Goal: Transaction & Acquisition: Purchase product/service

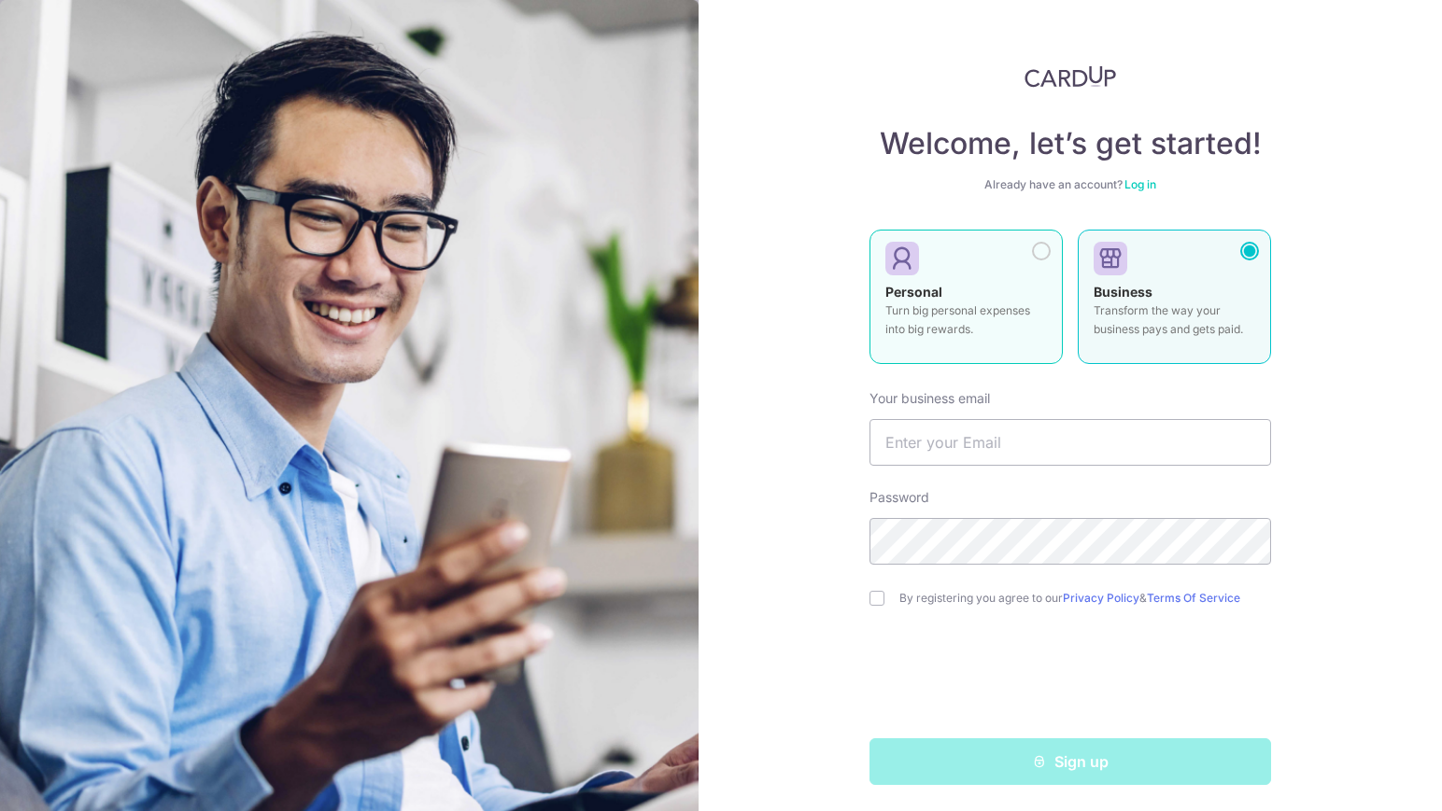
click at [1022, 281] on label "Personal Turn big personal expenses into big rewards." at bounding box center [965, 297] width 193 height 134
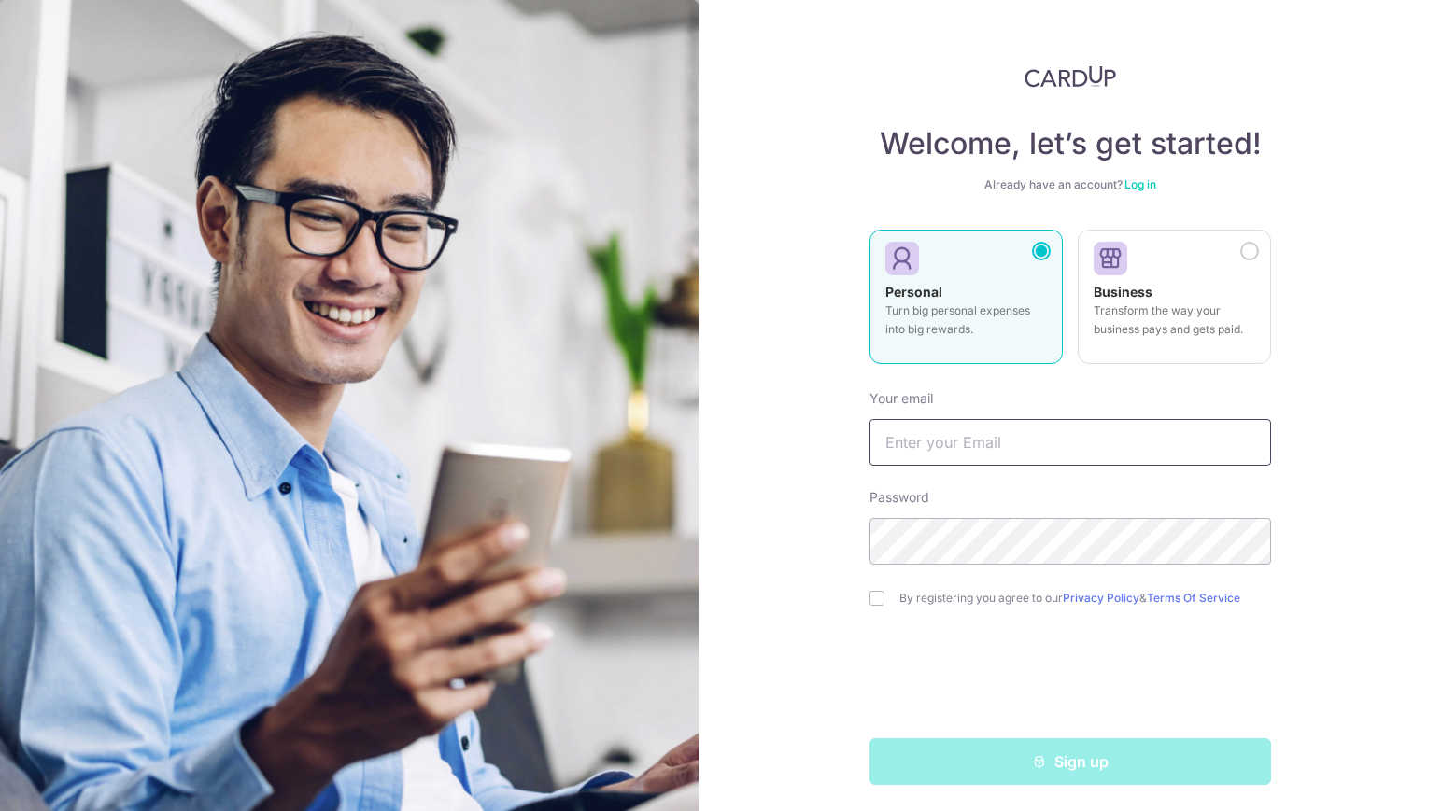
click at [986, 443] on input "text" at bounding box center [1070, 442] width 402 height 47
type input "alexqiu23@gmail.com"
click at [884, 601] on div "By registering you agree to our Privacy Policy & Terms Of Service" at bounding box center [1070, 598] width 402 height 22
click at [875, 599] on input "checkbox" at bounding box center [876, 598] width 15 height 15
checkbox input "true"
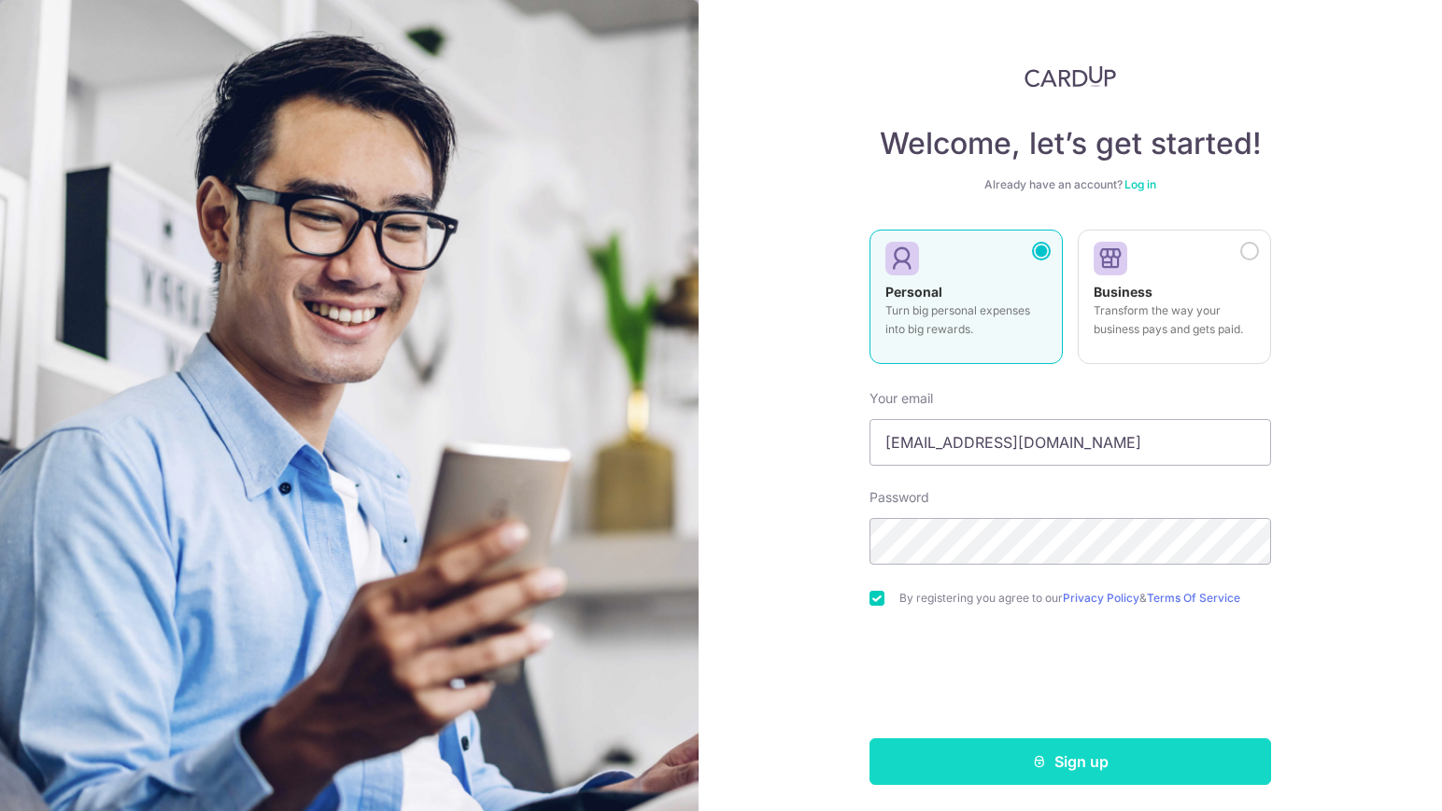
click at [1051, 762] on button "Sign up" at bounding box center [1070, 762] width 402 height 47
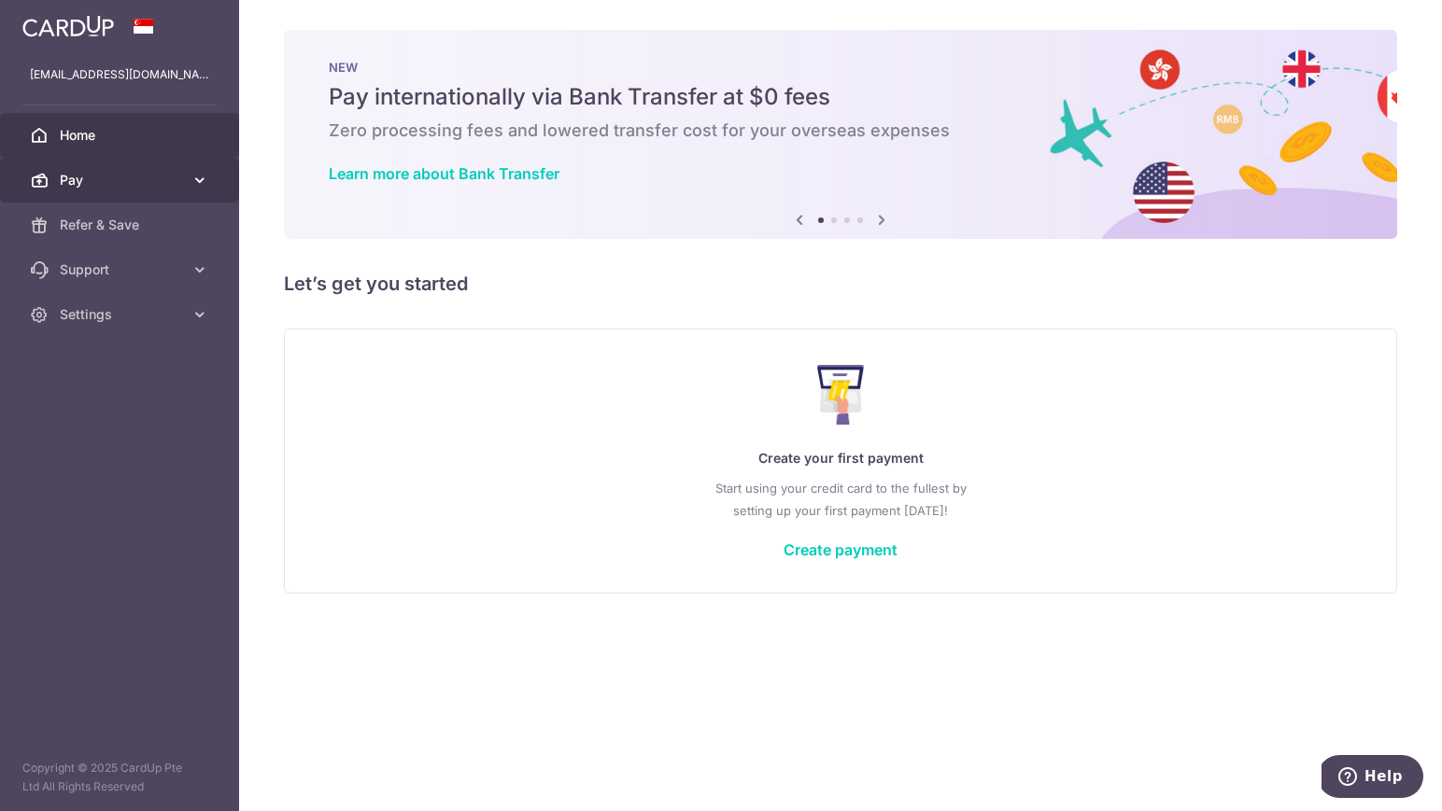
click at [138, 174] on span "Pay" at bounding box center [121, 180] width 123 height 19
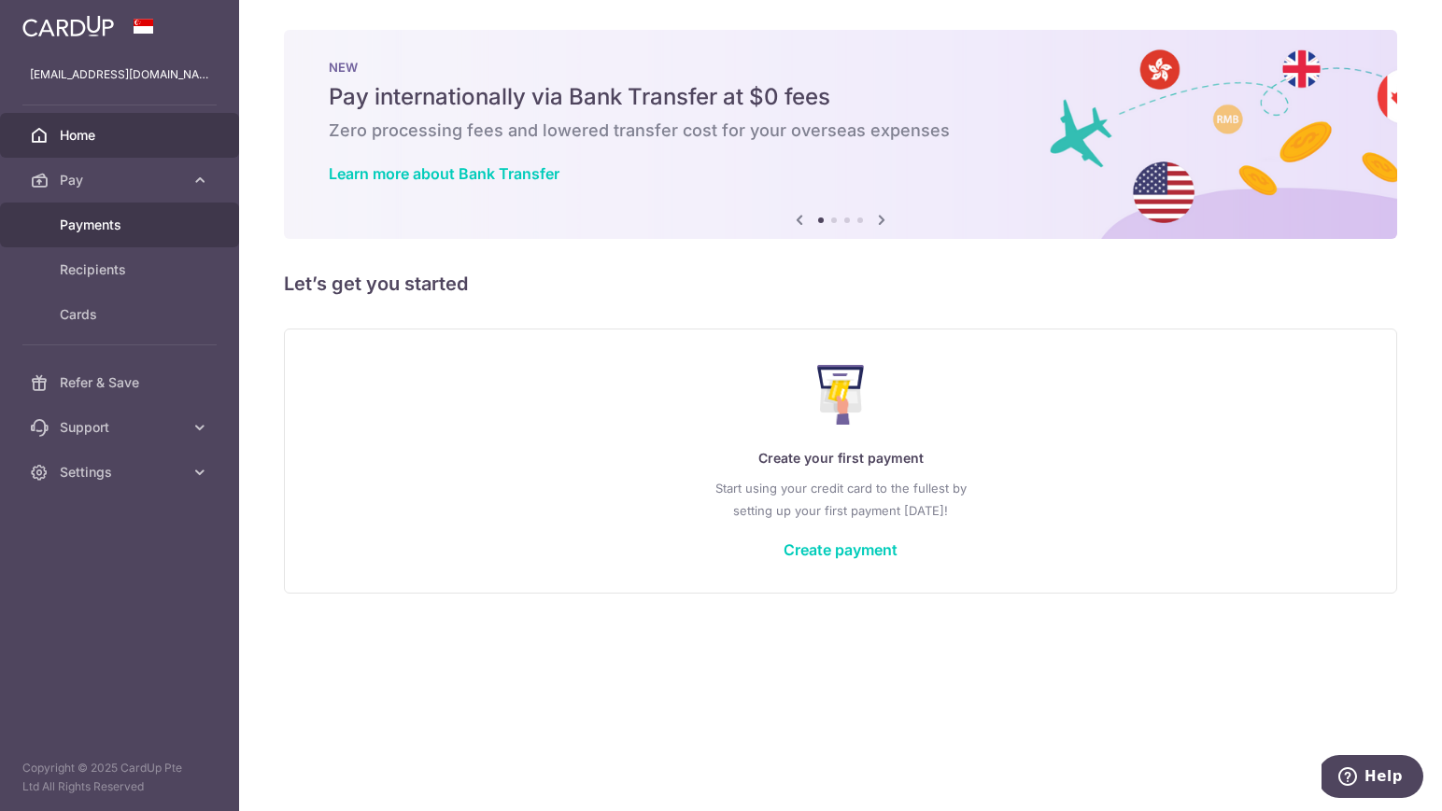
click at [130, 216] on span "Payments" at bounding box center [121, 225] width 123 height 19
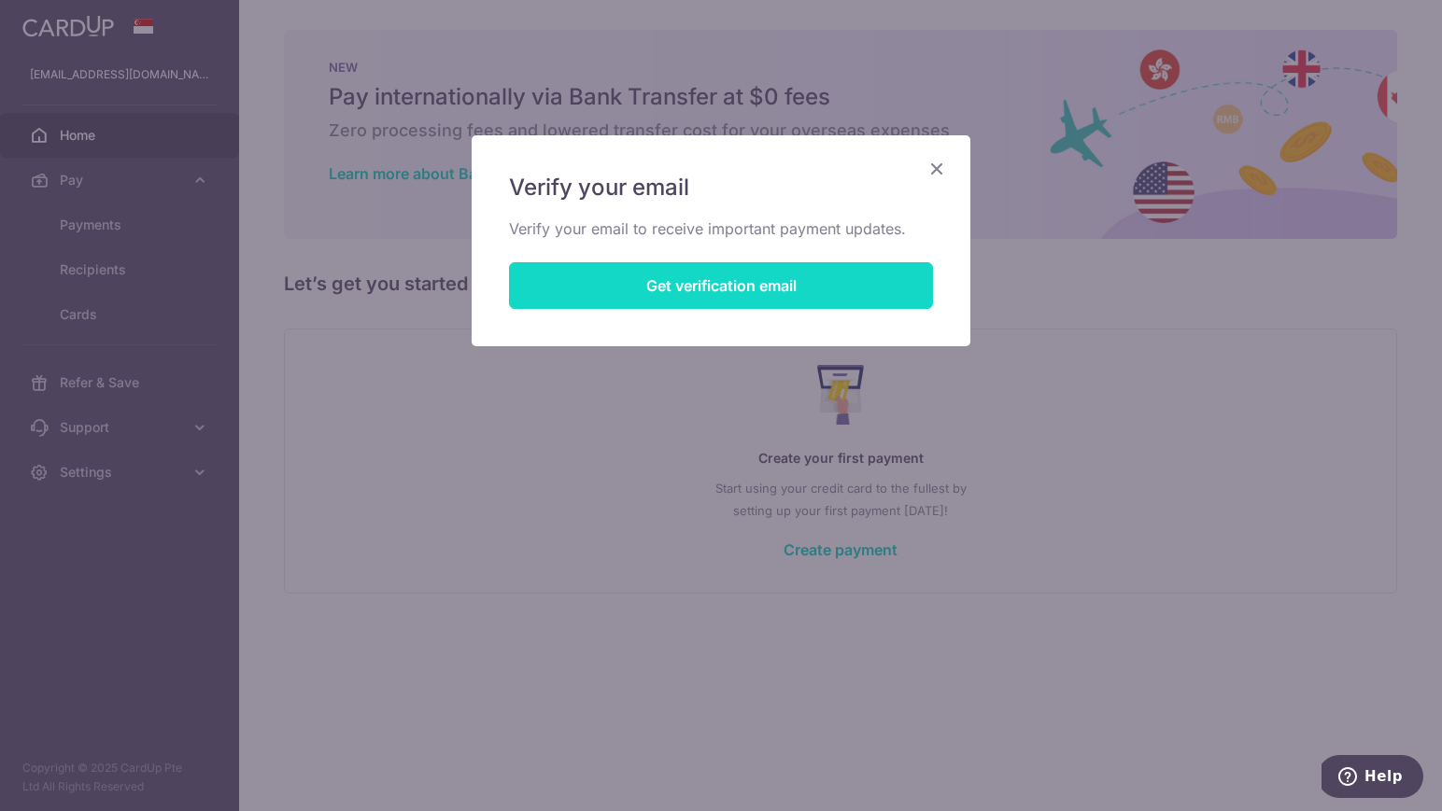
click at [742, 275] on button "Get verification email" at bounding box center [721, 285] width 424 height 47
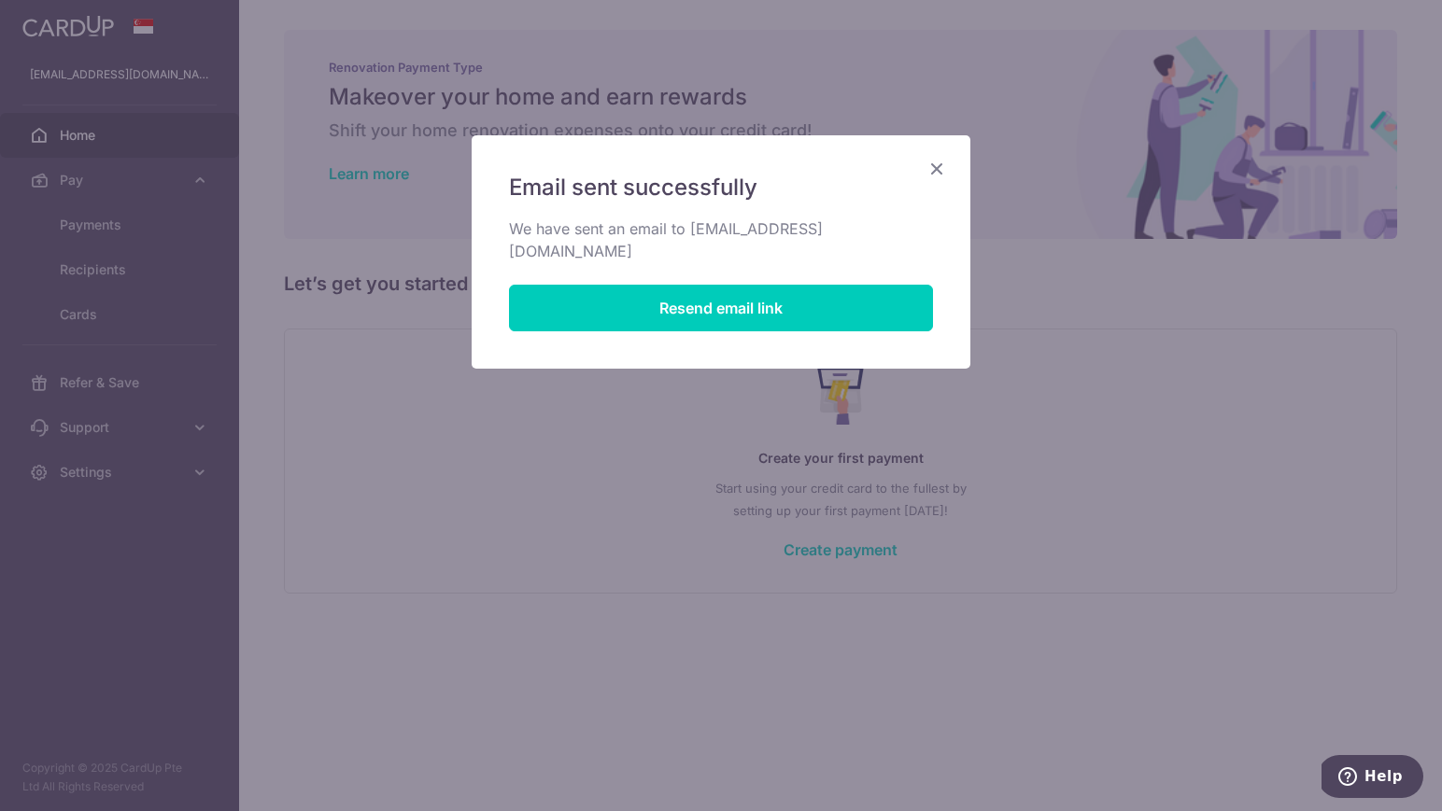
click at [933, 166] on icon "Close" at bounding box center [936, 168] width 22 height 23
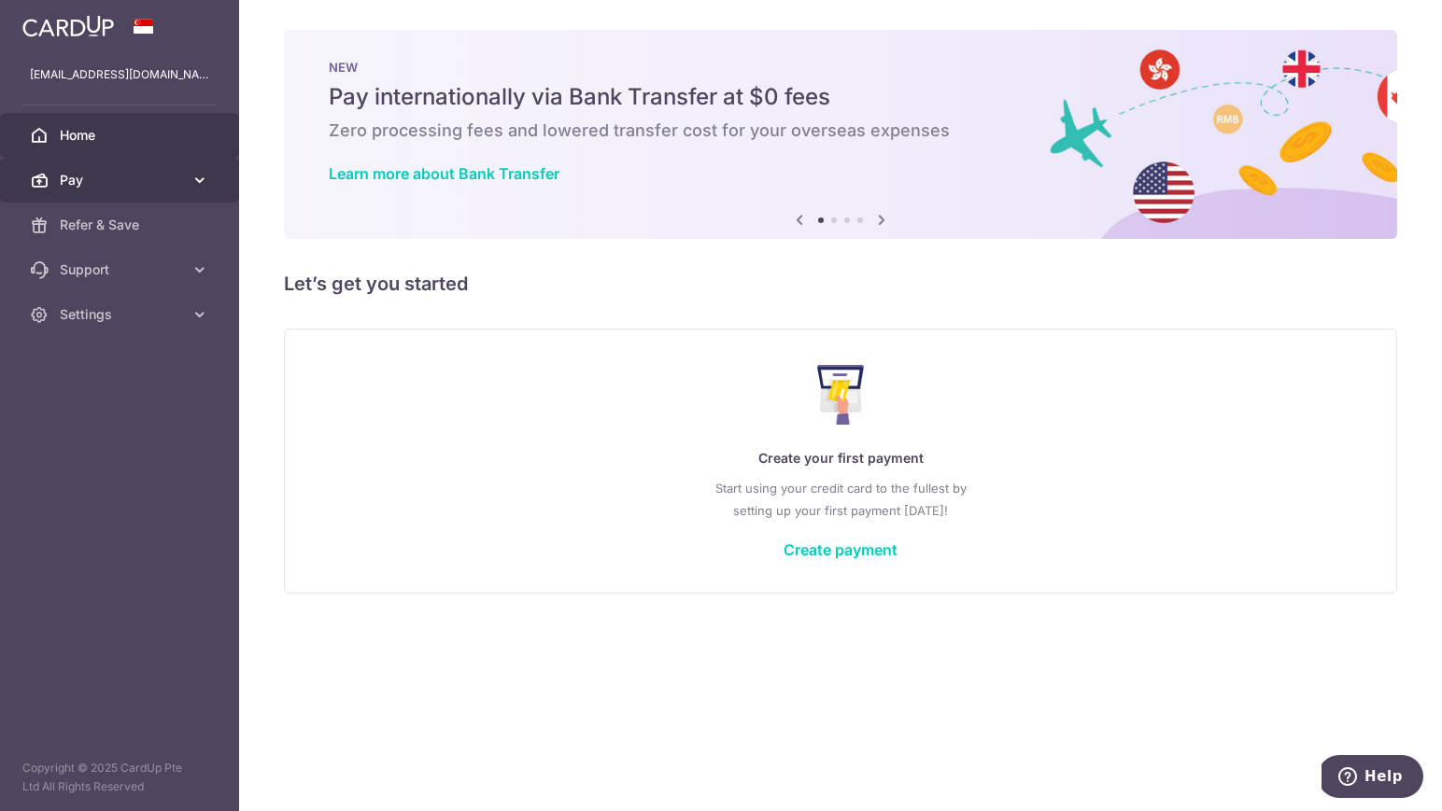
click at [192, 177] on icon at bounding box center [200, 180] width 19 height 19
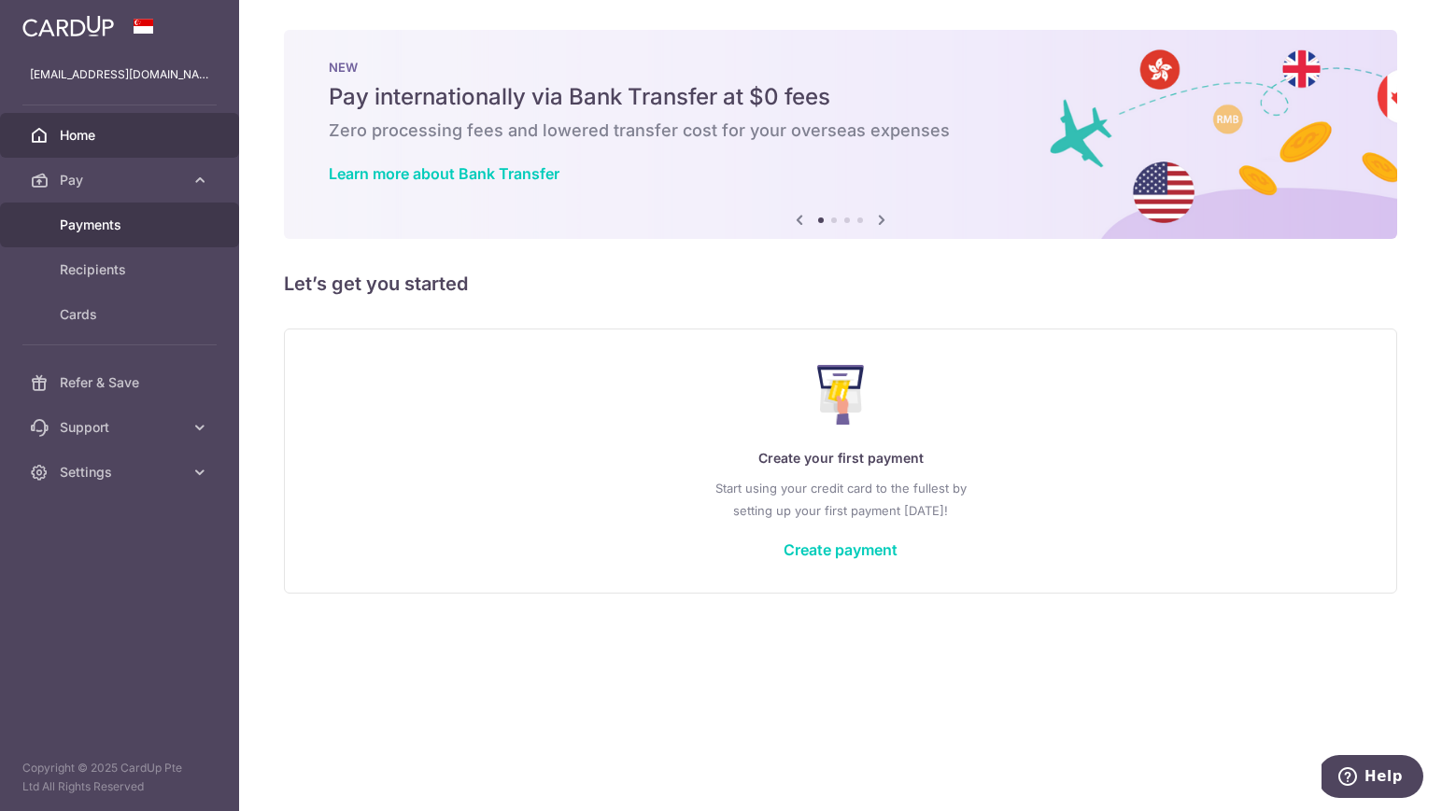
click at [147, 213] on link "Payments" at bounding box center [119, 225] width 239 height 45
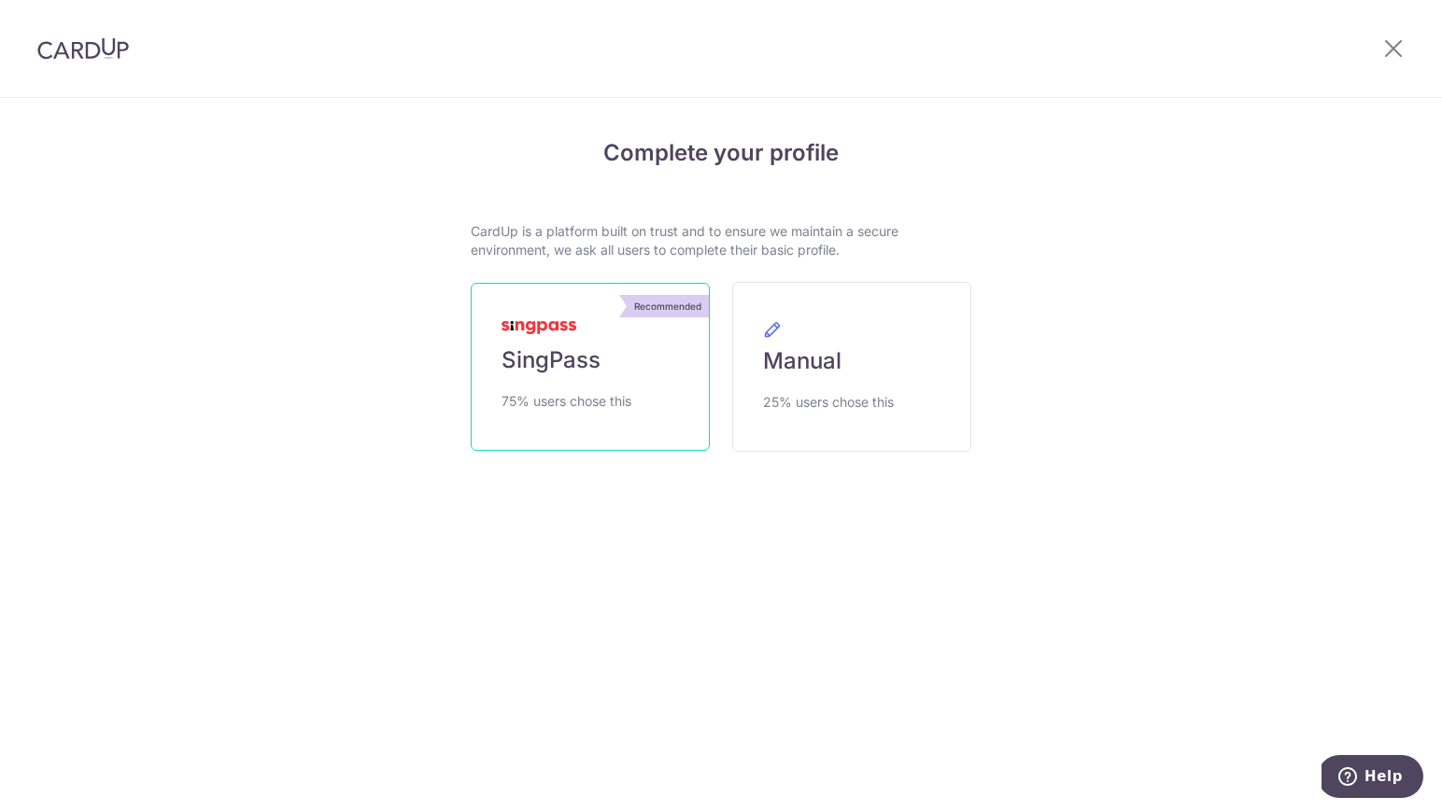
click at [610, 391] on span "75% users chose this" at bounding box center [566, 401] width 130 height 22
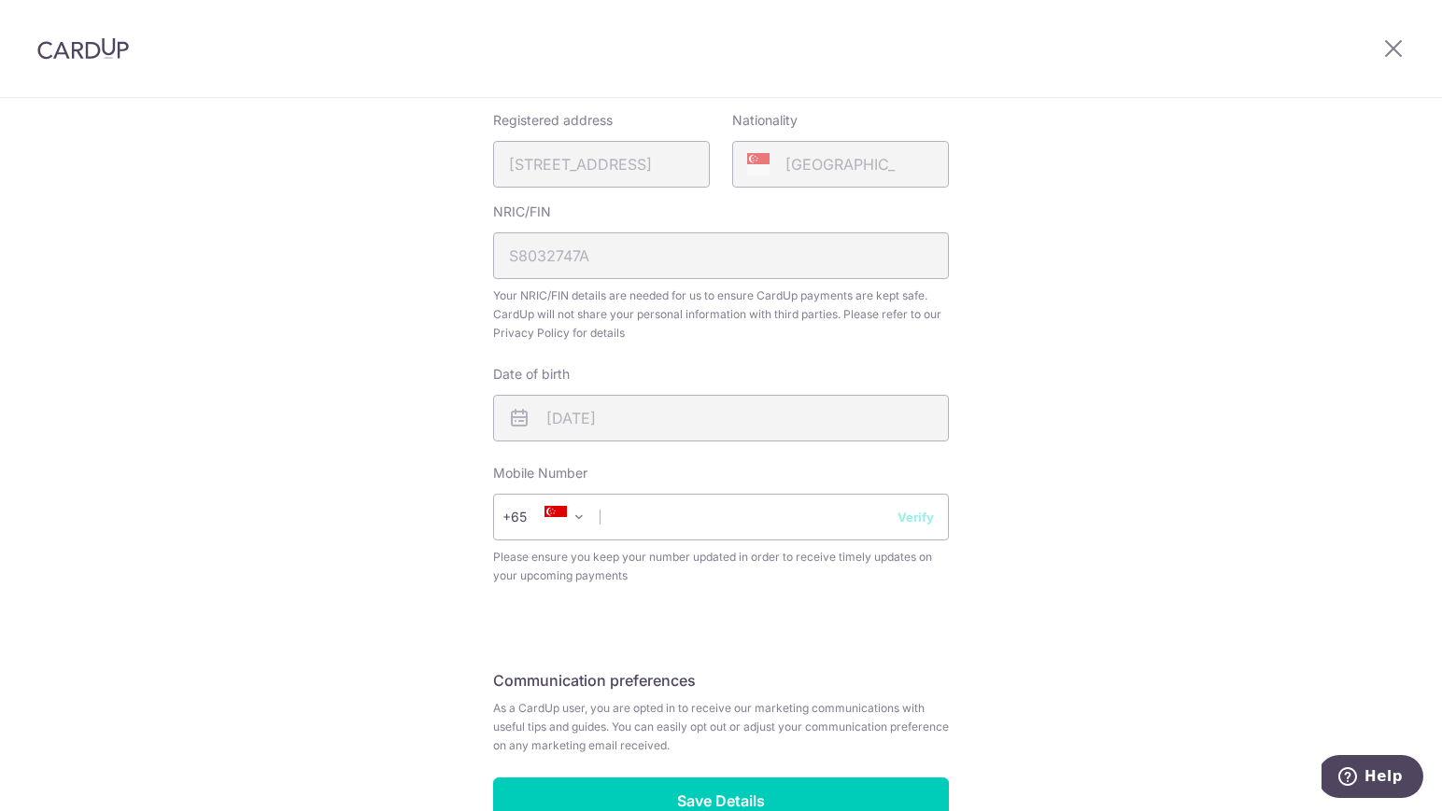
scroll to position [572, 0]
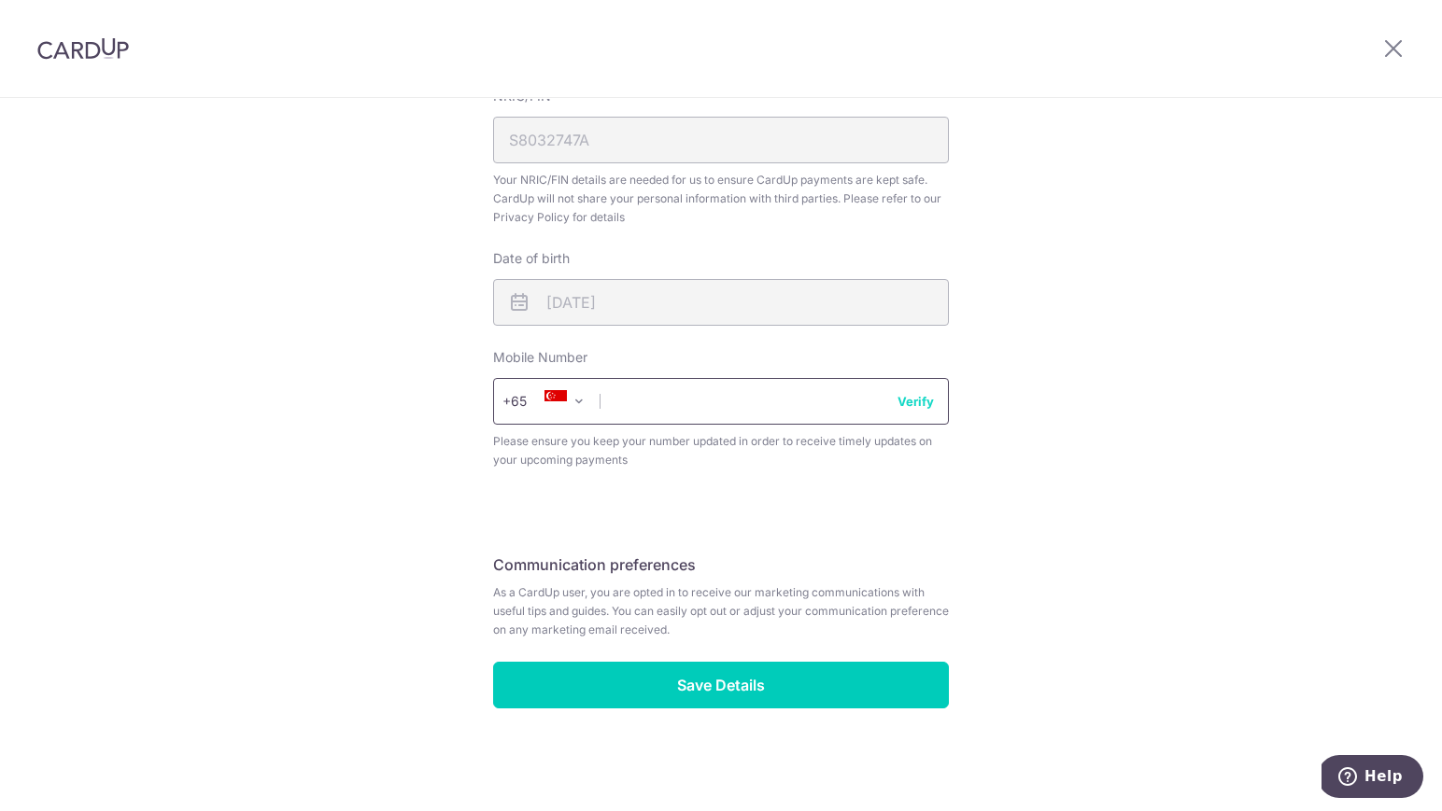
click at [672, 399] on input "text" at bounding box center [721, 401] width 456 height 47
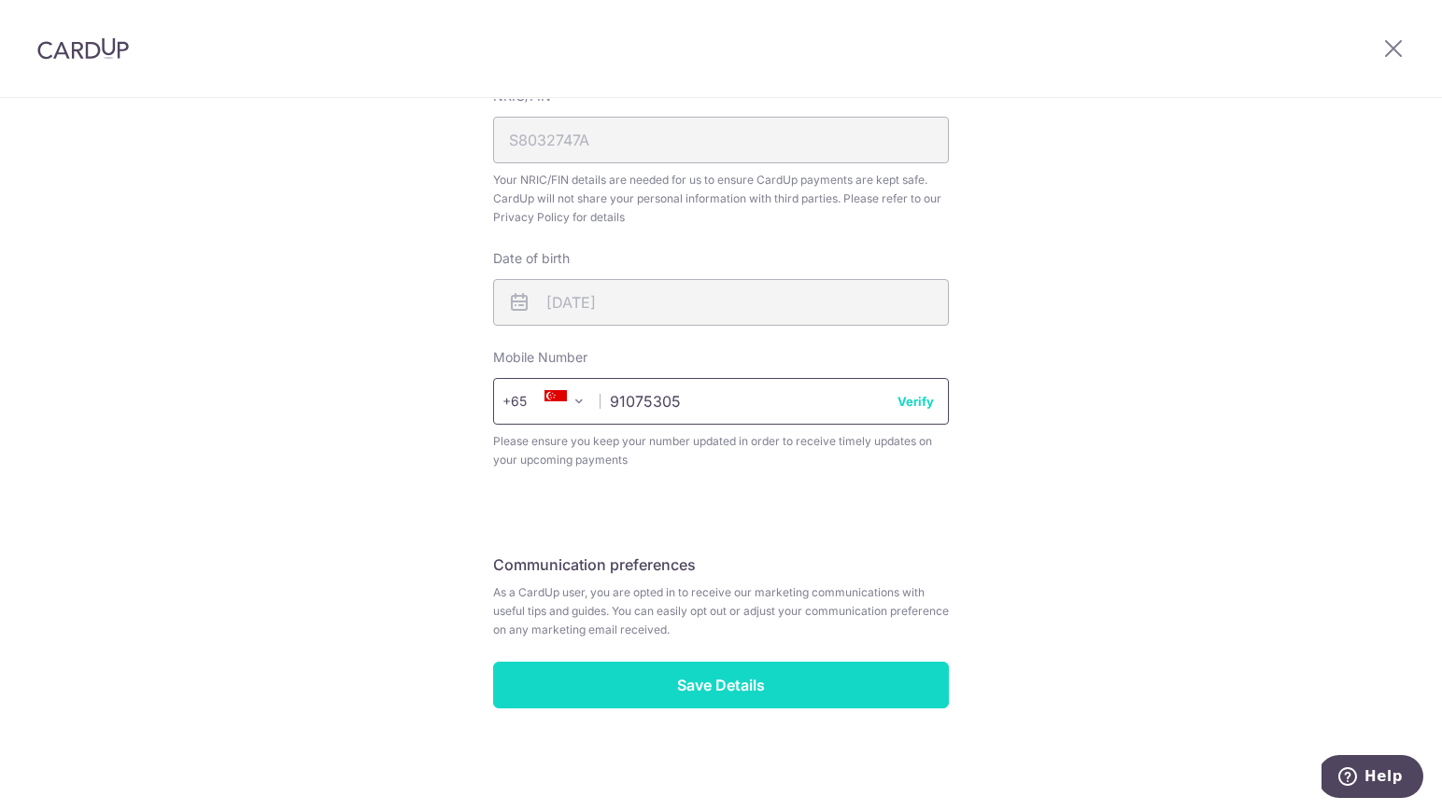
type input "91075305"
click at [749, 677] on input "Save Details" at bounding box center [721, 685] width 456 height 47
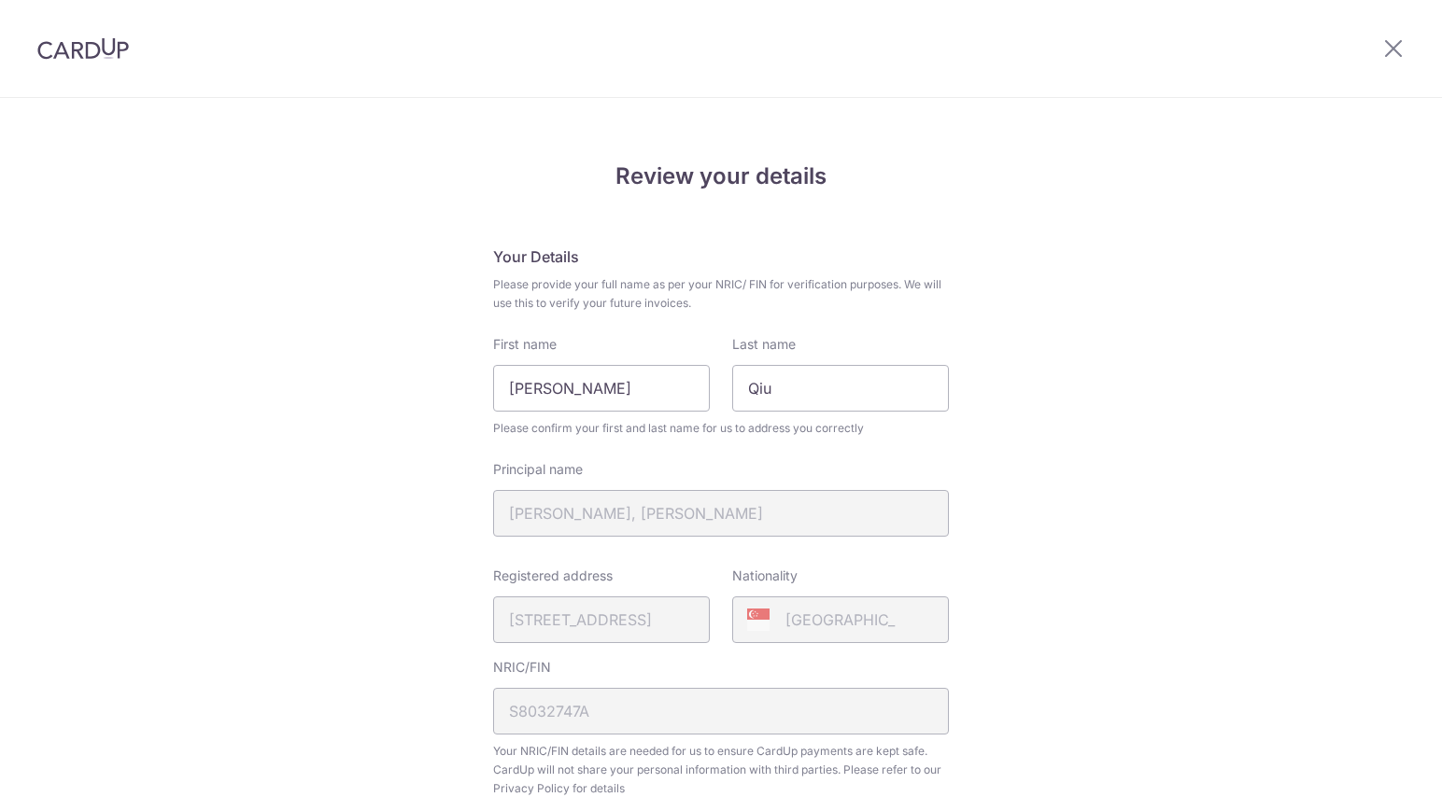
scroll to position [598, 0]
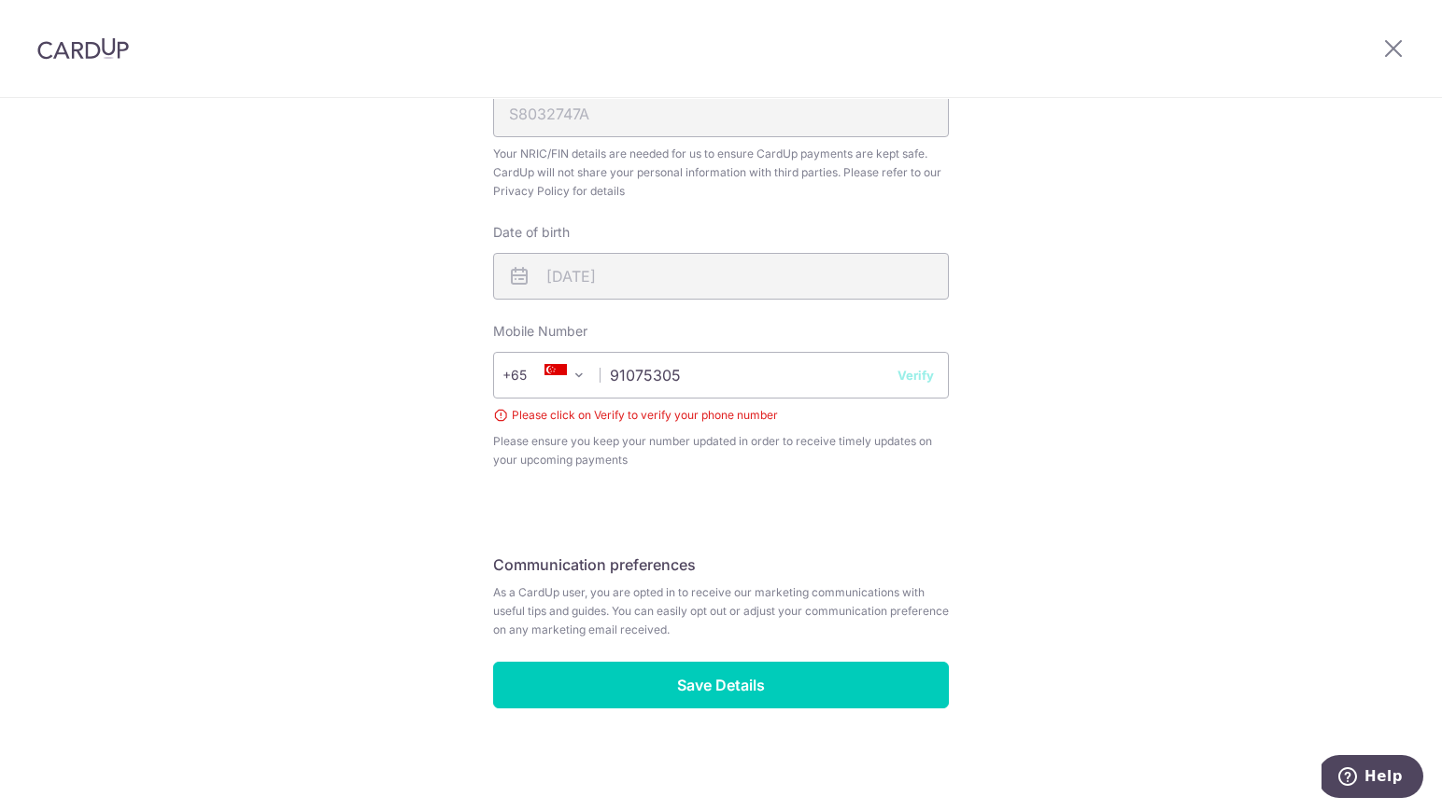
click at [907, 373] on button "Verify" at bounding box center [915, 375] width 36 height 19
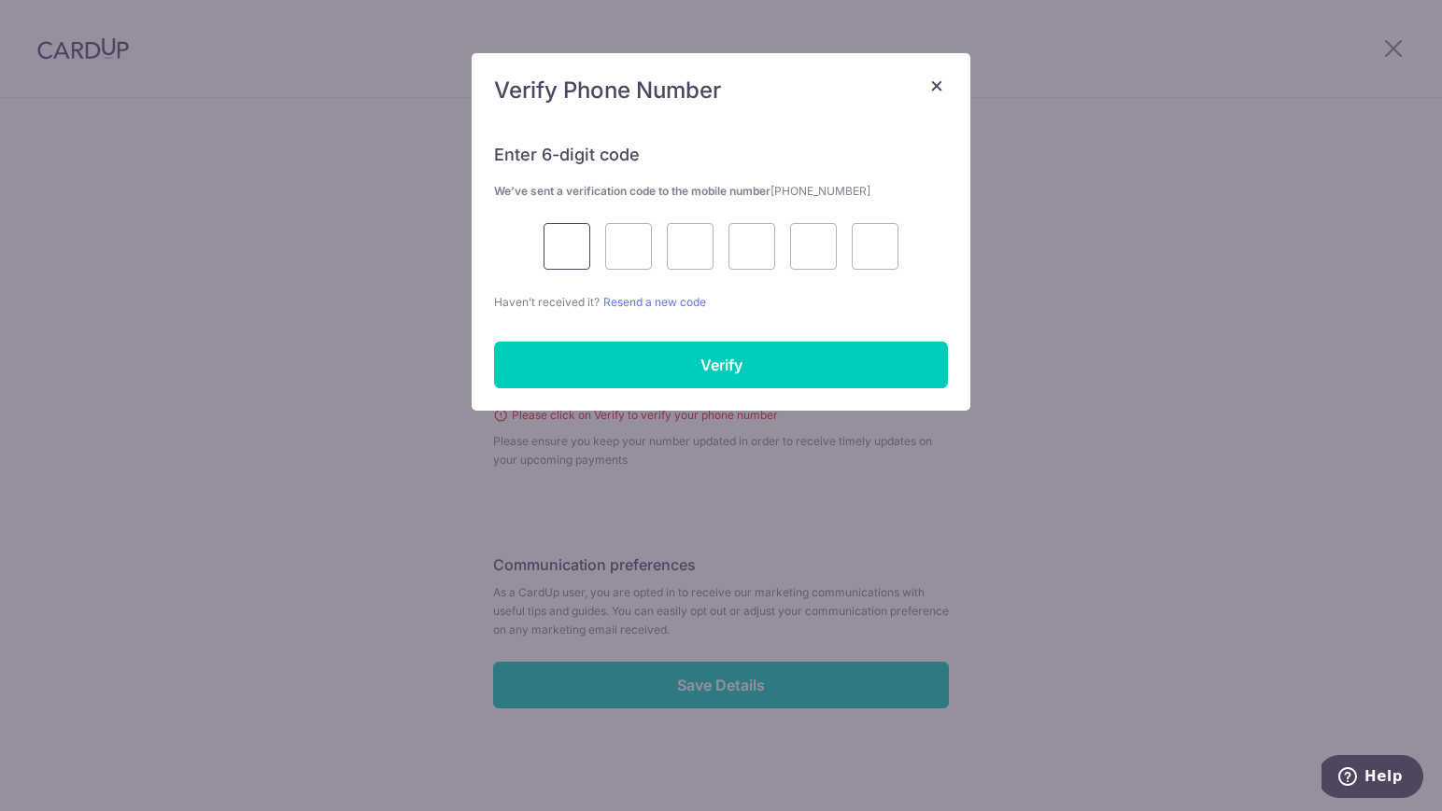
click at [581, 251] on input "text" at bounding box center [566, 246] width 47 height 47
type input "3"
type input "1"
type input "7"
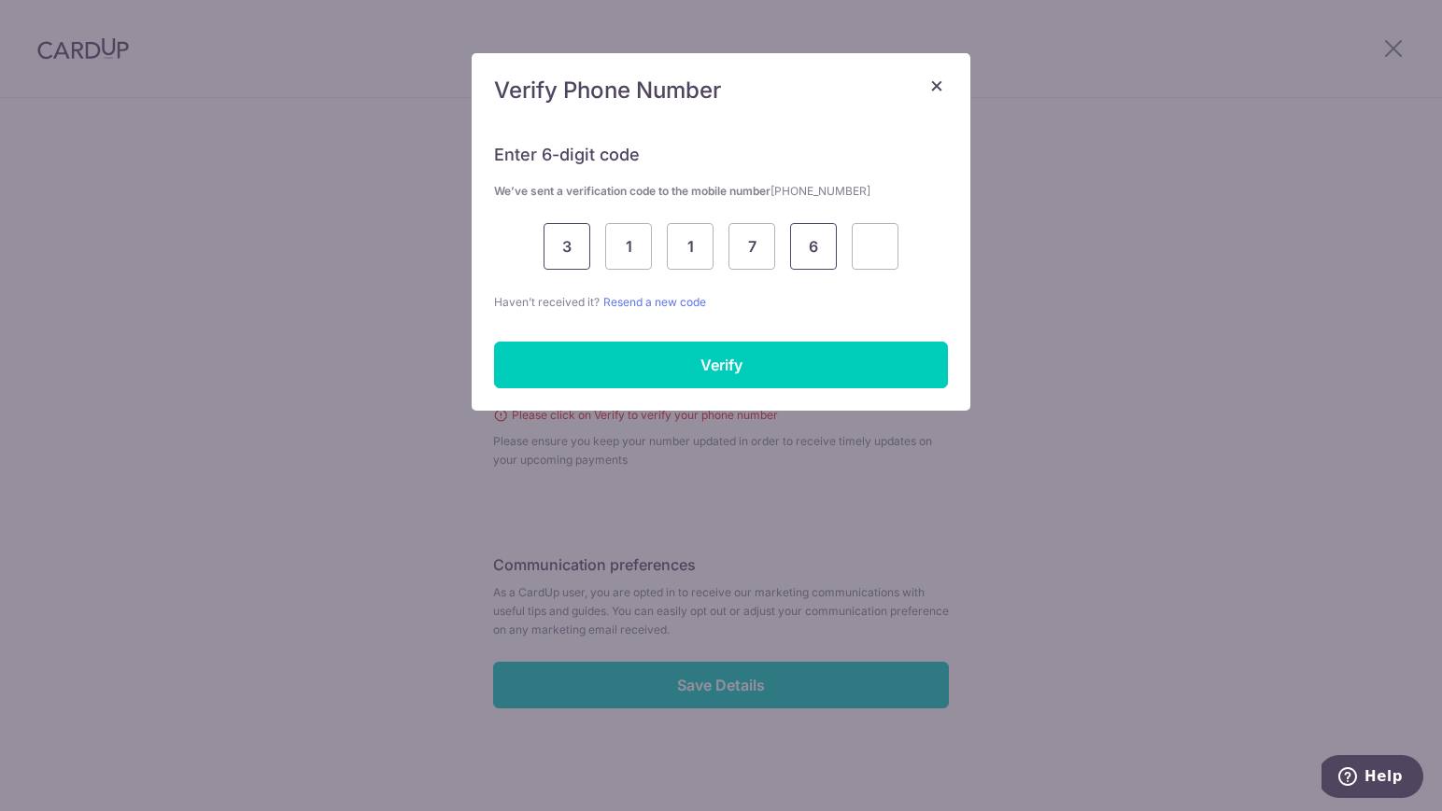
type input "6"
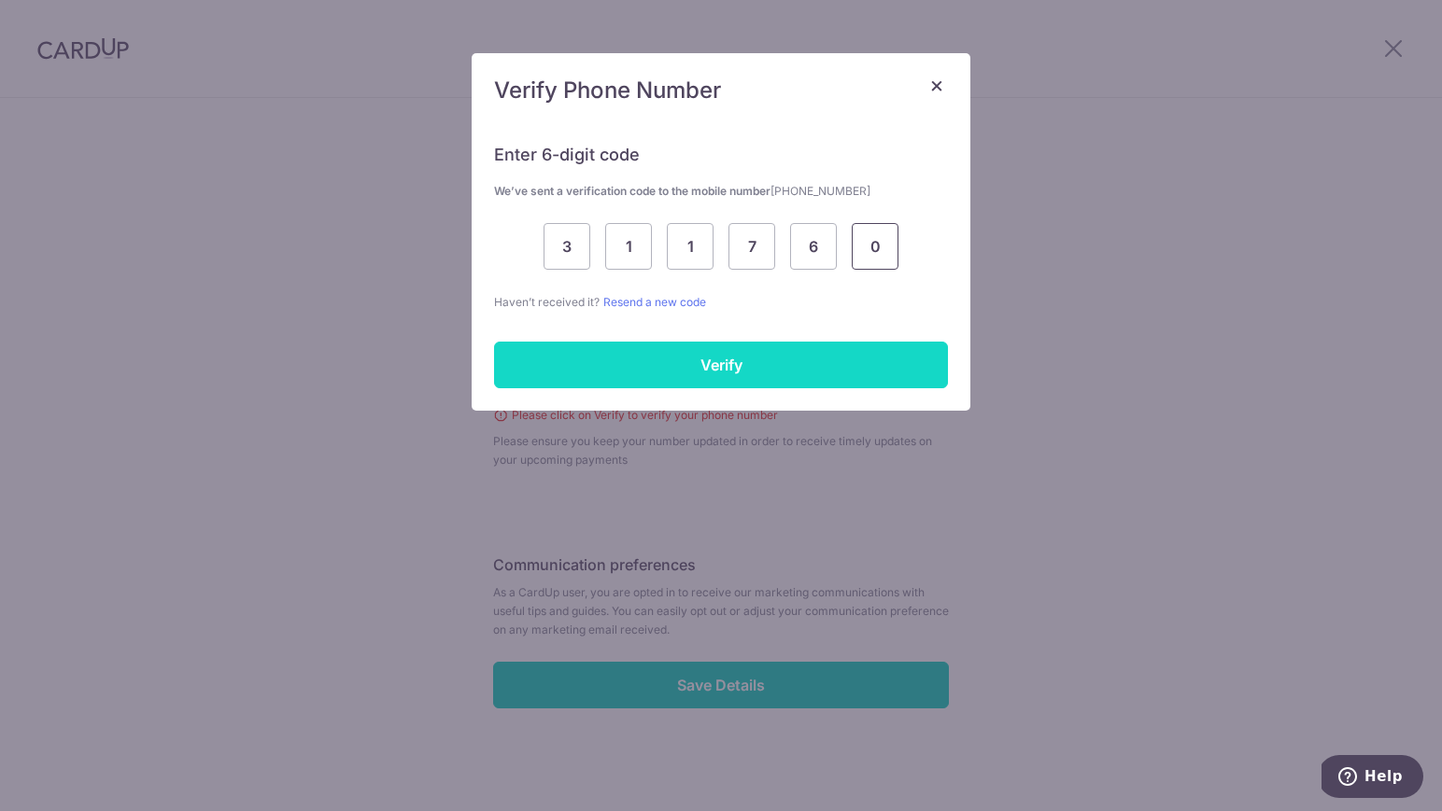
type input "0"
click at [687, 367] on input "Verify" at bounding box center [721, 365] width 454 height 47
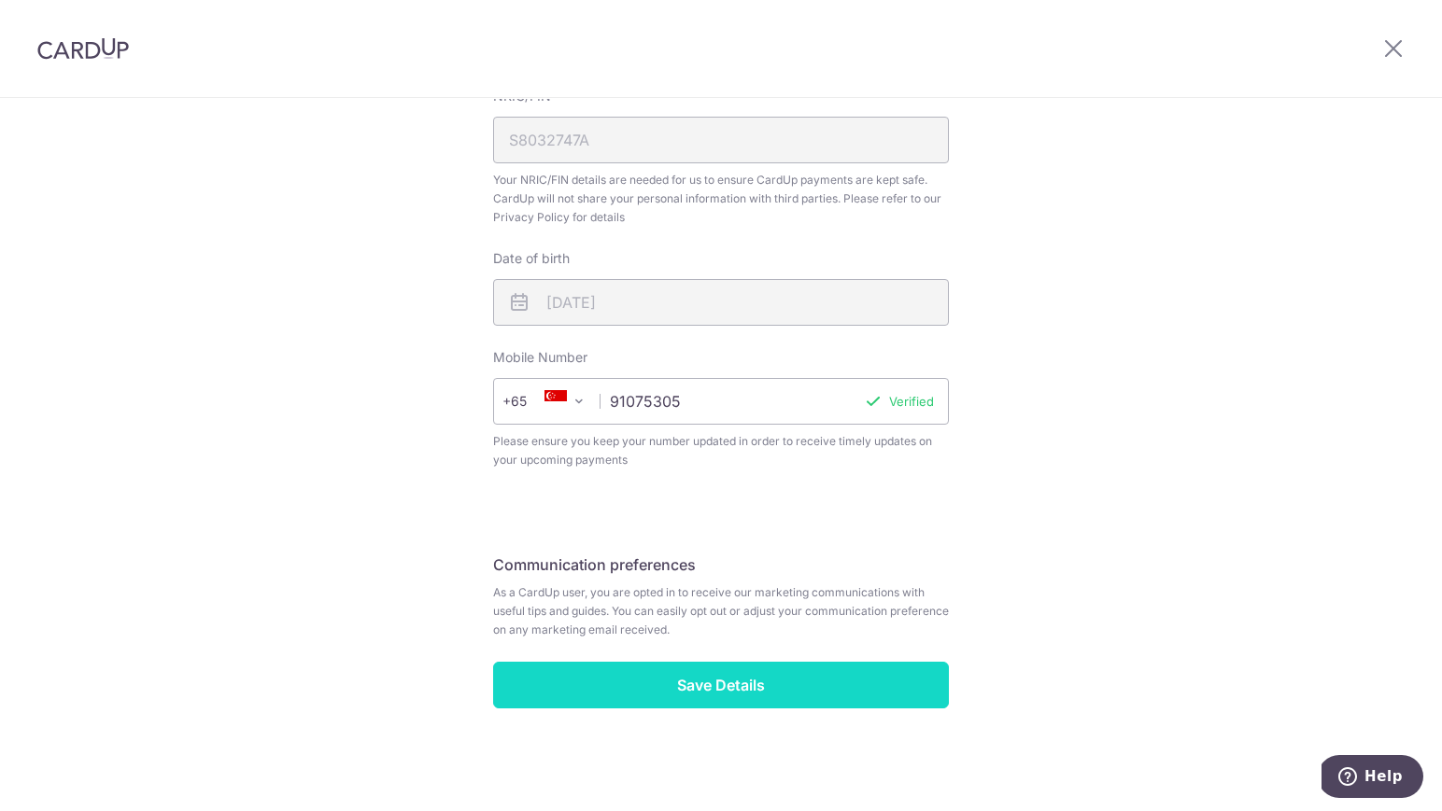
click at [832, 684] on input "Save Details" at bounding box center [721, 685] width 456 height 47
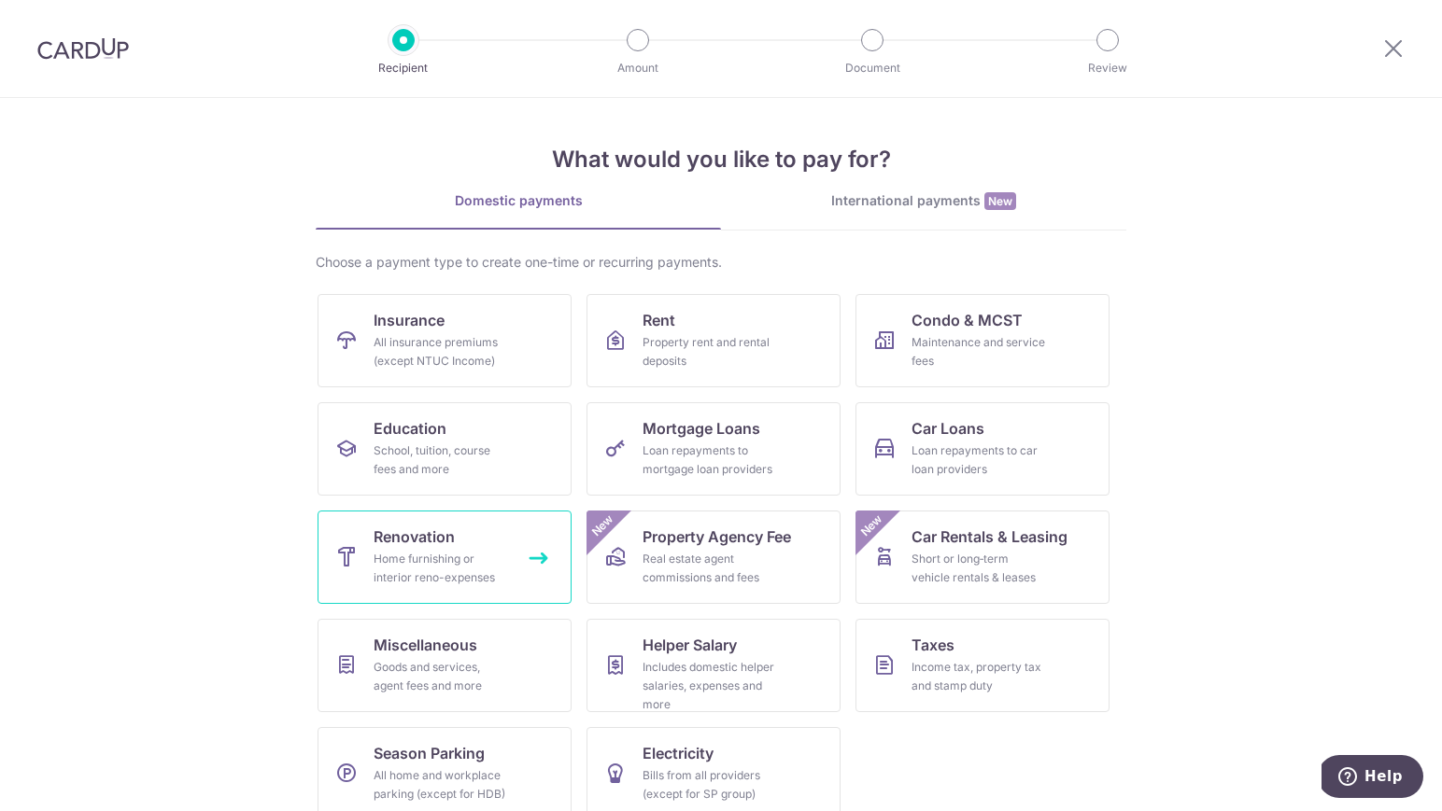
click at [388, 560] on div "Home furnishing or interior reno-expenses" at bounding box center [441, 568] width 134 height 37
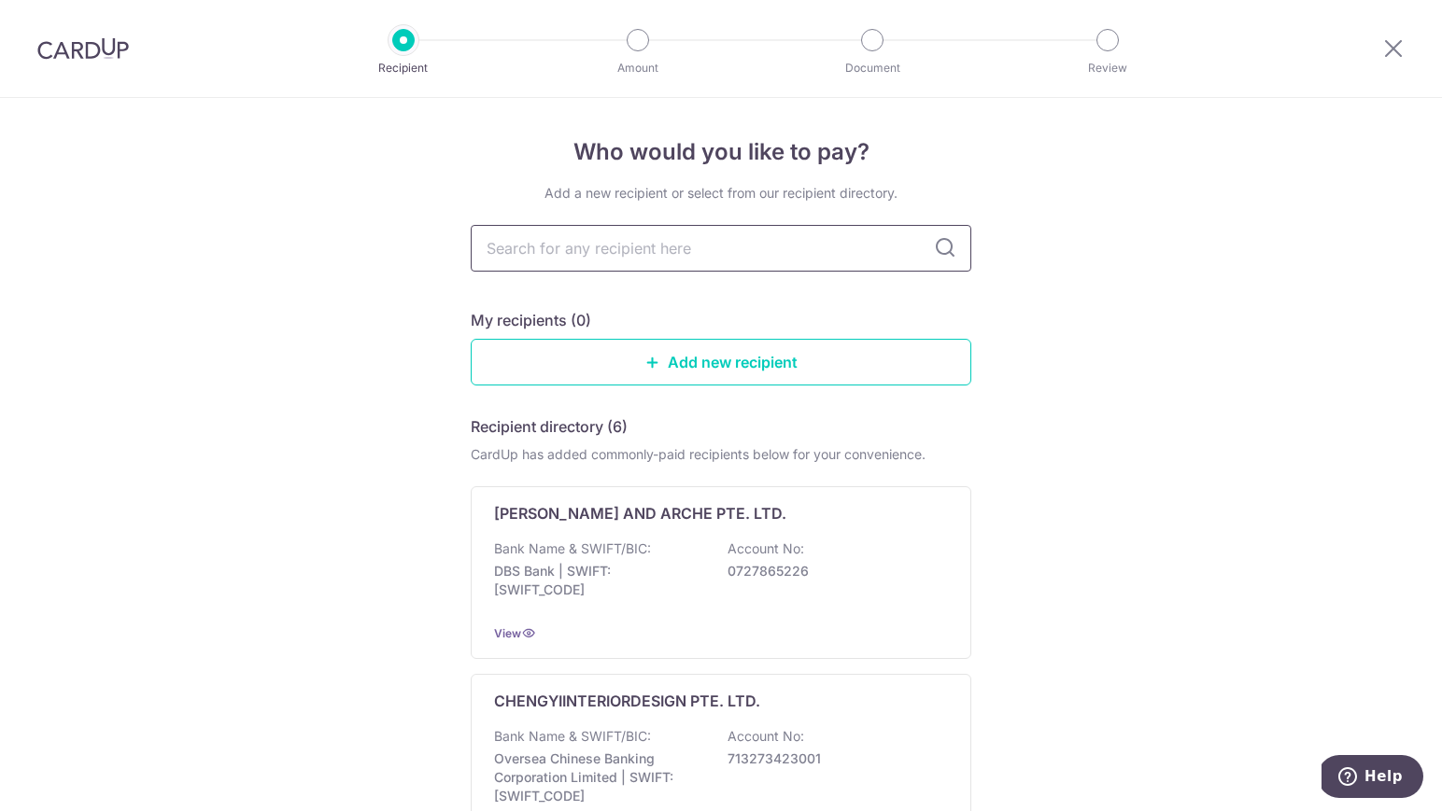
click at [713, 238] on input "text" at bounding box center [721, 248] width 501 height 47
type input "the association"
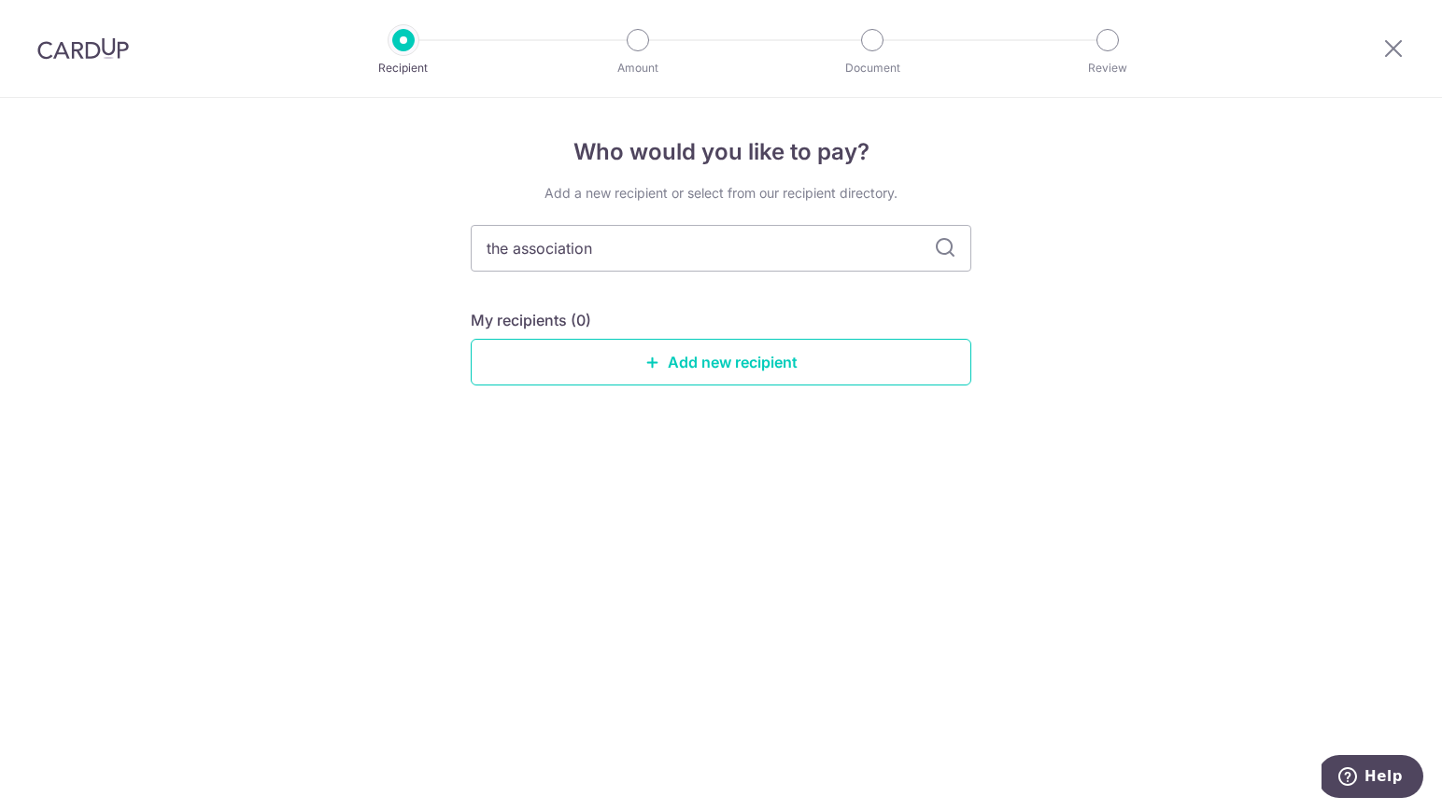
click at [947, 243] on icon at bounding box center [945, 248] width 22 height 22
click at [594, 248] on input "the association" at bounding box center [721, 248] width 501 height 47
drag, startPoint x: 514, startPoint y: 248, endPoint x: 415, endPoint y: 243, distance: 99.1
click at [415, 243] on div "Who would you like to pay? Add a new recipient or select from our recipient dir…" at bounding box center [721, 454] width 1442 height 713
type input "association"
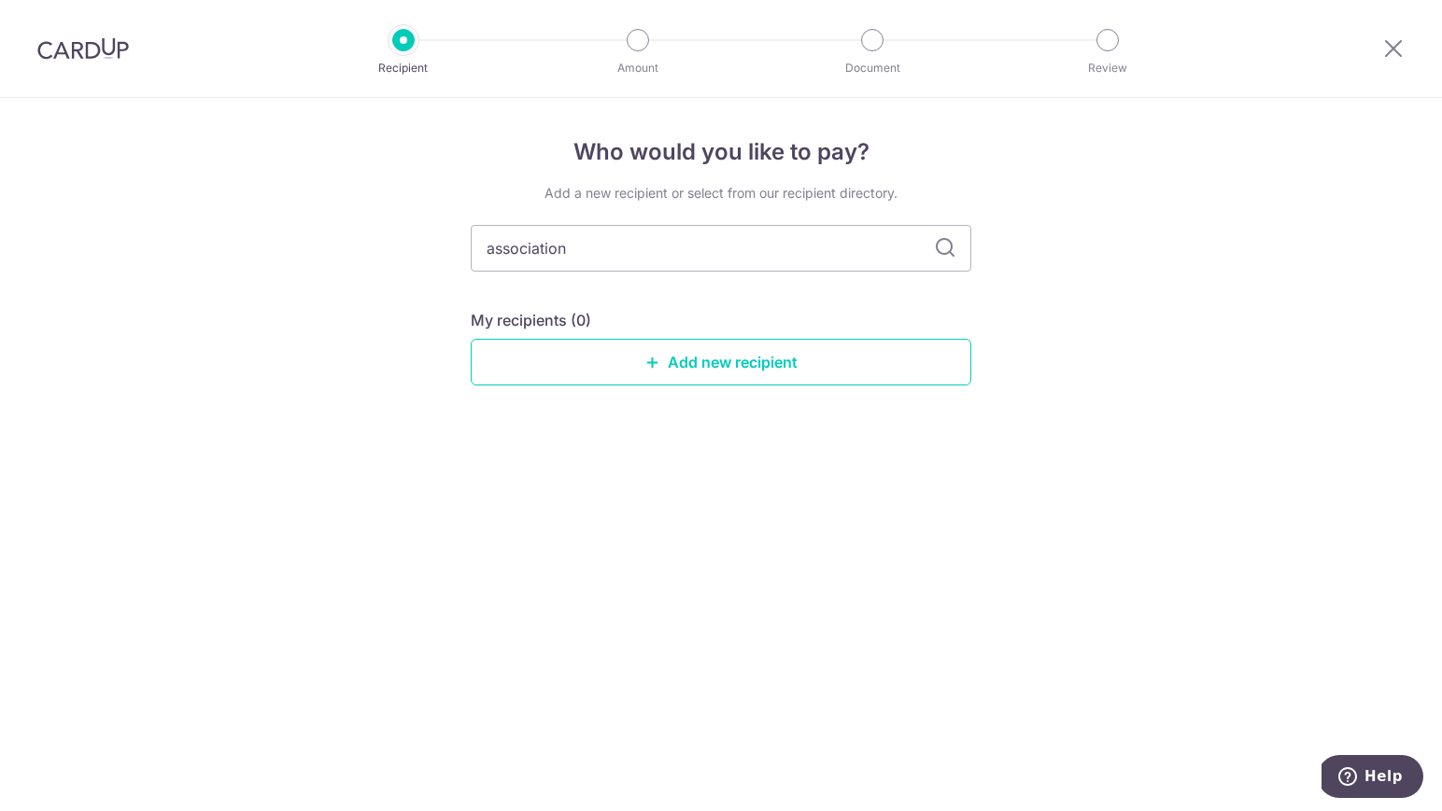
click at [947, 254] on icon at bounding box center [945, 248] width 22 height 22
click at [821, 376] on link "Add new recipient" at bounding box center [721, 362] width 501 height 47
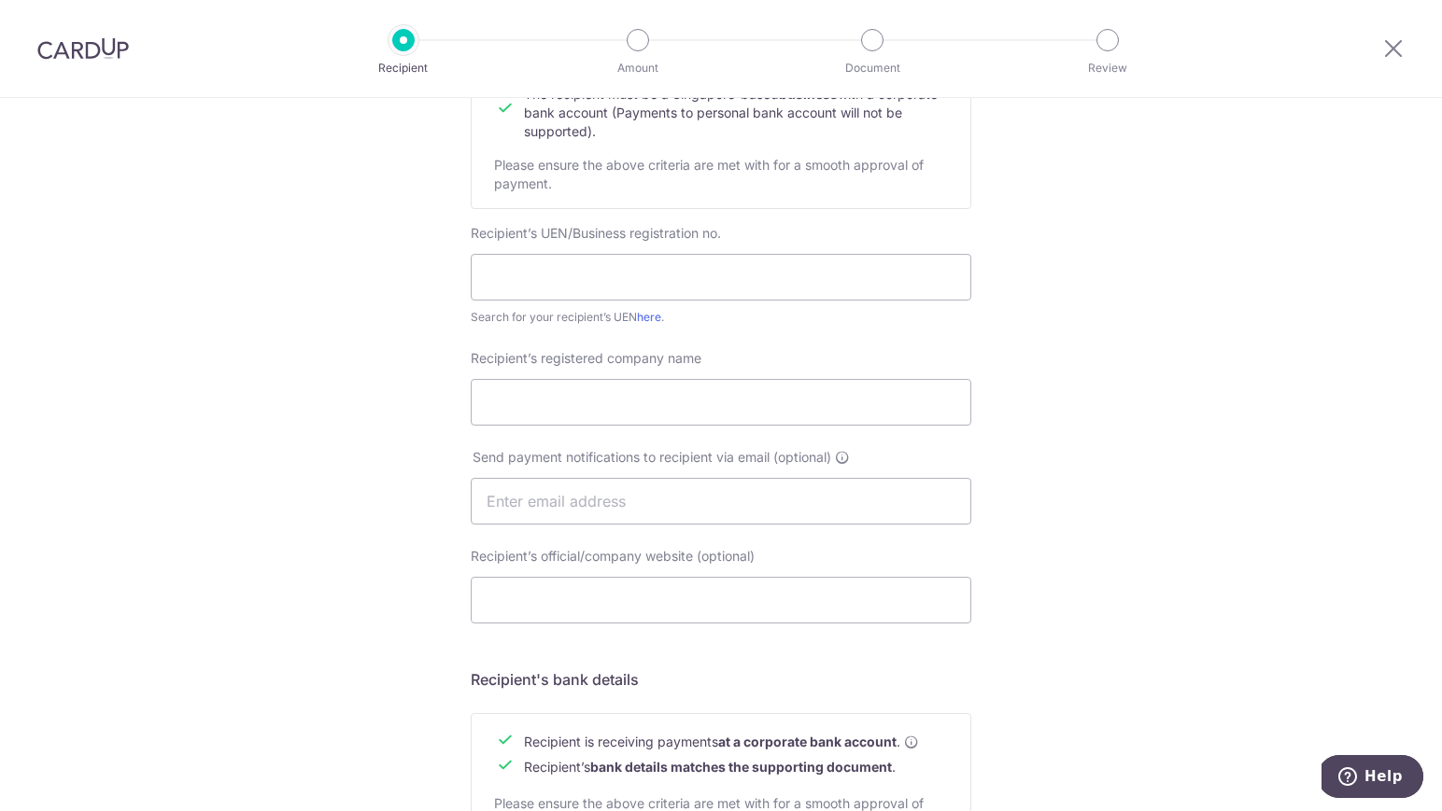
scroll to position [318, 0]
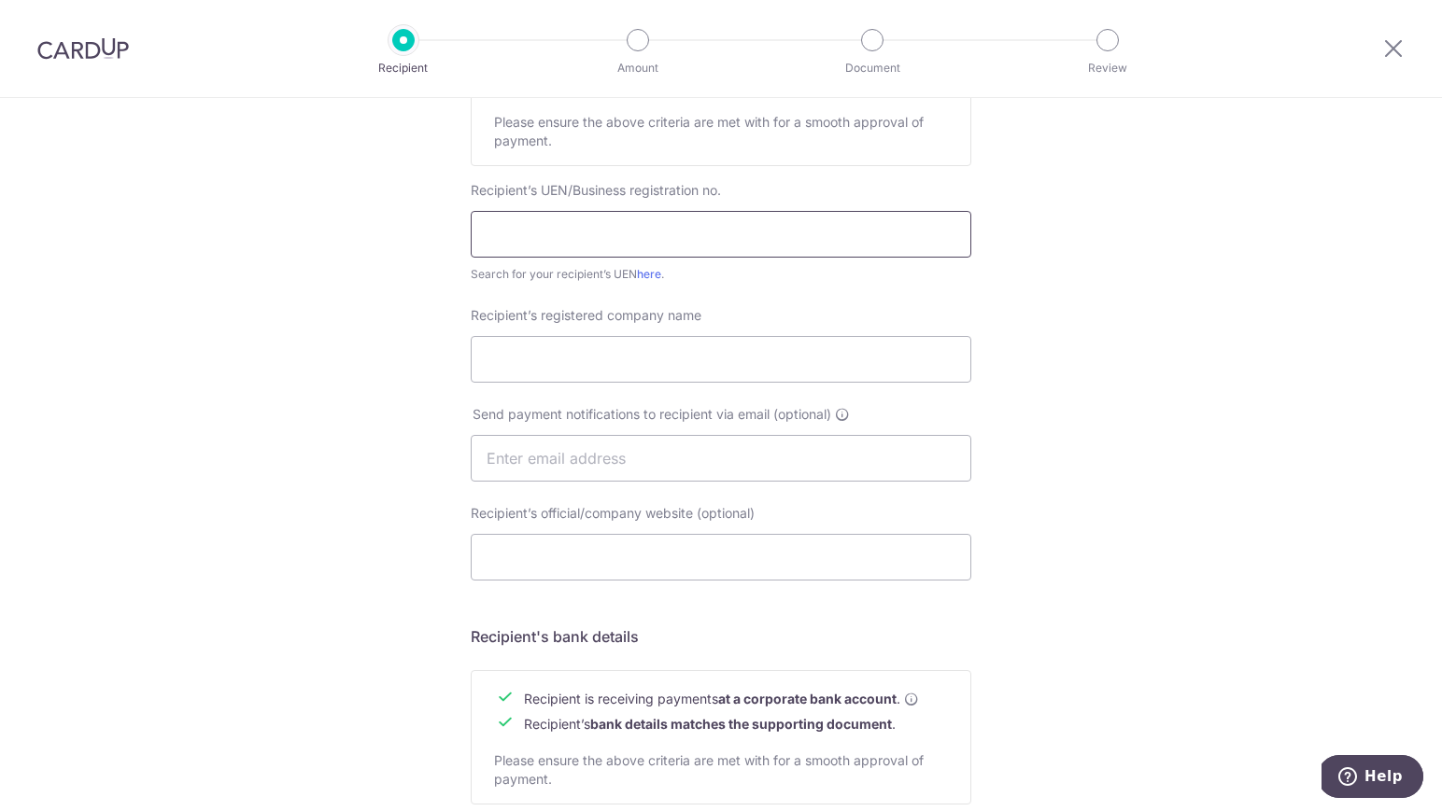
click at [659, 240] on input "text" at bounding box center [721, 234] width 501 height 47
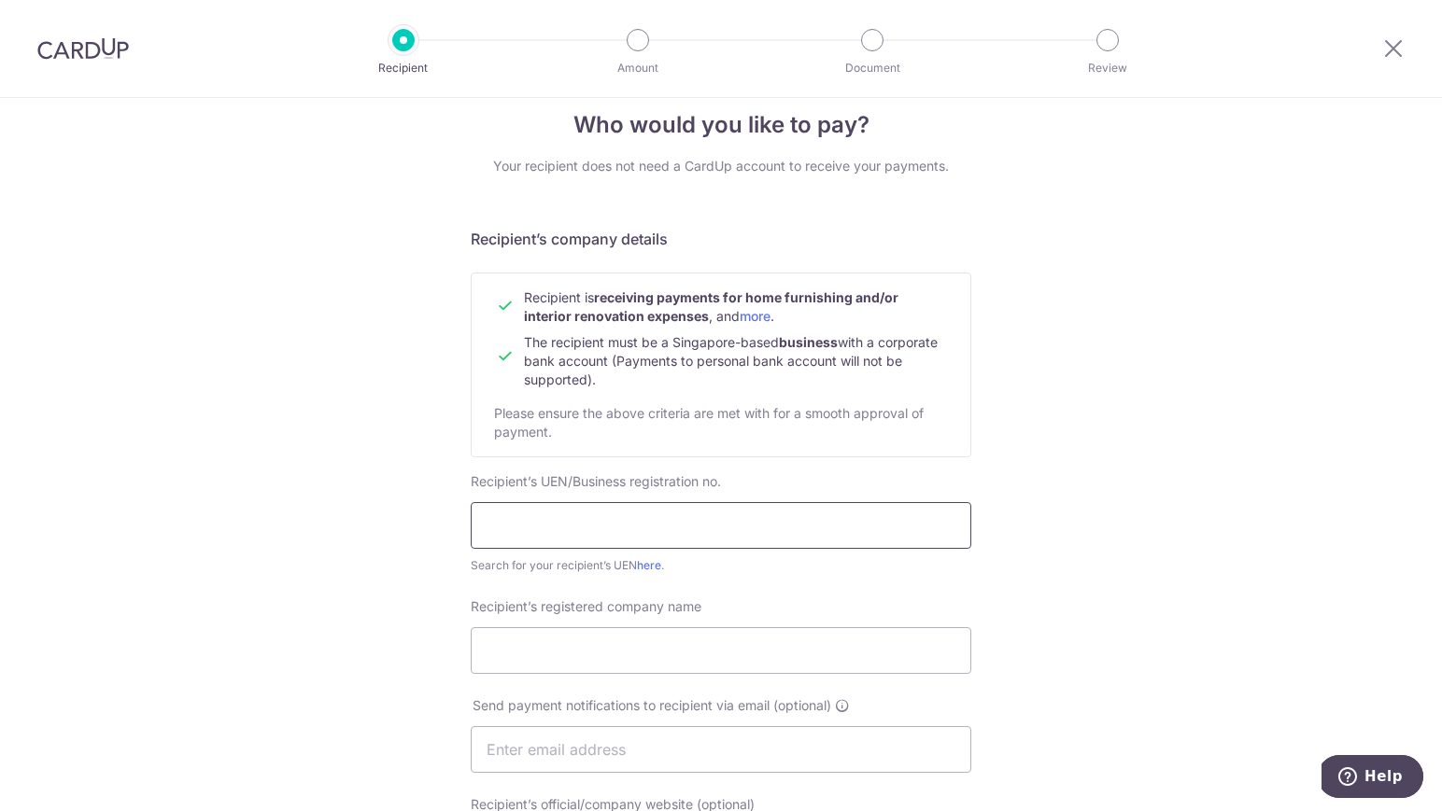
scroll to position [0, 0]
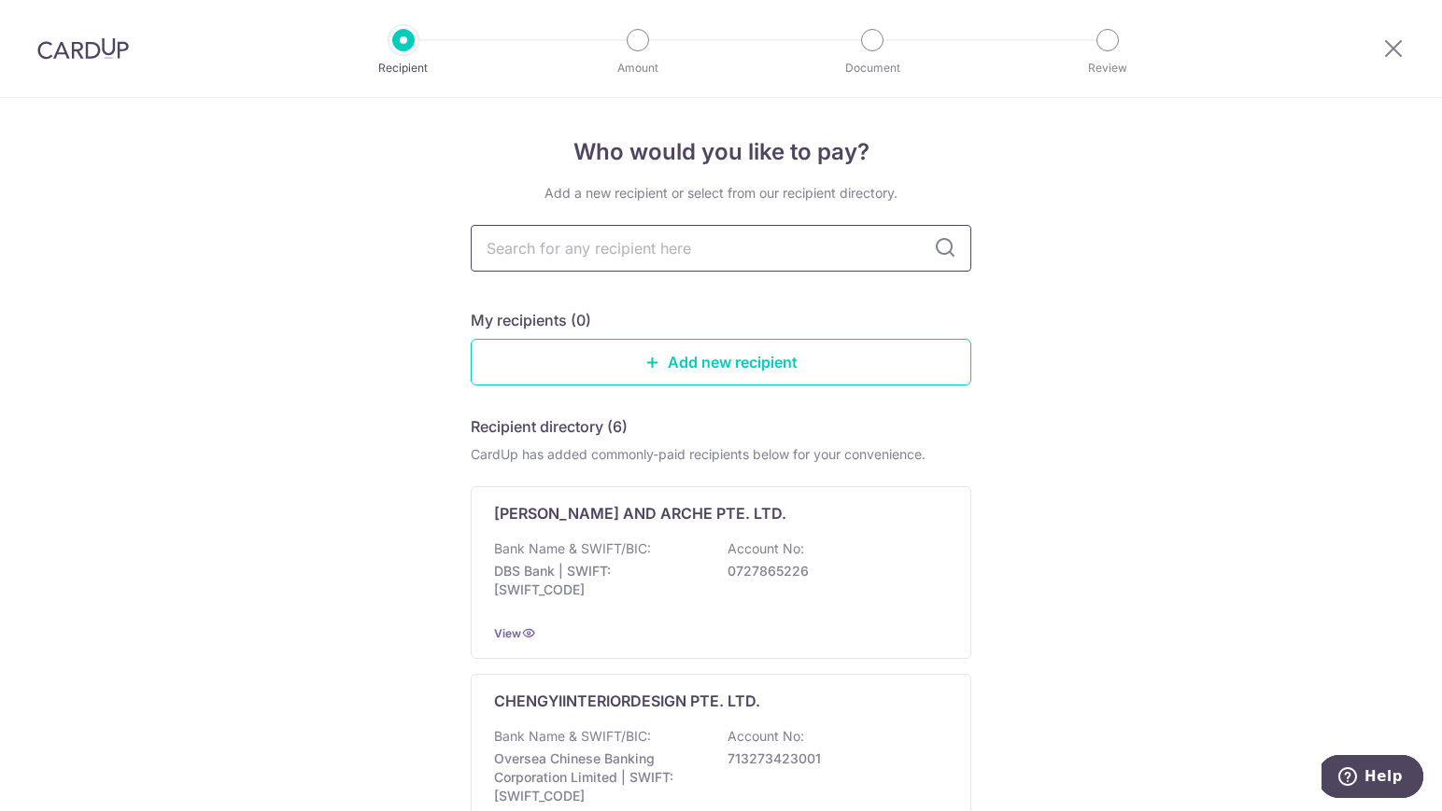
click at [652, 247] on input "text" at bounding box center [721, 248] width 501 height 47
type input "The Association Pte Ltd"
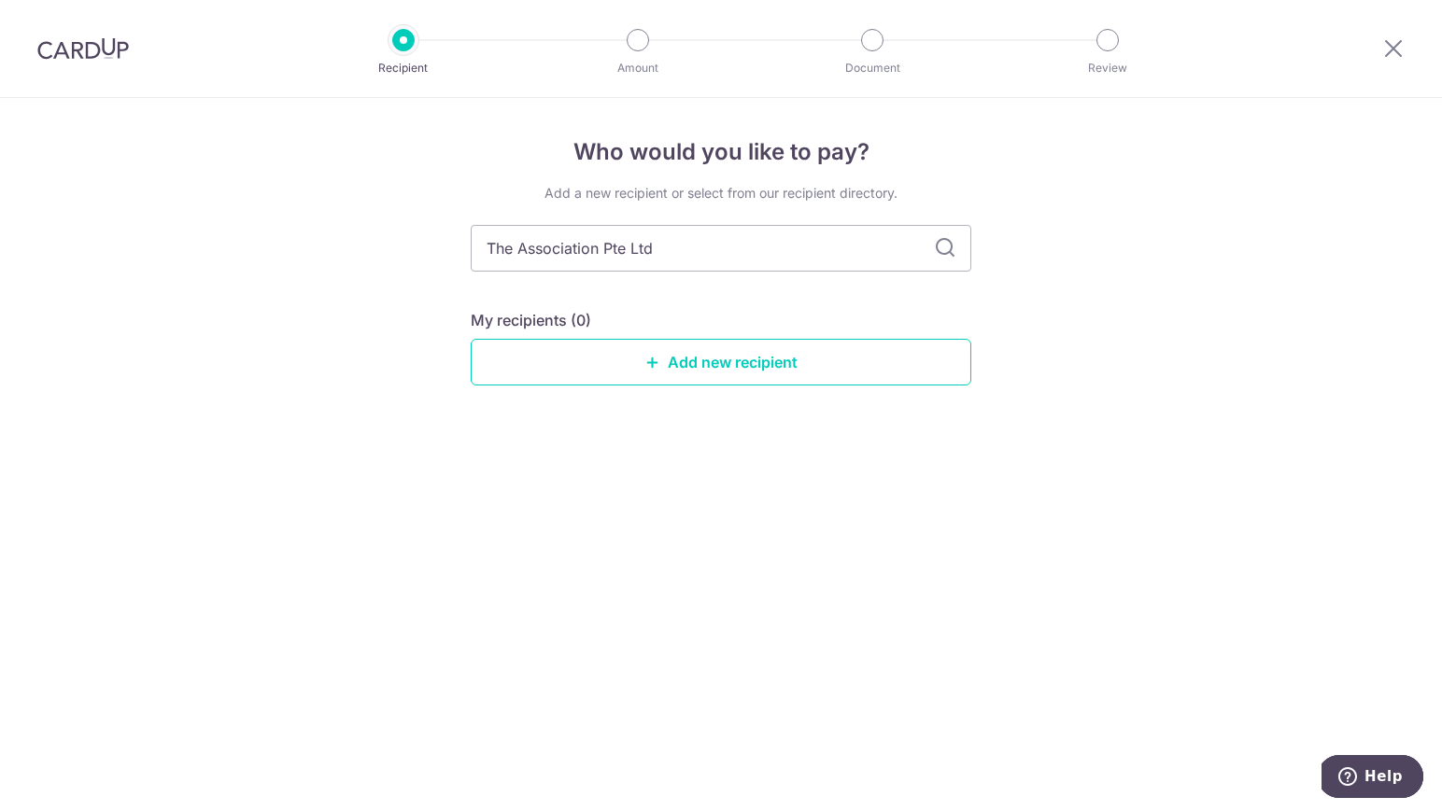
click at [948, 247] on icon at bounding box center [945, 248] width 22 height 22
click at [796, 368] on link "Add new recipient" at bounding box center [721, 362] width 501 height 47
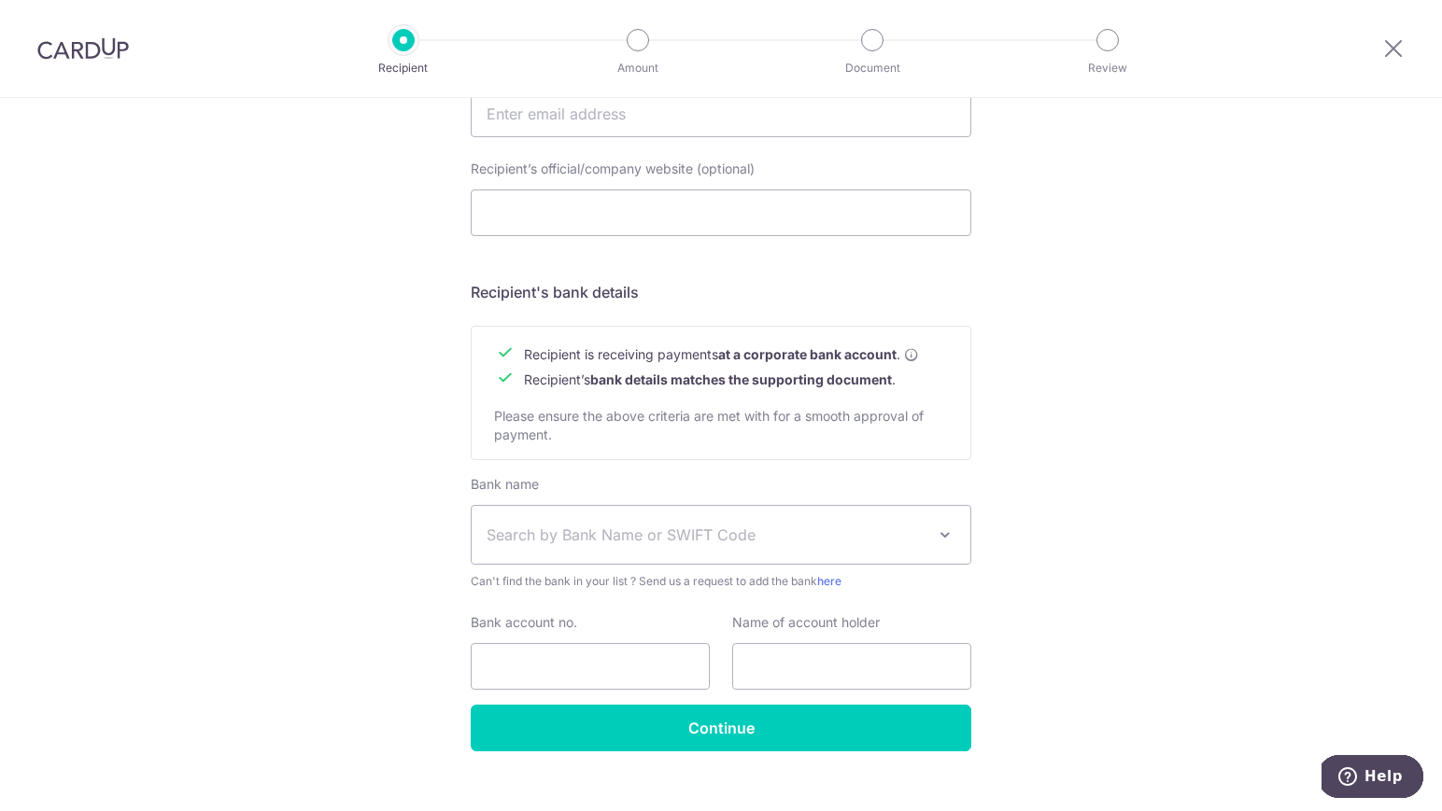
scroll to position [689, 0]
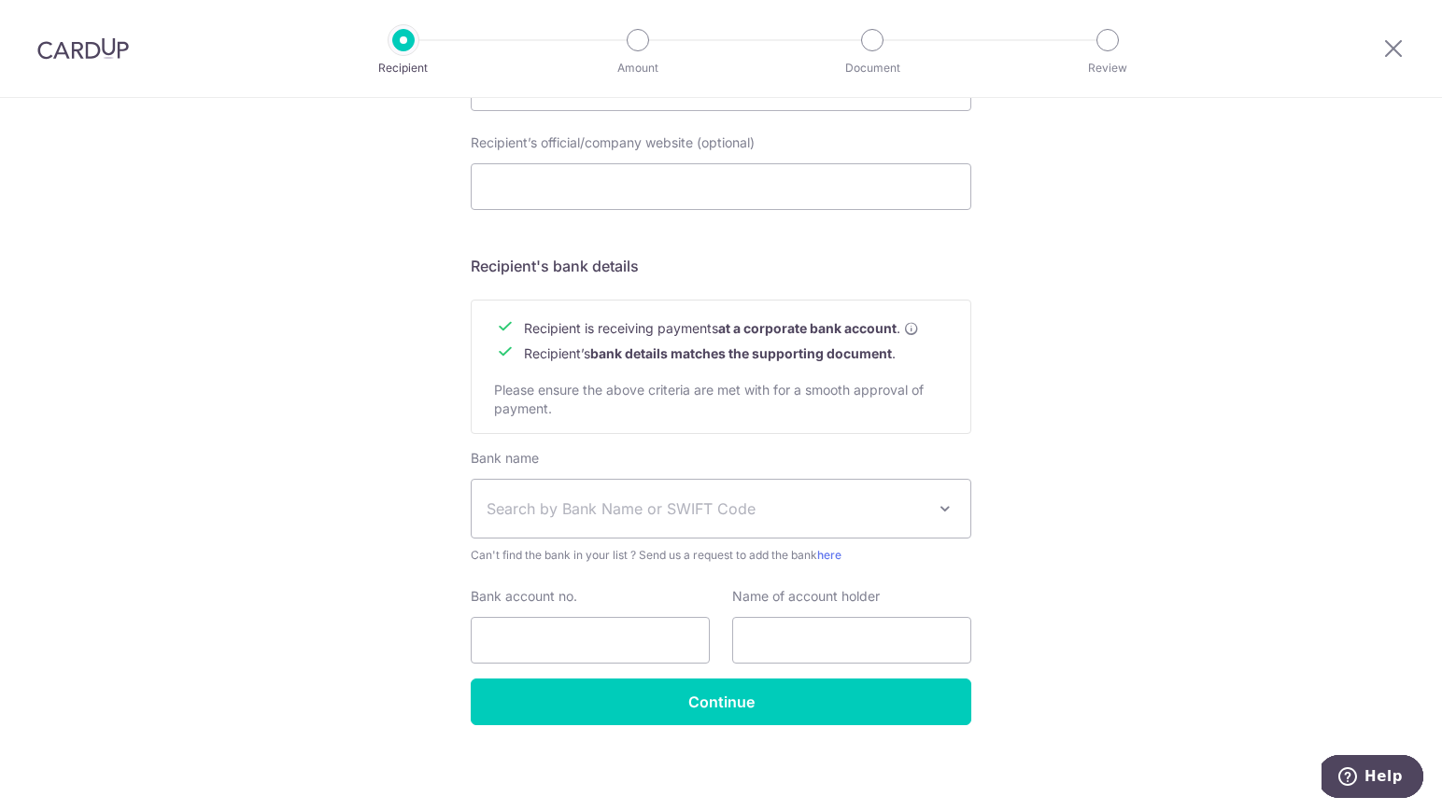
click at [945, 501] on span at bounding box center [945, 509] width 22 height 22
click at [682, 501] on span "Search by Bank Name or SWIFT Code" at bounding box center [706, 509] width 439 height 22
click at [615, 644] on input "Bank account no." at bounding box center [590, 640] width 239 height 47
paste input "364-307-883-8"
type input "364-307-883-8"
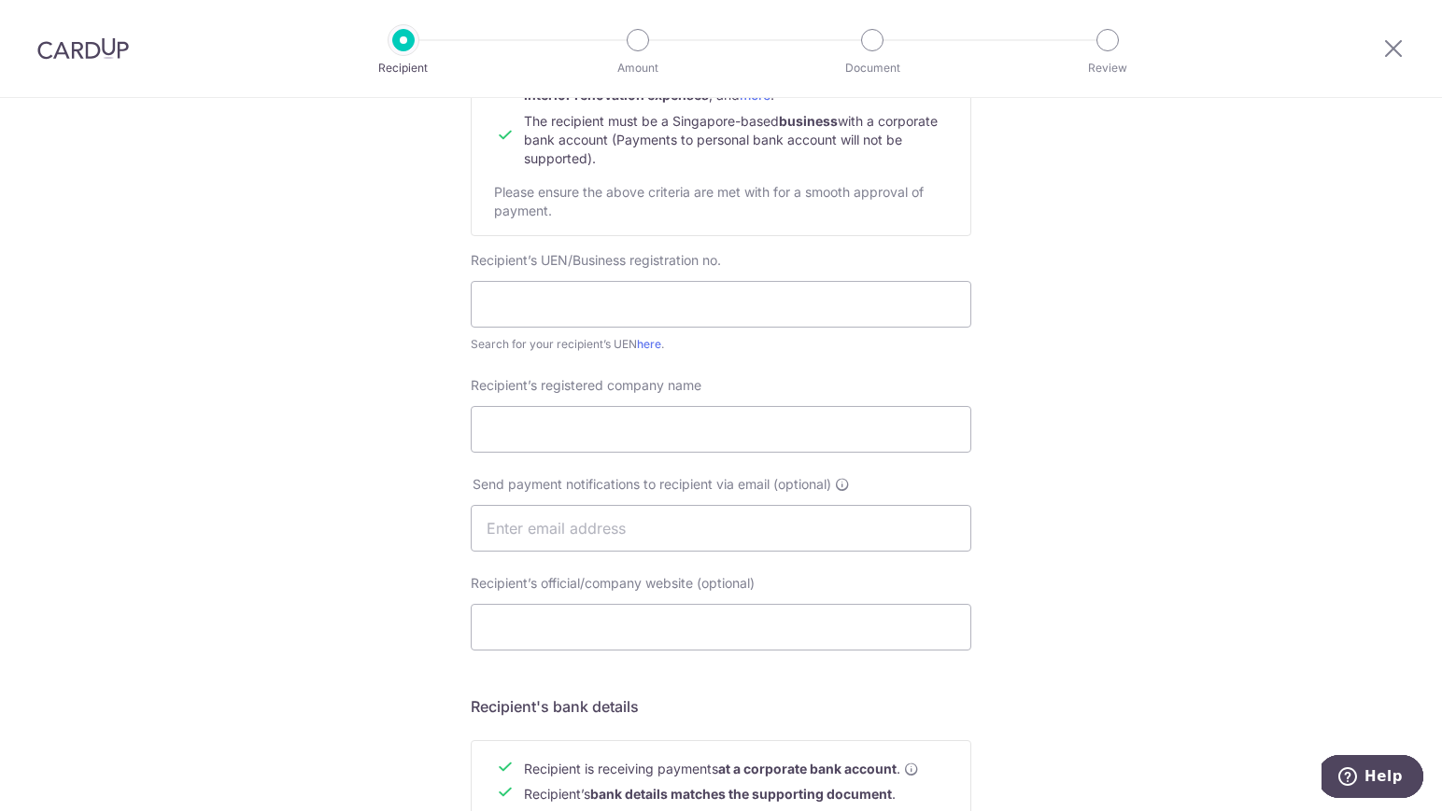
scroll to position [0, 0]
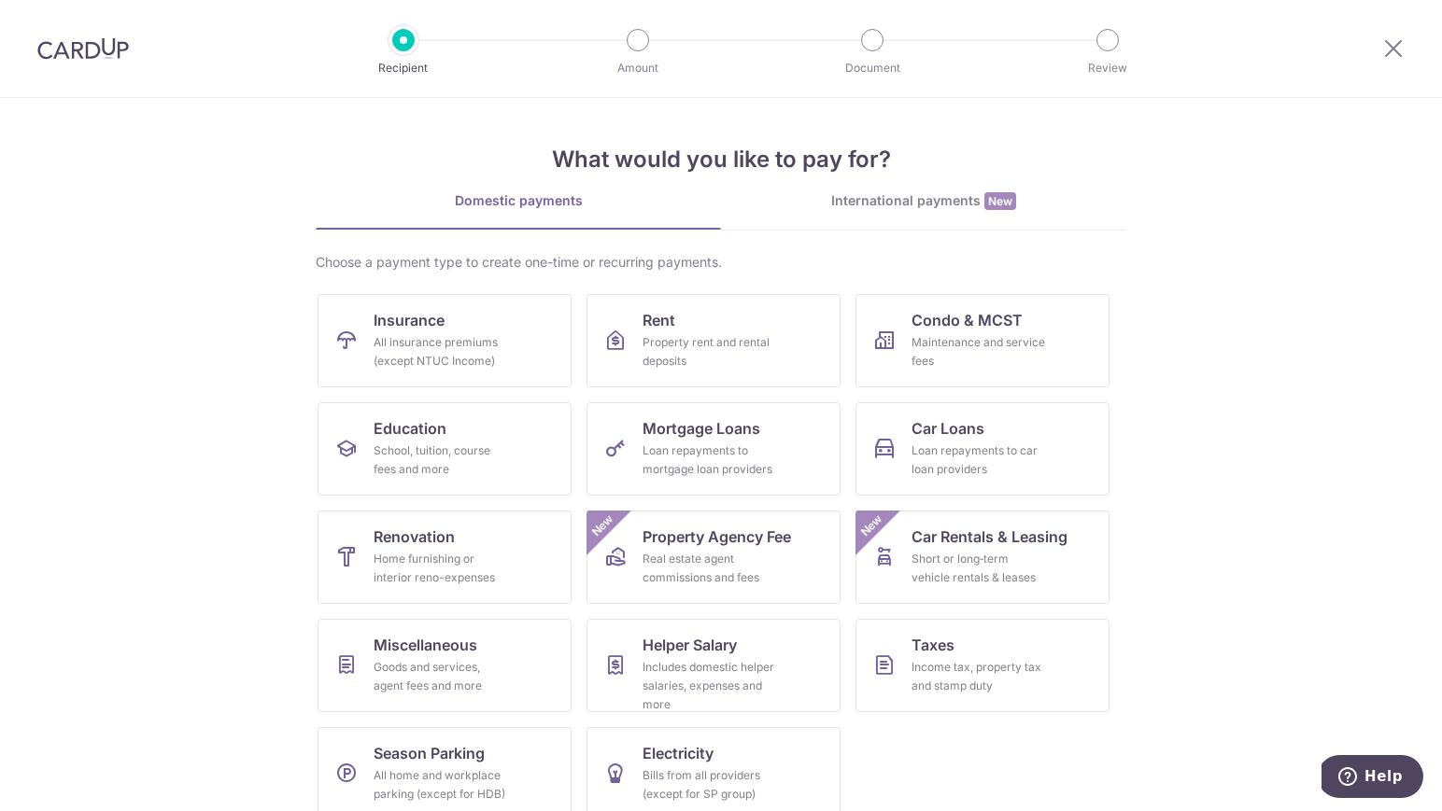
scroll to position [24, 0]
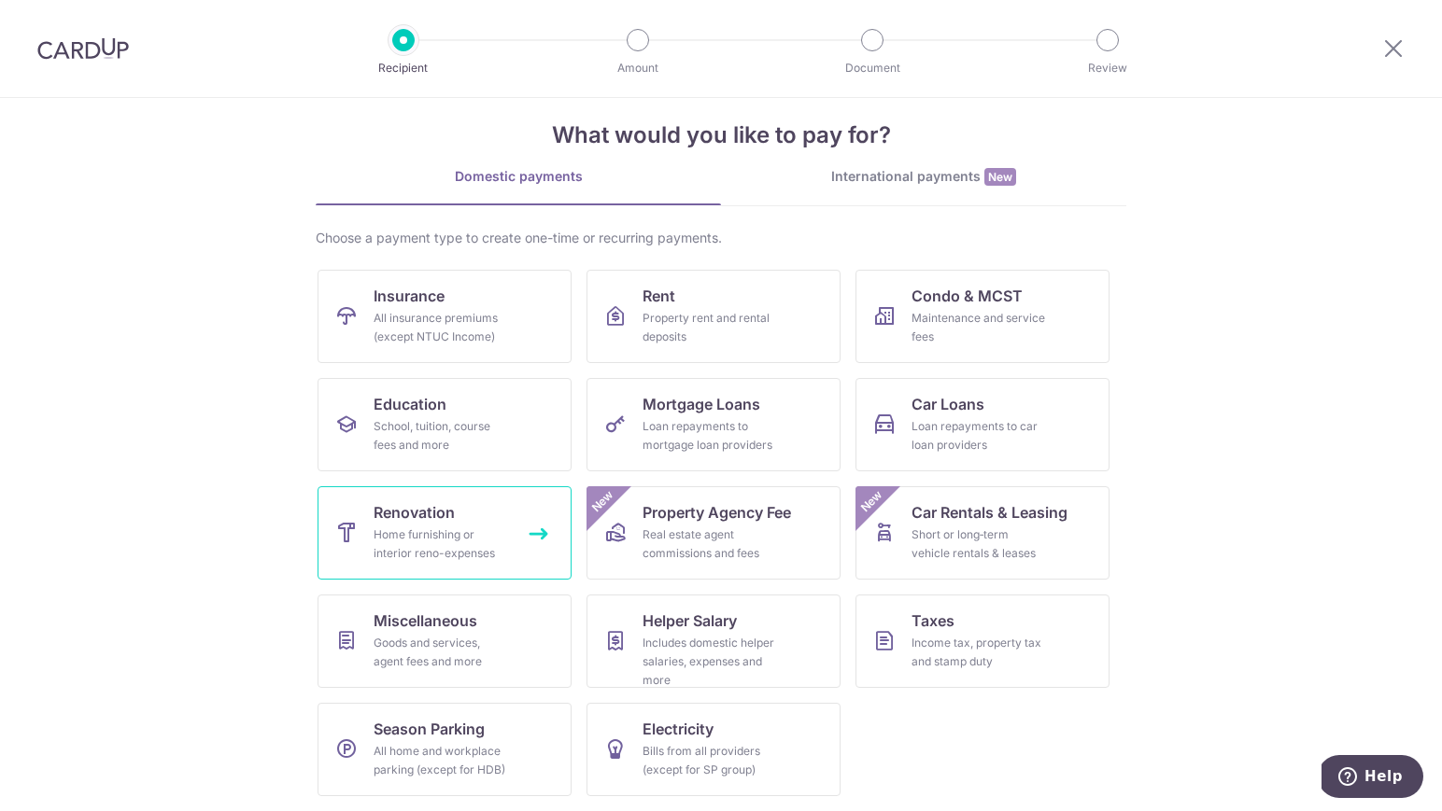
click at [478, 533] on div "Home furnishing or interior reno-expenses" at bounding box center [441, 544] width 134 height 37
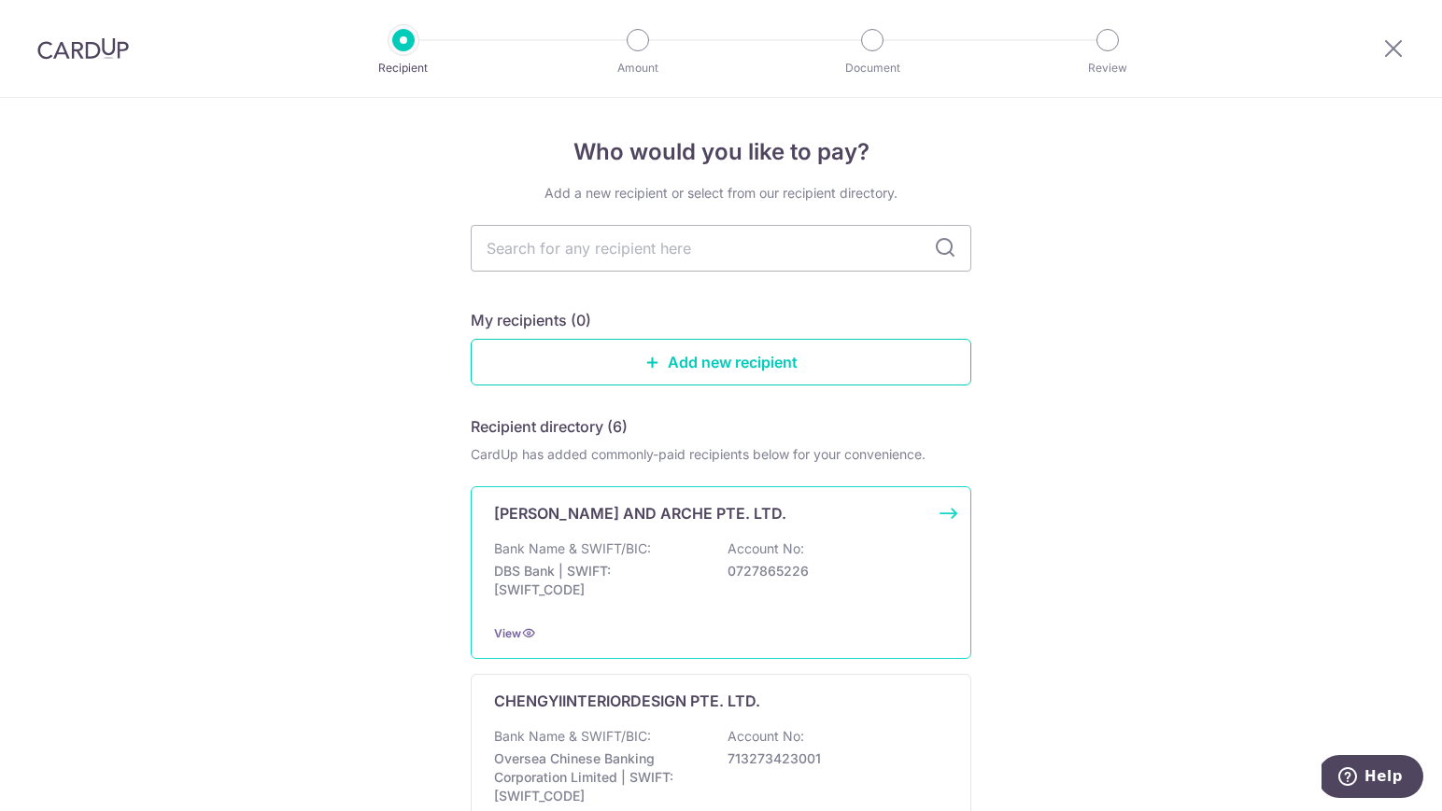
click at [847, 557] on div "Bank Name & SWIFT/BIC: DBS Bank | SWIFT: [SWIFT_CODE] Account No: 0727865226" at bounding box center [721, 574] width 454 height 69
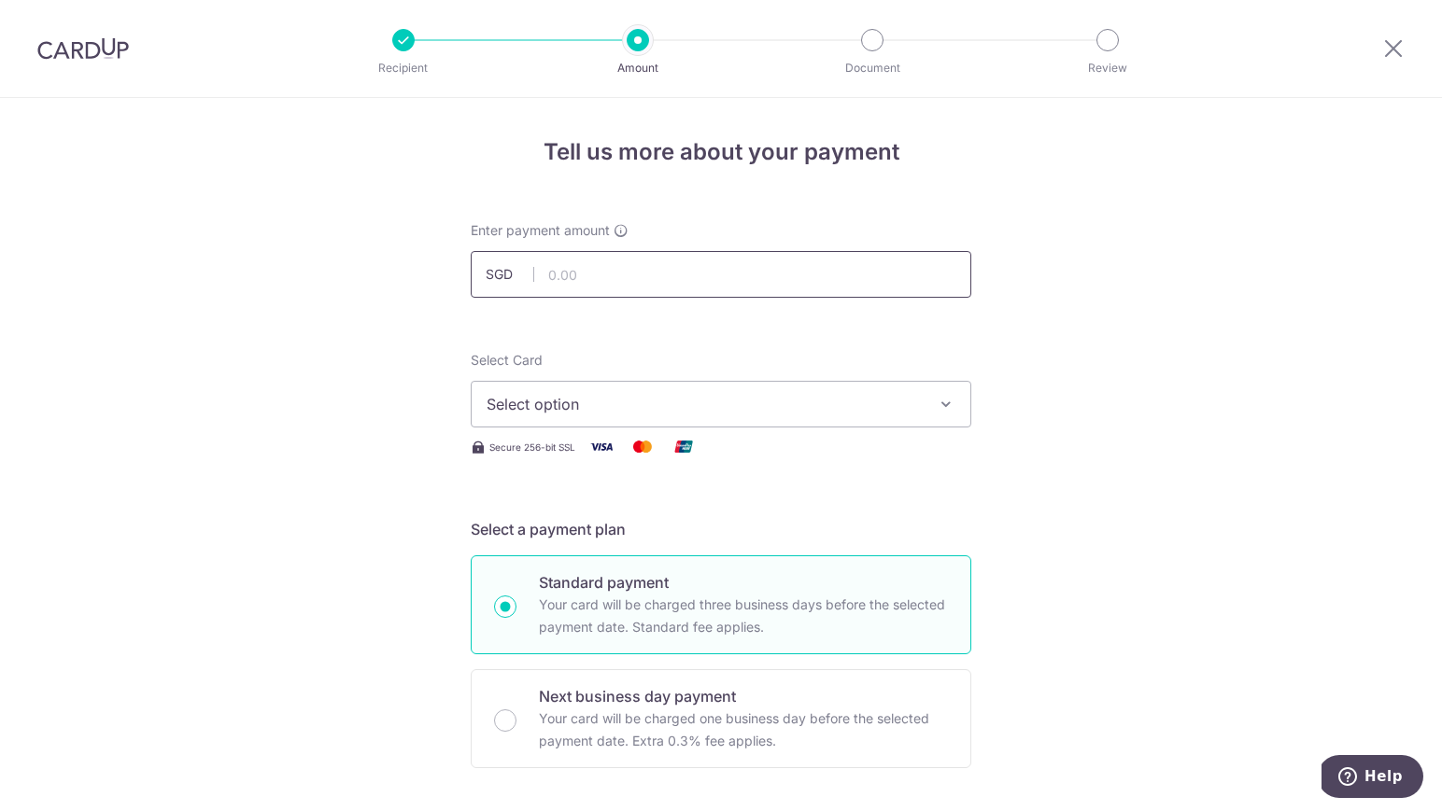
click at [652, 262] on input "text" at bounding box center [721, 274] width 501 height 47
type input "4"
type input "6"
type input "7,000.00"
click at [941, 400] on icon "button" at bounding box center [946, 404] width 19 height 19
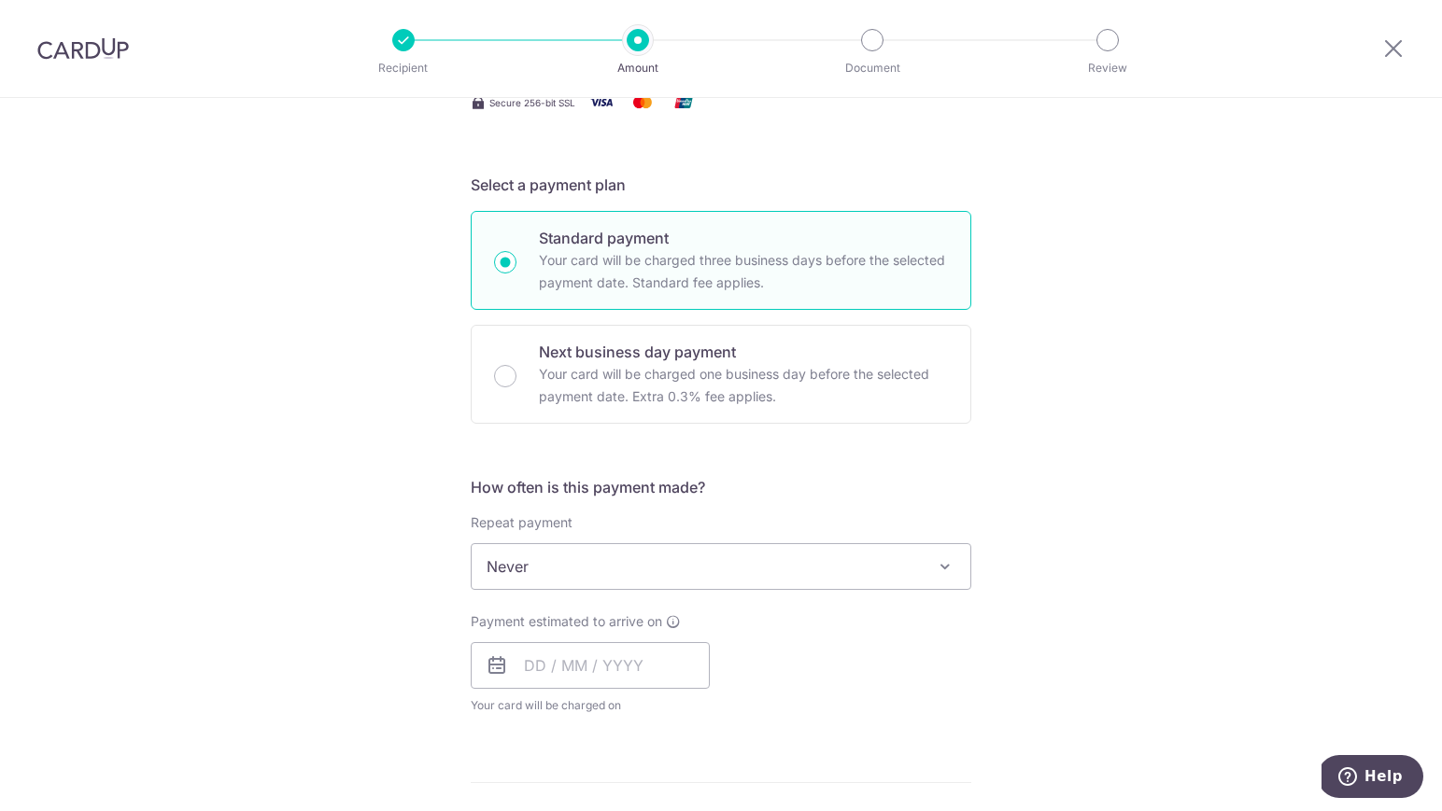
scroll to position [396, 0]
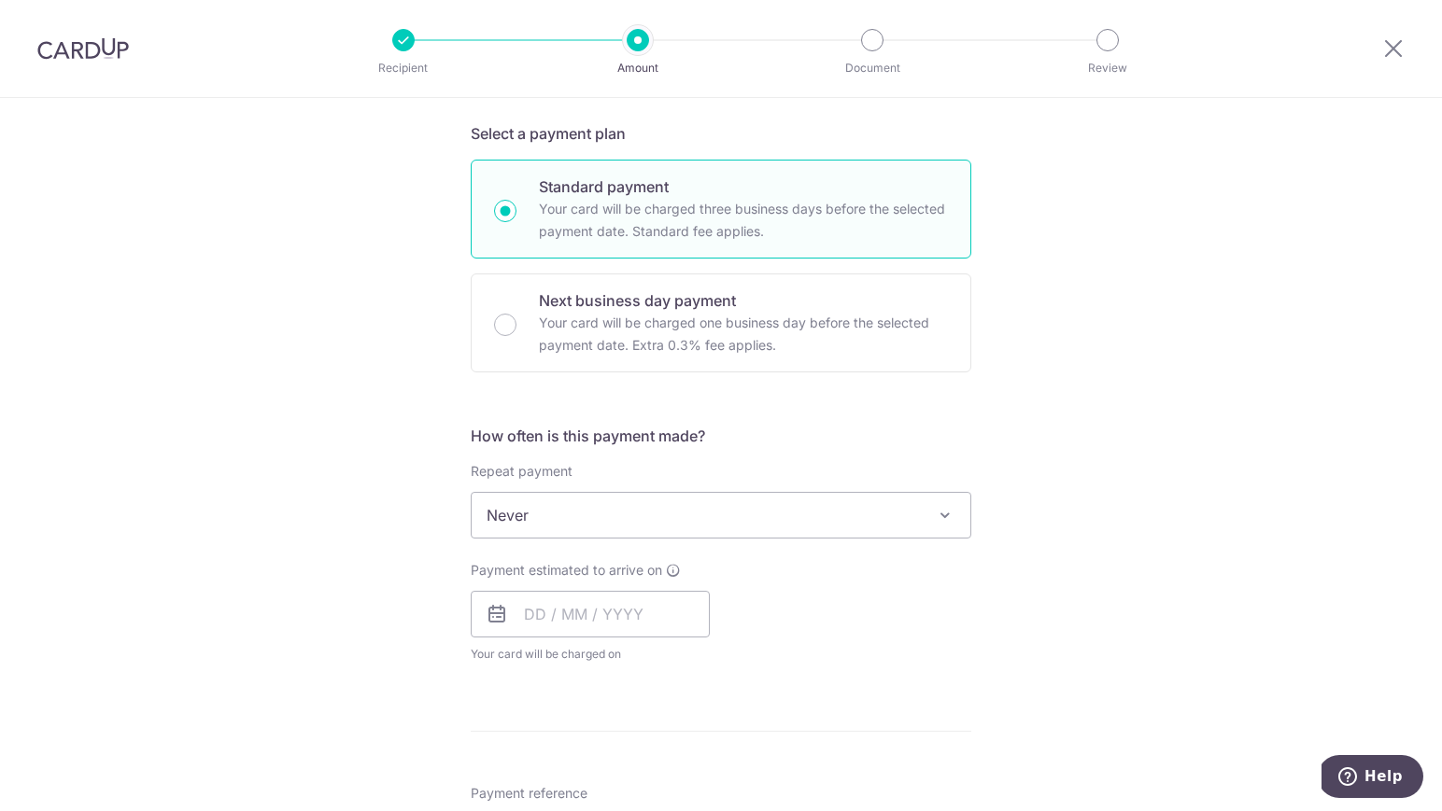
click at [914, 512] on span "Never" at bounding box center [721, 515] width 499 height 45
click at [1056, 478] on div "Tell us more about your payment Enter payment amount SGD 7,000.00 7000.00 Selec…" at bounding box center [721, 609] width 1442 height 1814
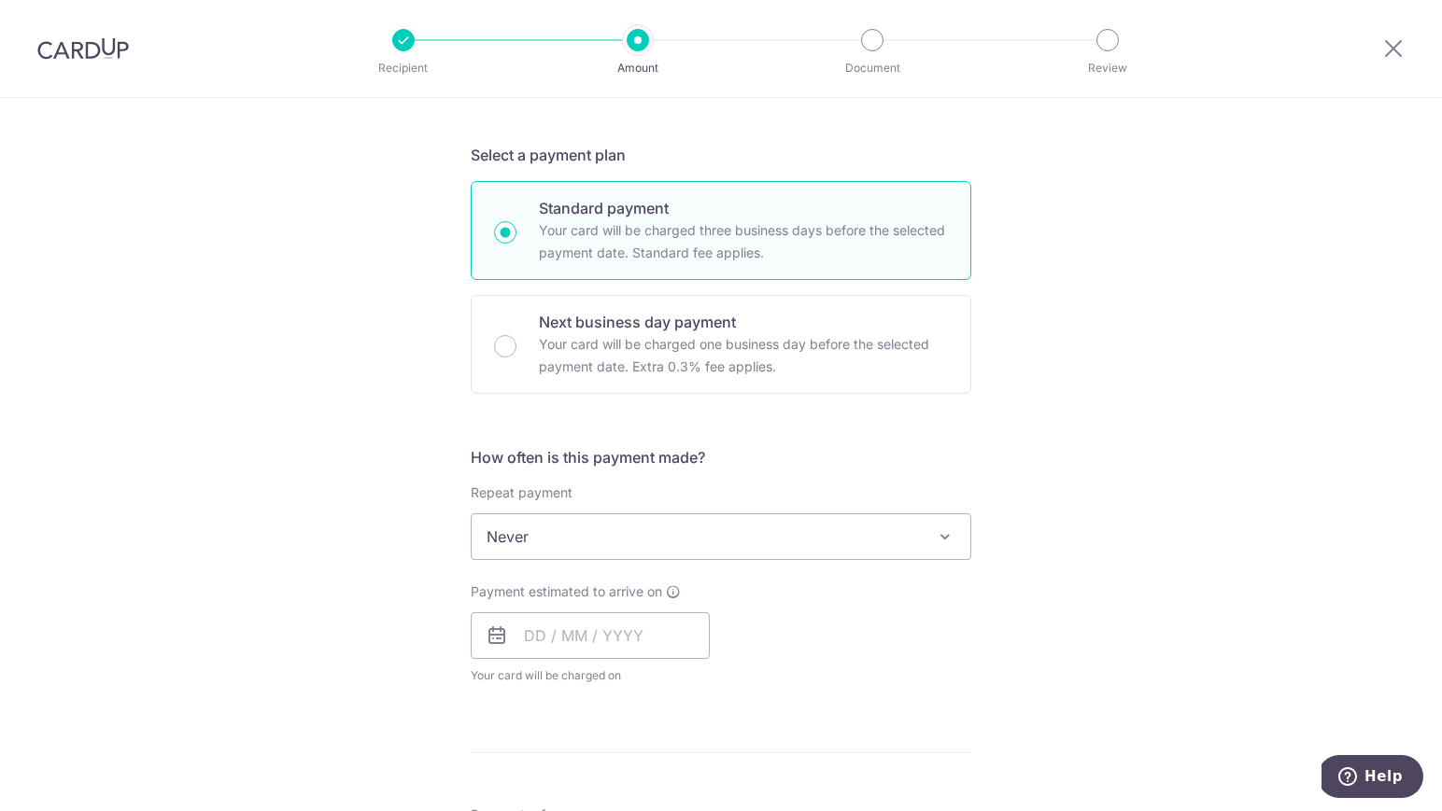
scroll to position [373, 0]
click at [657, 640] on input "text" at bounding box center [590, 637] width 239 height 47
click at [689, 774] on link "3" at bounding box center [696, 770] width 30 height 30
type input "[DATE]"
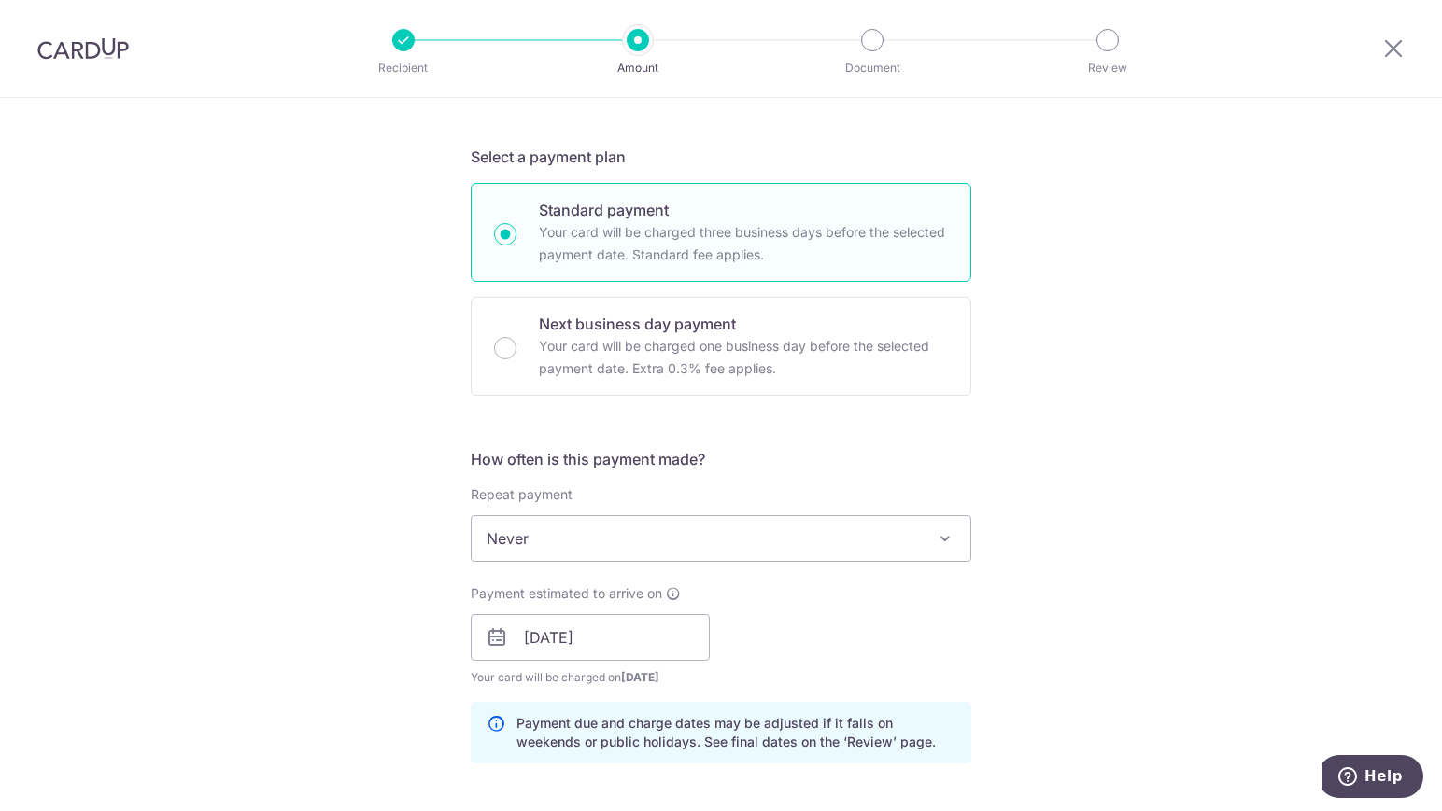
click at [1038, 647] on div "Tell us more about your payment Enter payment amount SGD 7,000.00 7000.00 Selec…" at bounding box center [721, 670] width 1442 height 1891
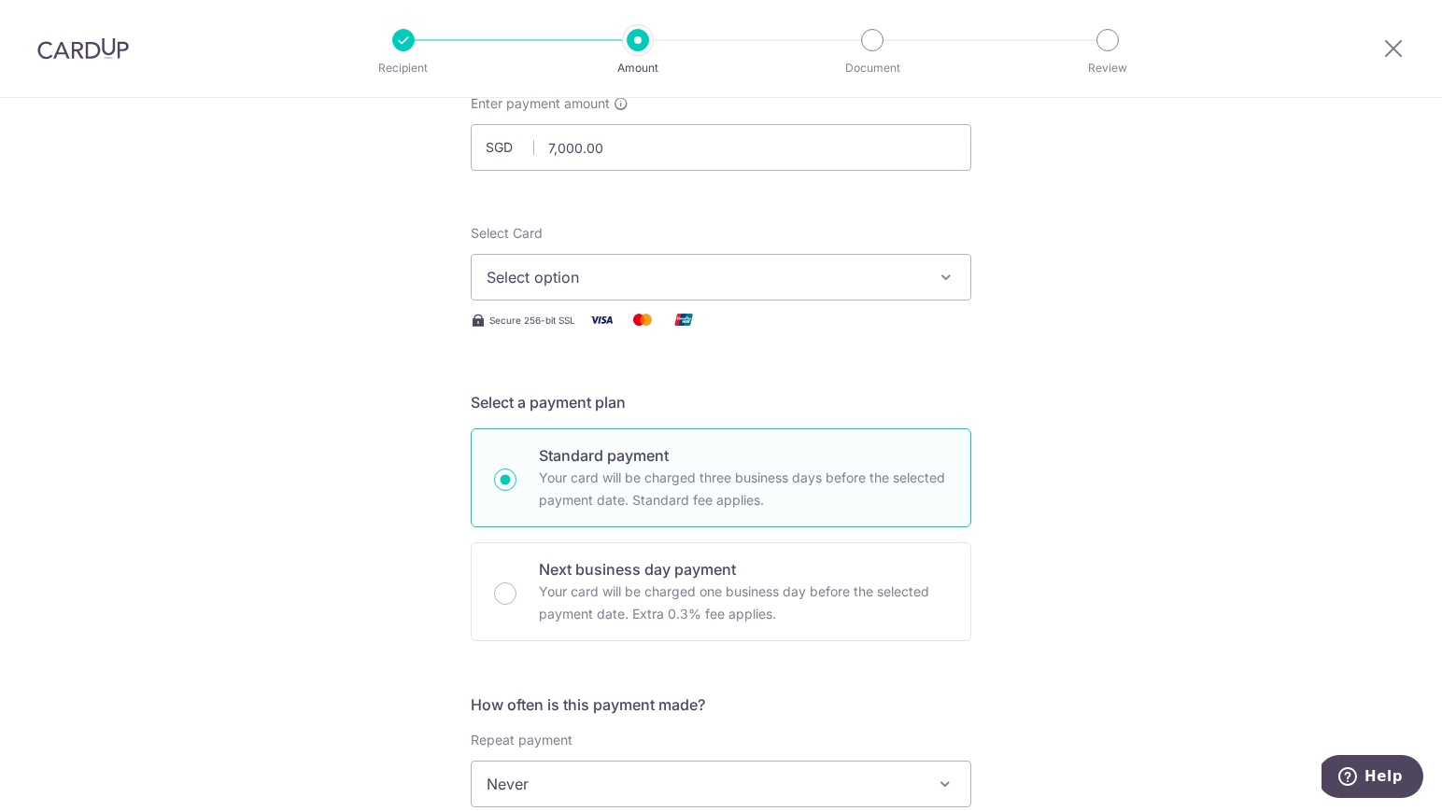
scroll to position [0, 0]
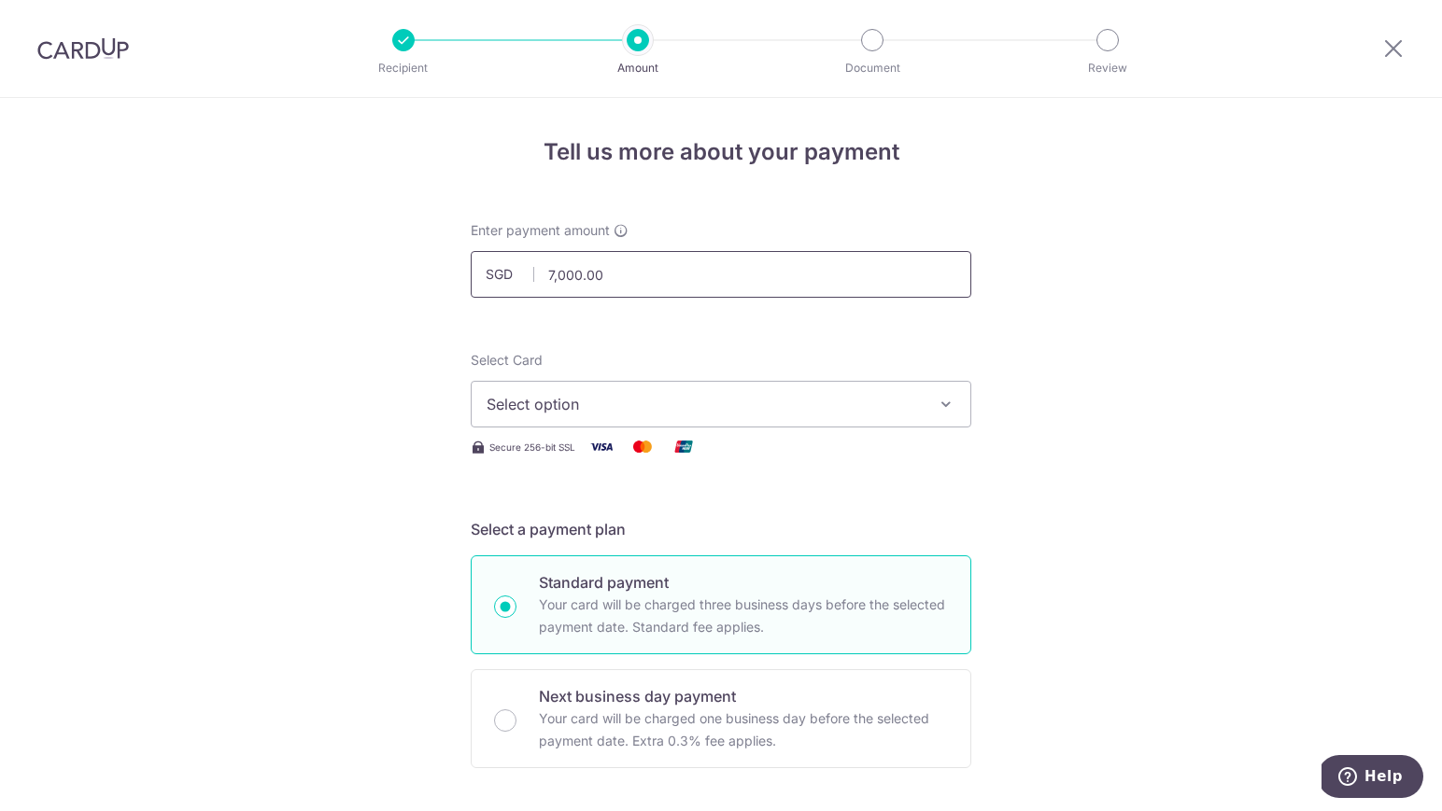
drag, startPoint x: 586, startPoint y: 274, endPoint x: 490, endPoint y: 273, distance: 96.2
click at [490, 273] on div "SGD 7,000.00 7000.00" at bounding box center [721, 274] width 501 height 47
drag, startPoint x: 684, startPoint y: 267, endPoint x: 467, endPoint y: 266, distance: 217.6
click at [467, 266] on div "Enter payment amount SGD 7,000.00 7000.00" at bounding box center [720, 259] width 523 height 77
type input "31,000.00"
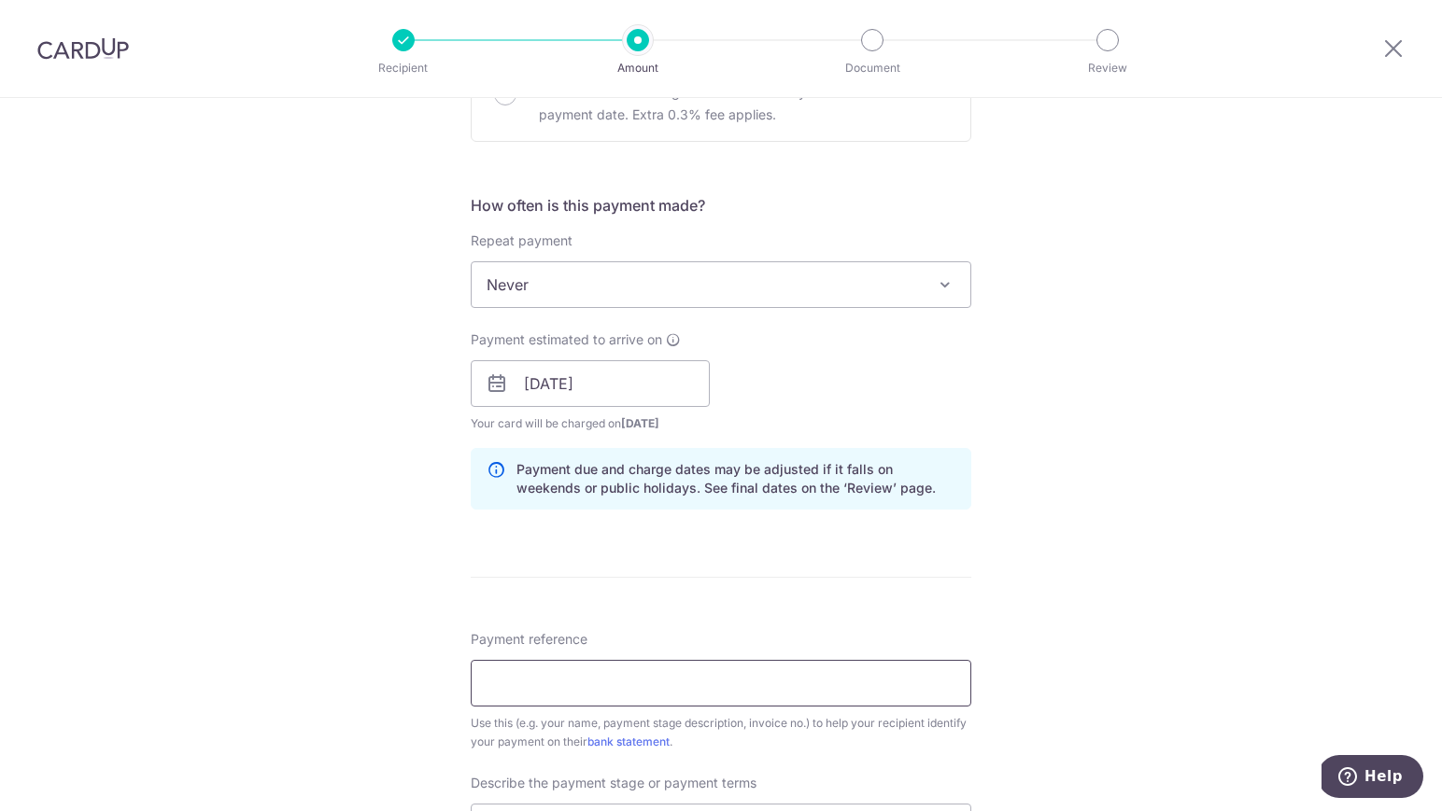
scroll to position [545, 0]
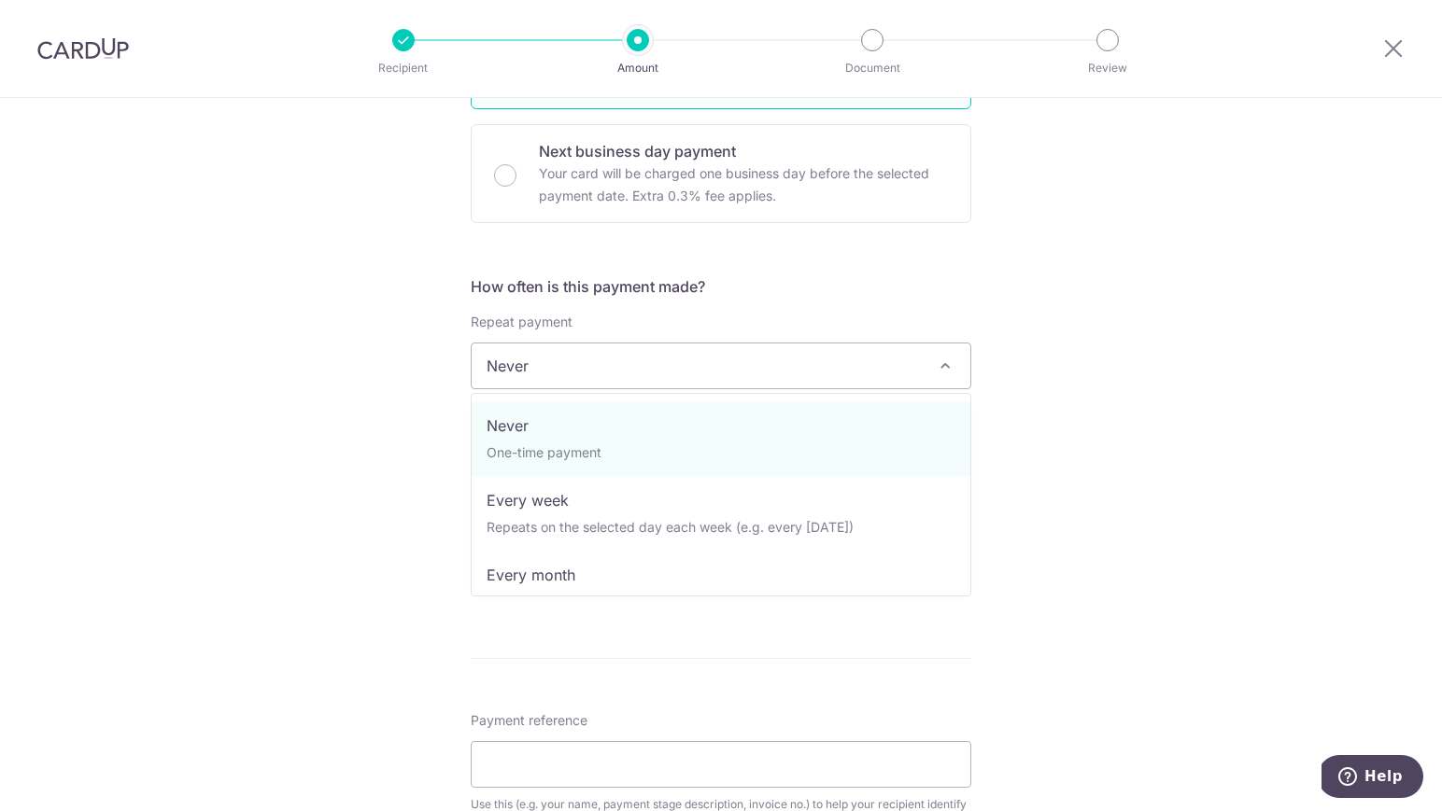
click at [695, 370] on span "Never" at bounding box center [721, 366] width 499 height 45
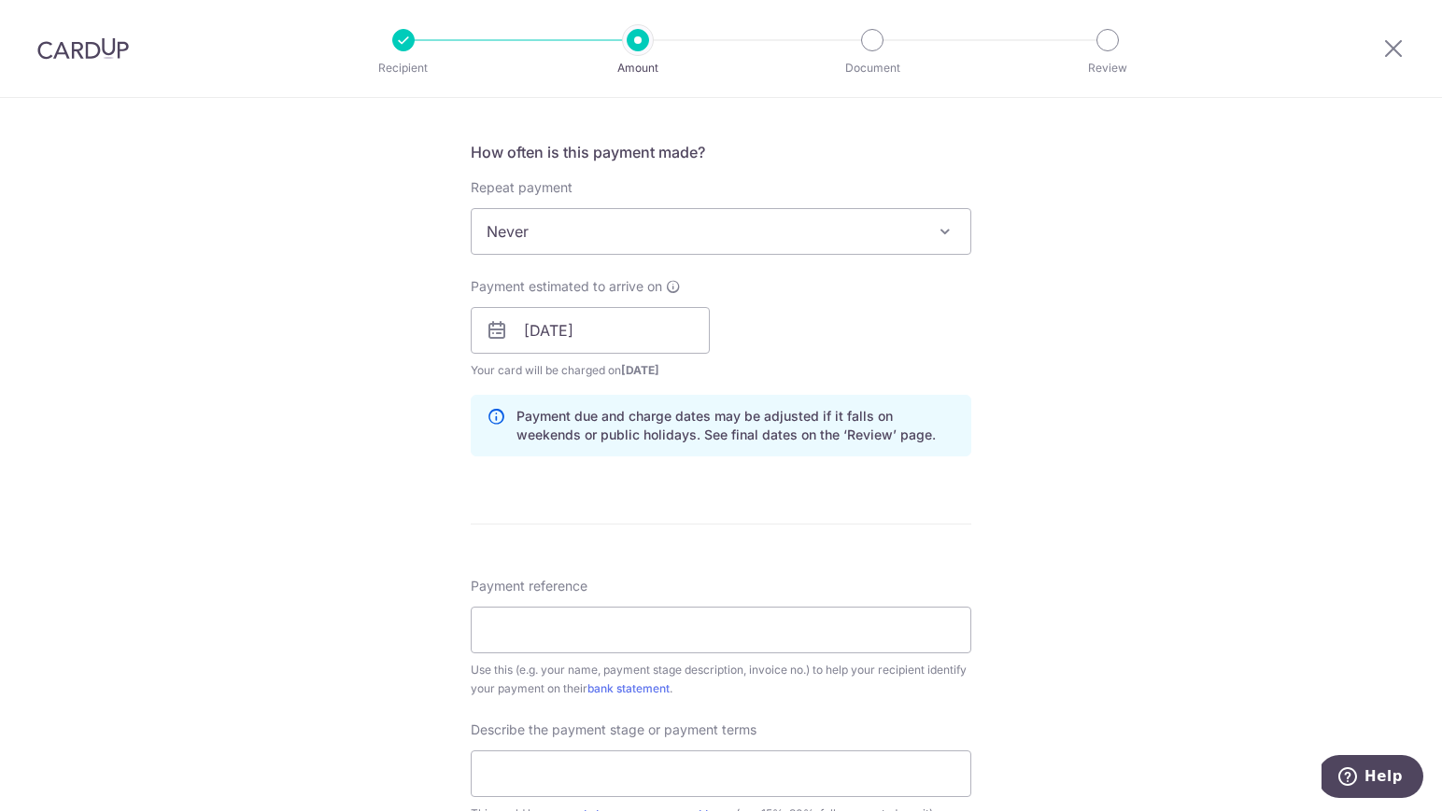
scroll to position [609, 0]
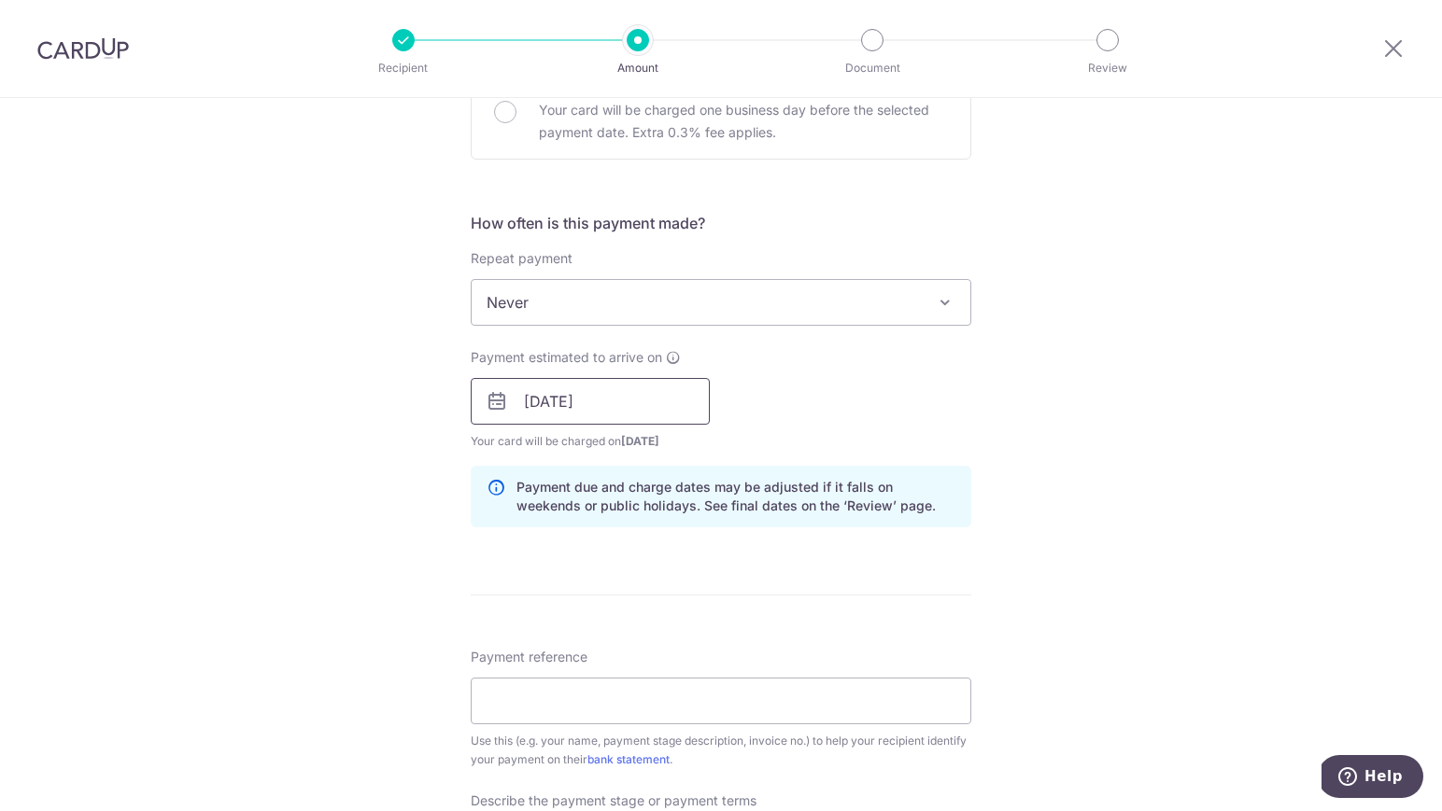
click at [656, 388] on input "[DATE]" at bounding box center [590, 401] width 239 height 47
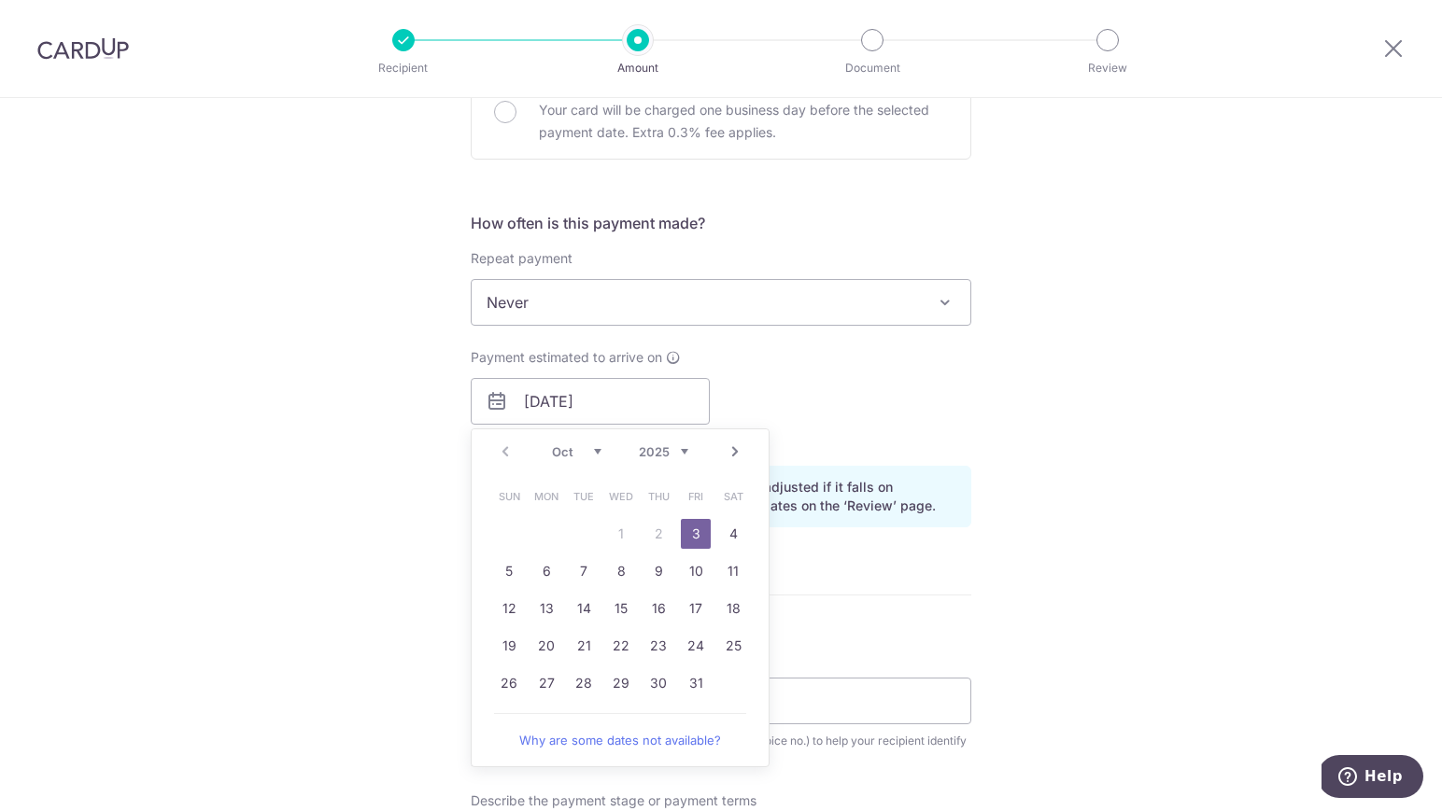
click at [704, 543] on link "3" at bounding box center [696, 534] width 30 height 30
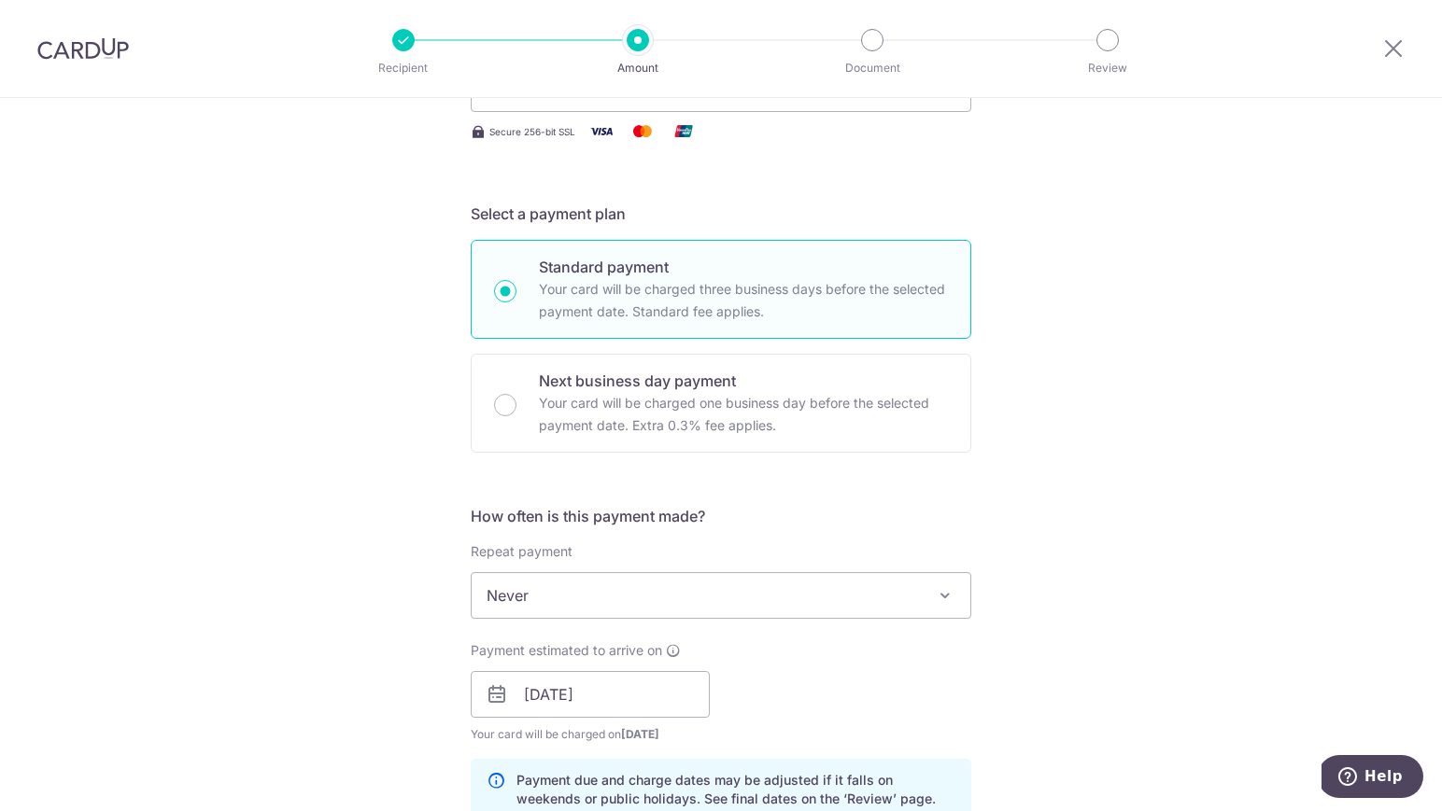
scroll to position [301, 0]
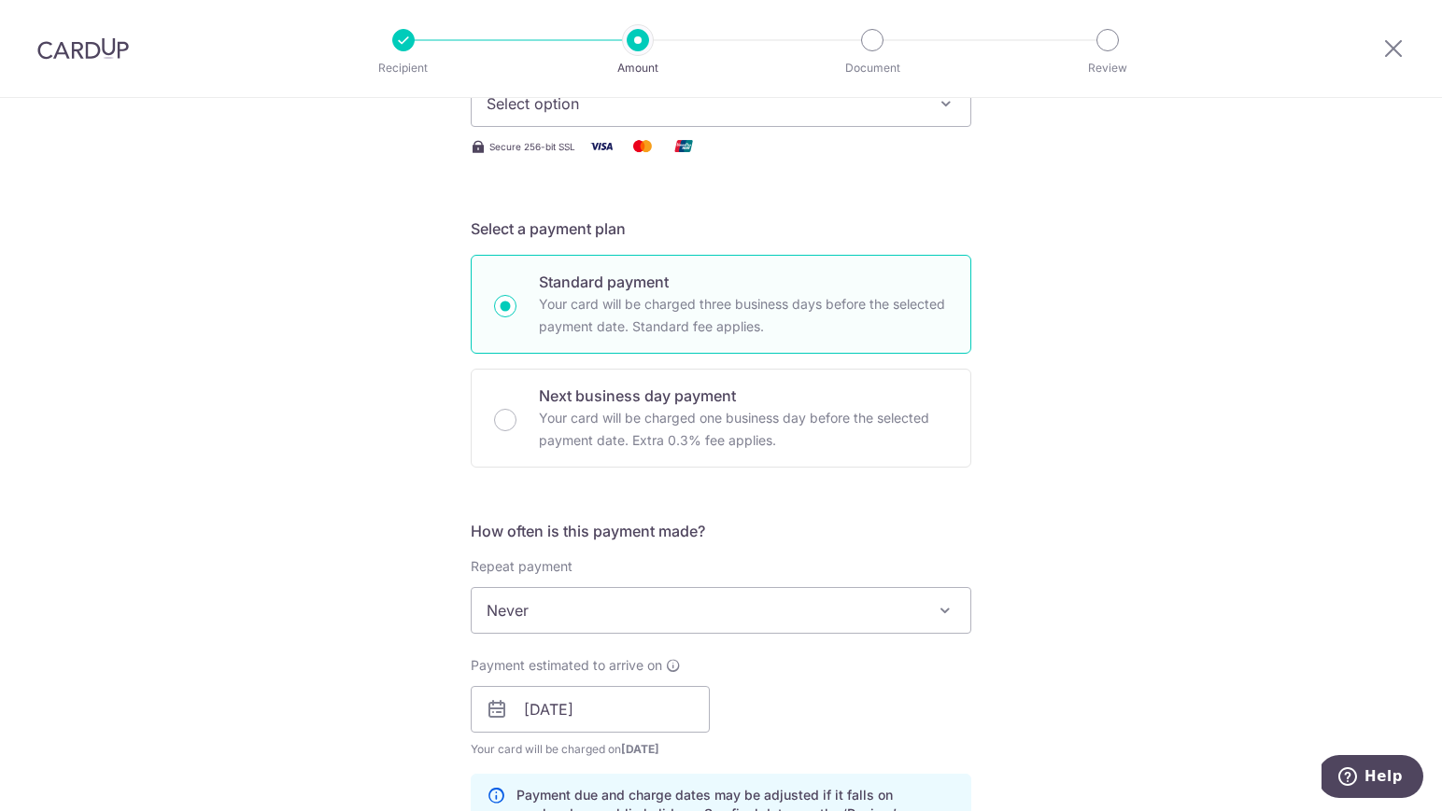
click at [606, 269] on div "Standard payment Your card will be charged three business days before the selec…" at bounding box center [721, 304] width 501 height 99
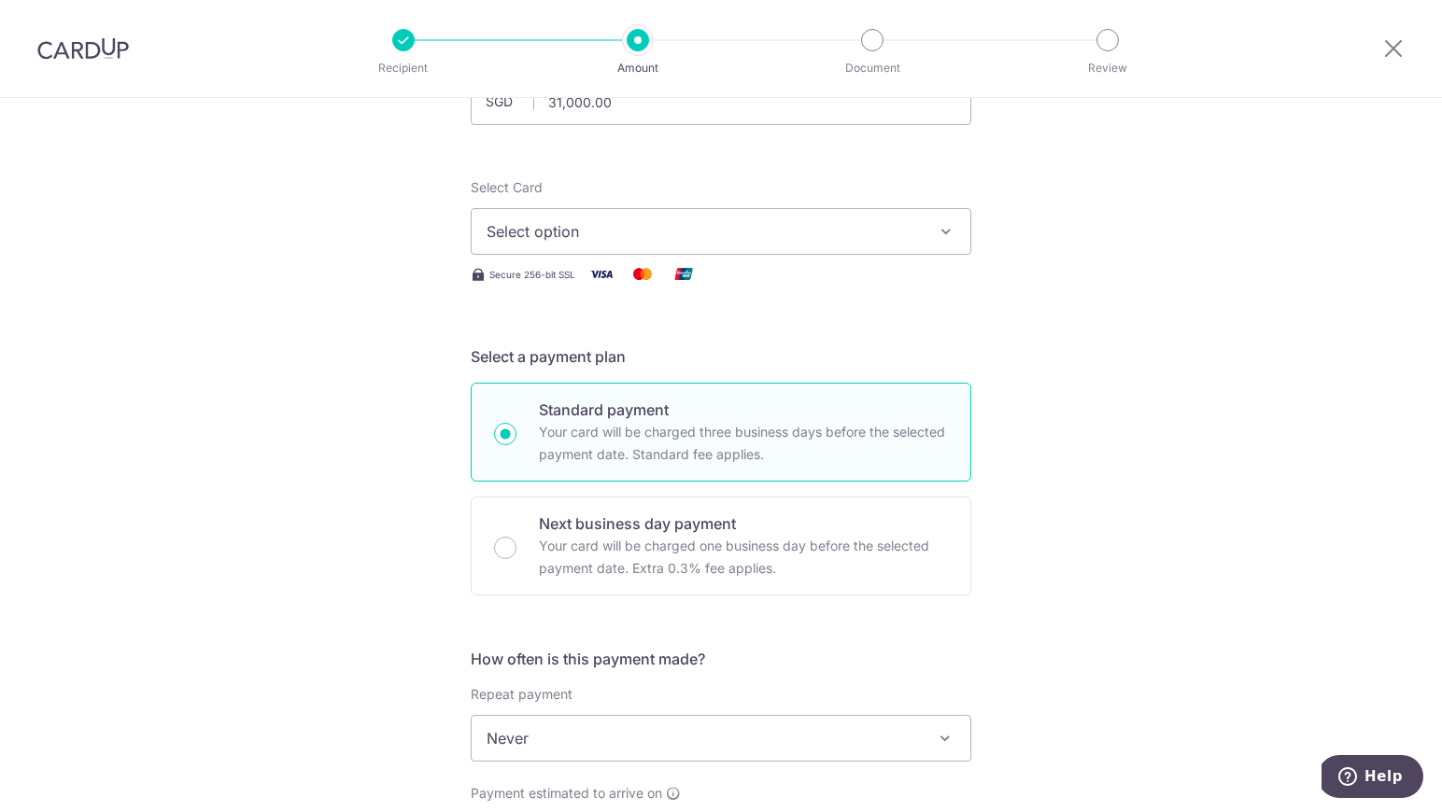
scroll to position [69, 0]
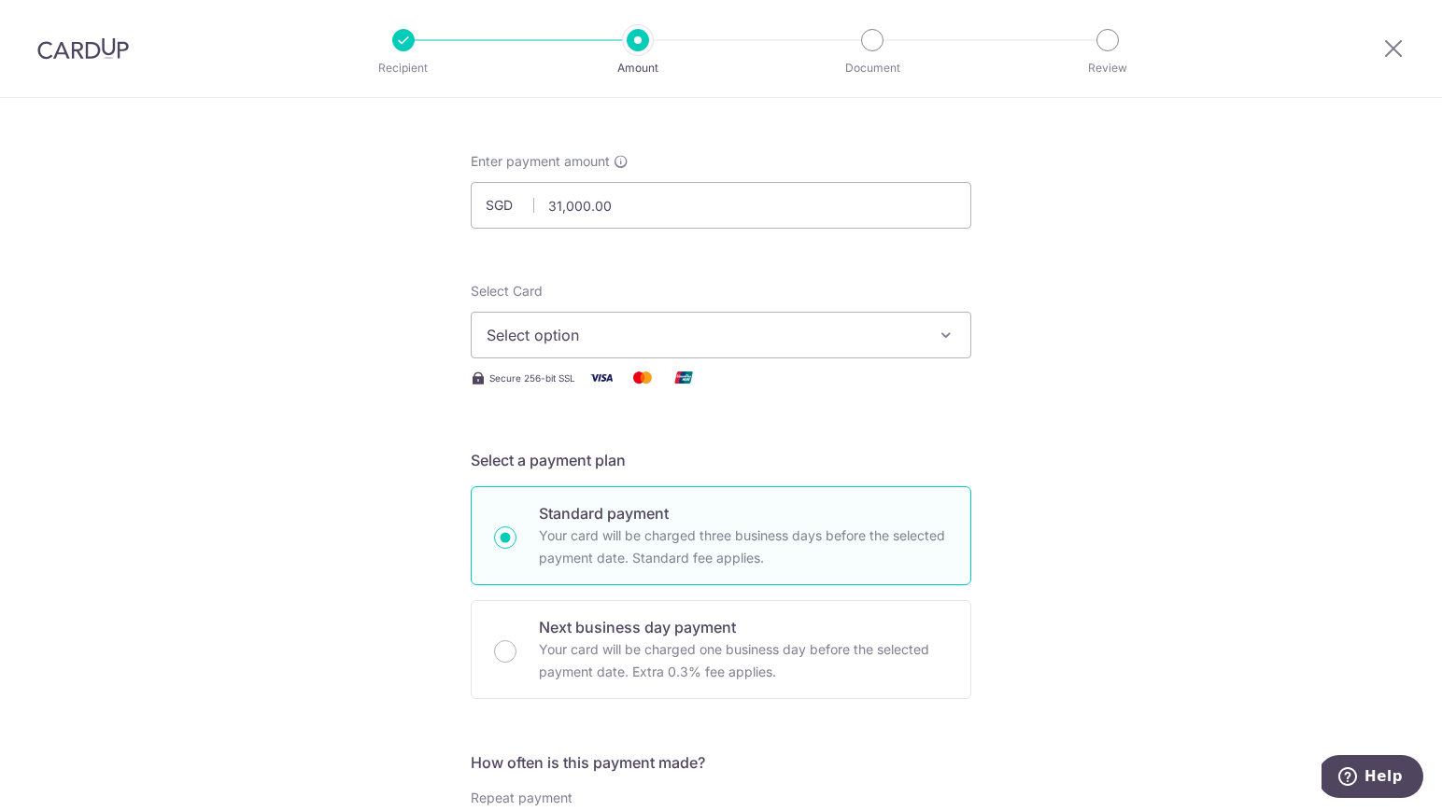
click at [936, 324] on button "Select option" at bounding box center [721, 335] width 501 height 47
click at [861, 393] on span "Add credit card" at bounding box center [737, 387] width 435 height 19
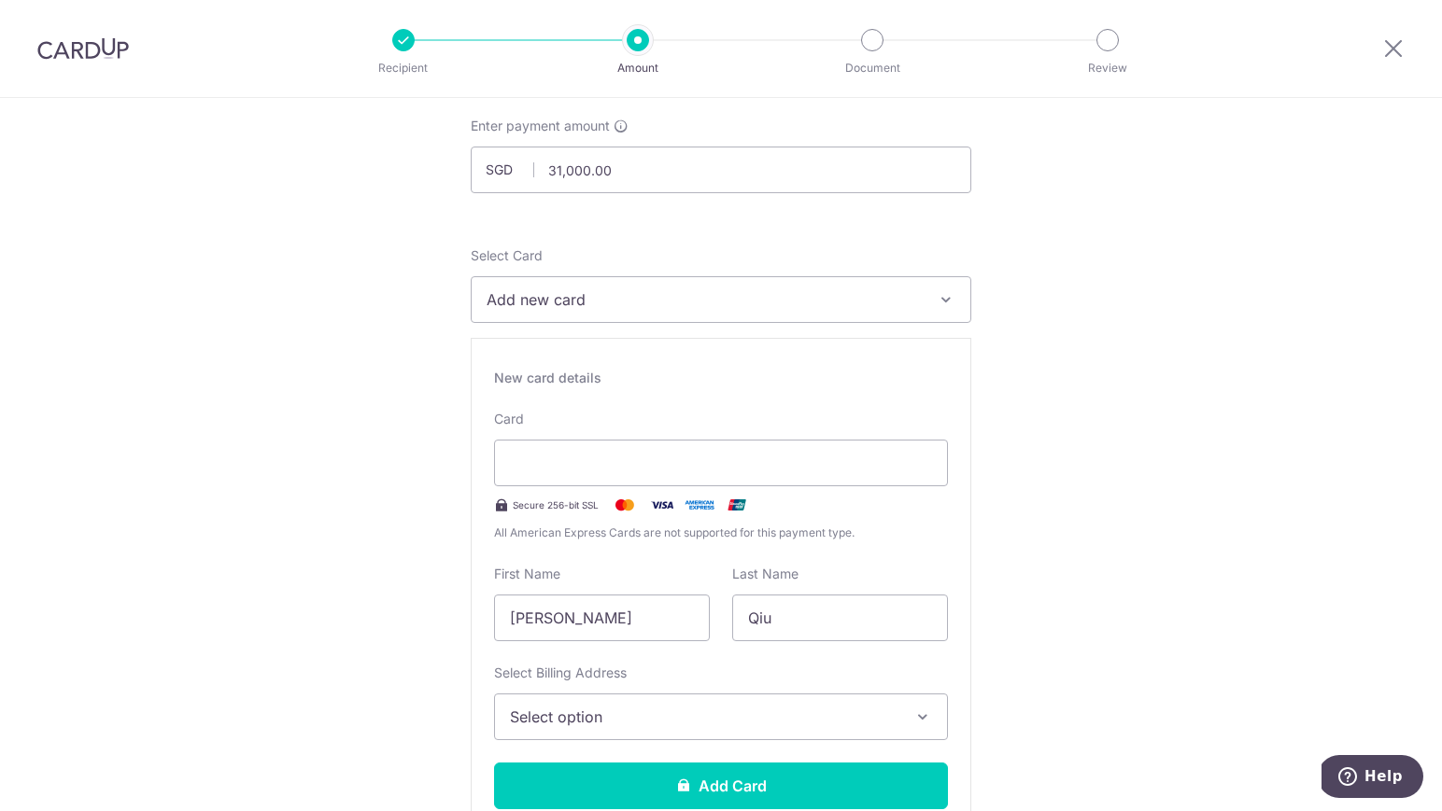
scroll to position [97, 0]
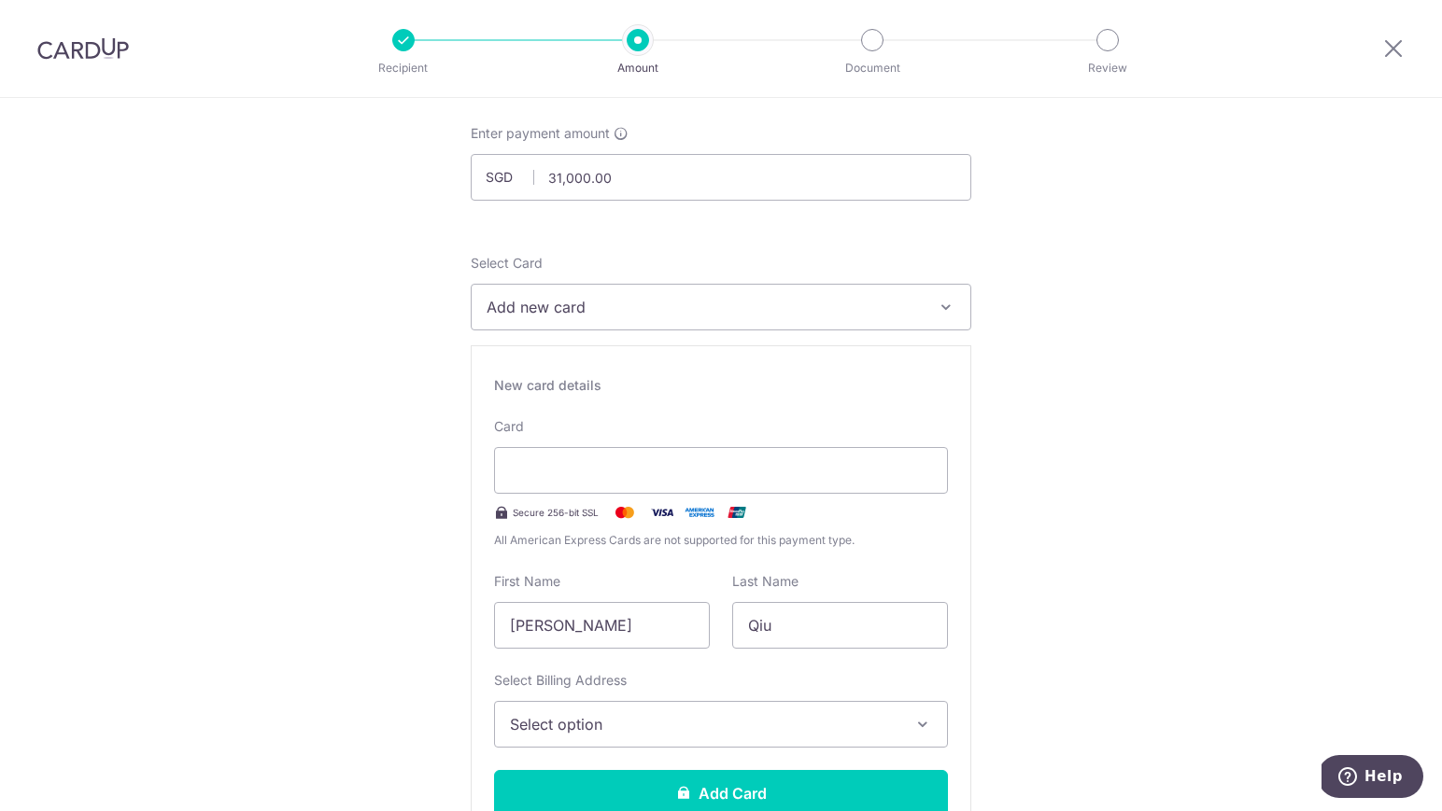
click at [949, 300] on icon "button" at bounding box center [946, 307] width 19 height 19
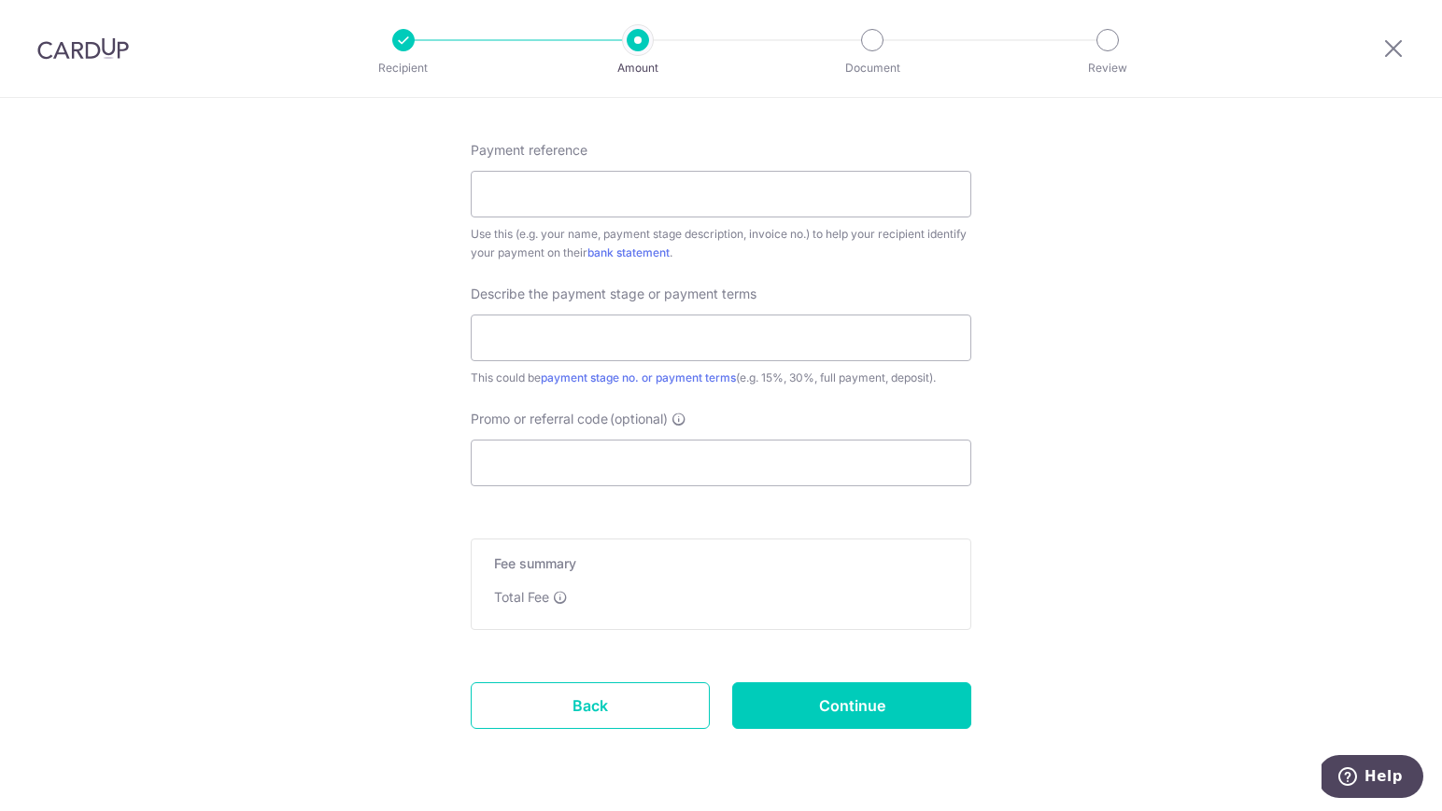
scroll to position [1642, 0]
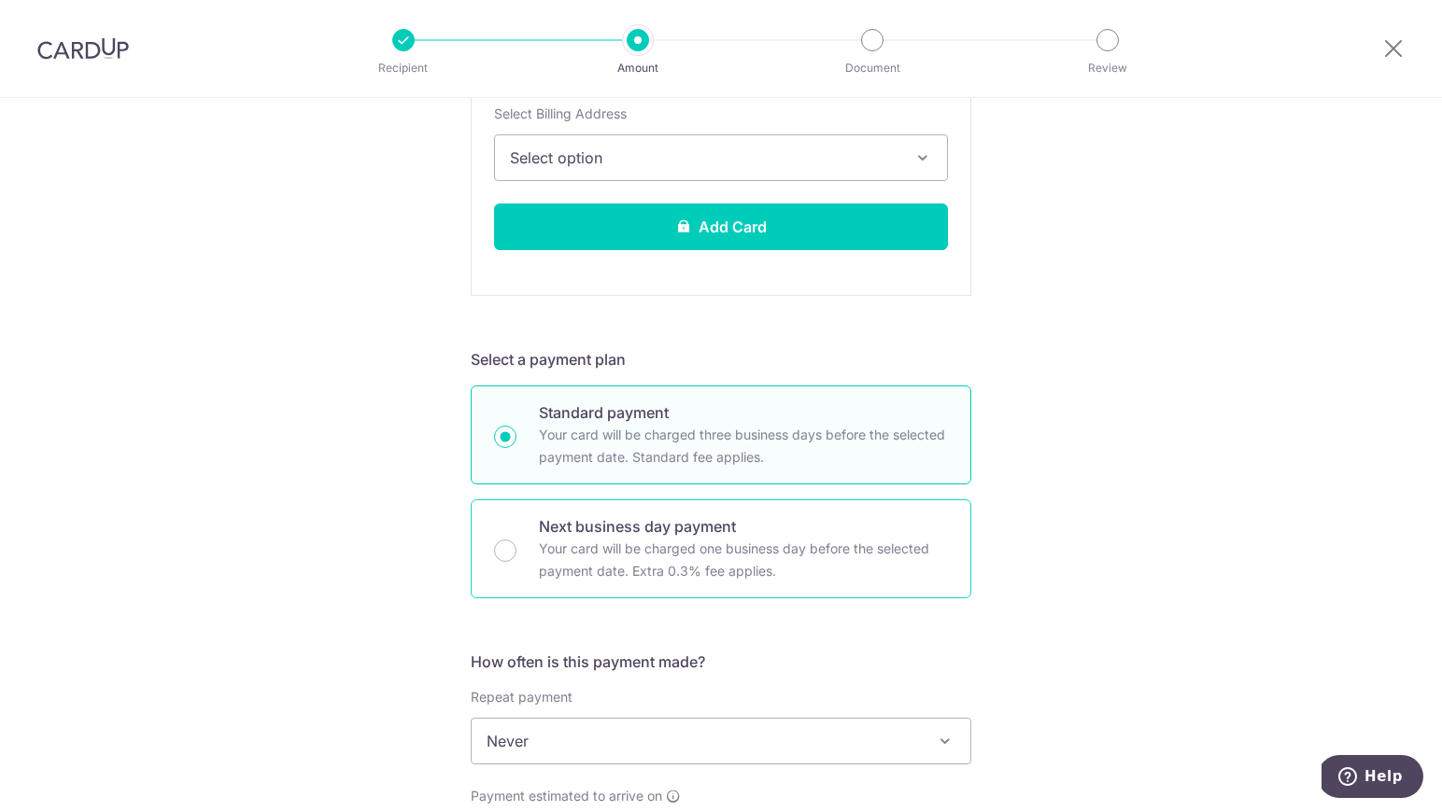
click at [642, 549] on p "Your card will be charged one business day before the selected payment date. Ex…" at bounding box center [743, 560] width 409 height 45
click at [516, 549] on input "Next business day payment Your card will be charged one business day before the…" at bounding box center [505, 551] width 22 height 22
radio input "false"
radio input "true"
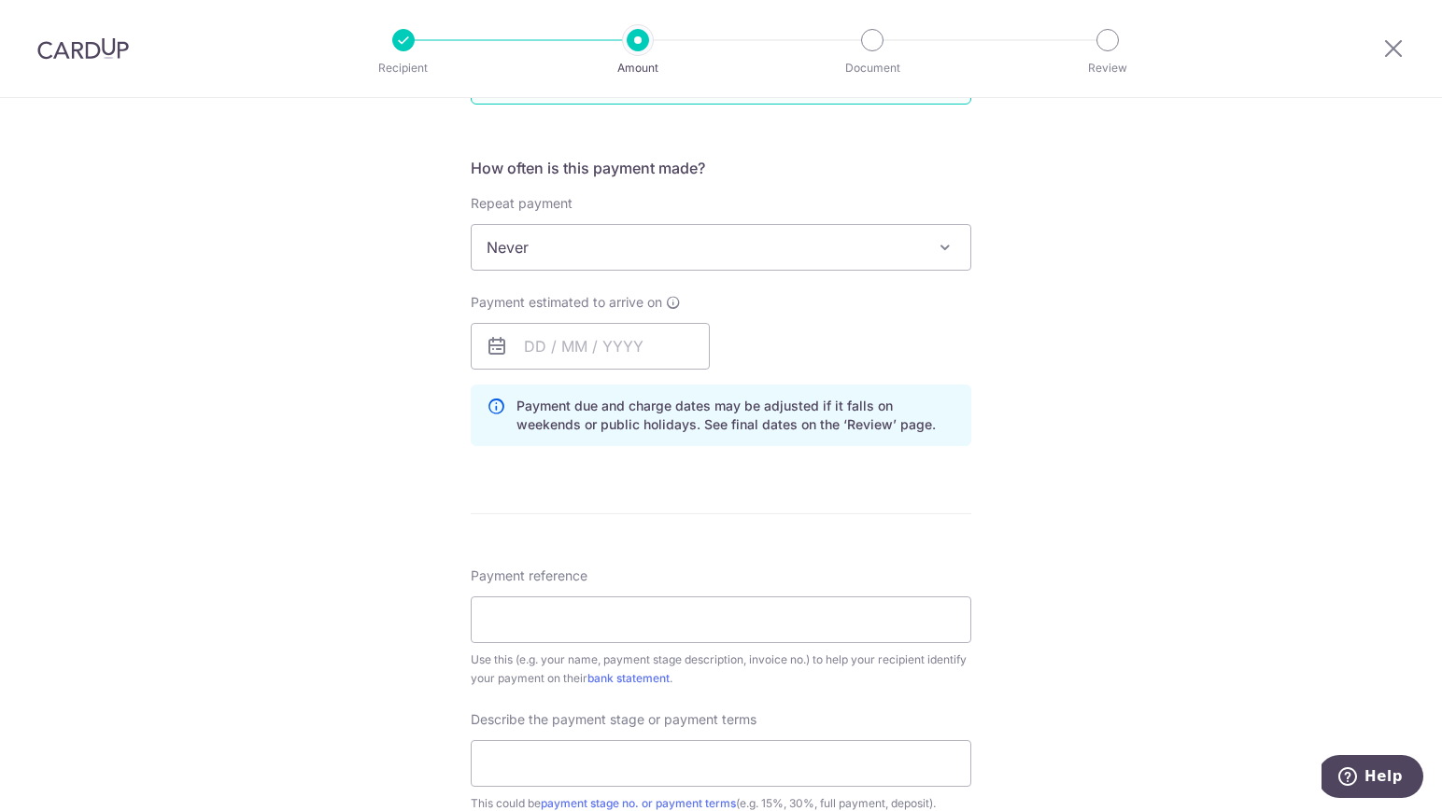
scroll to position [266, 0]
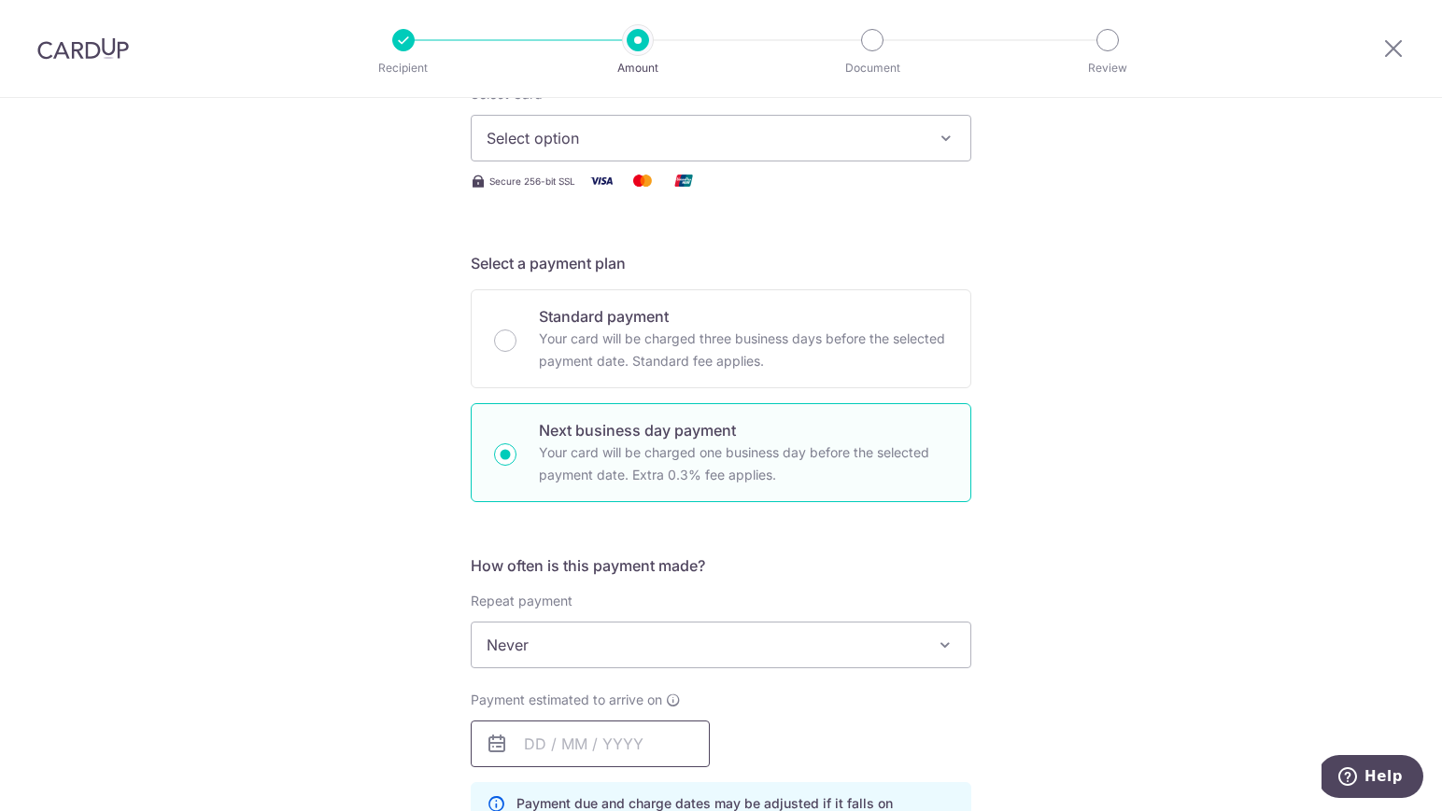
click at [601, 742] on input "text" at bounding box center [590, 744] width 239 height 47
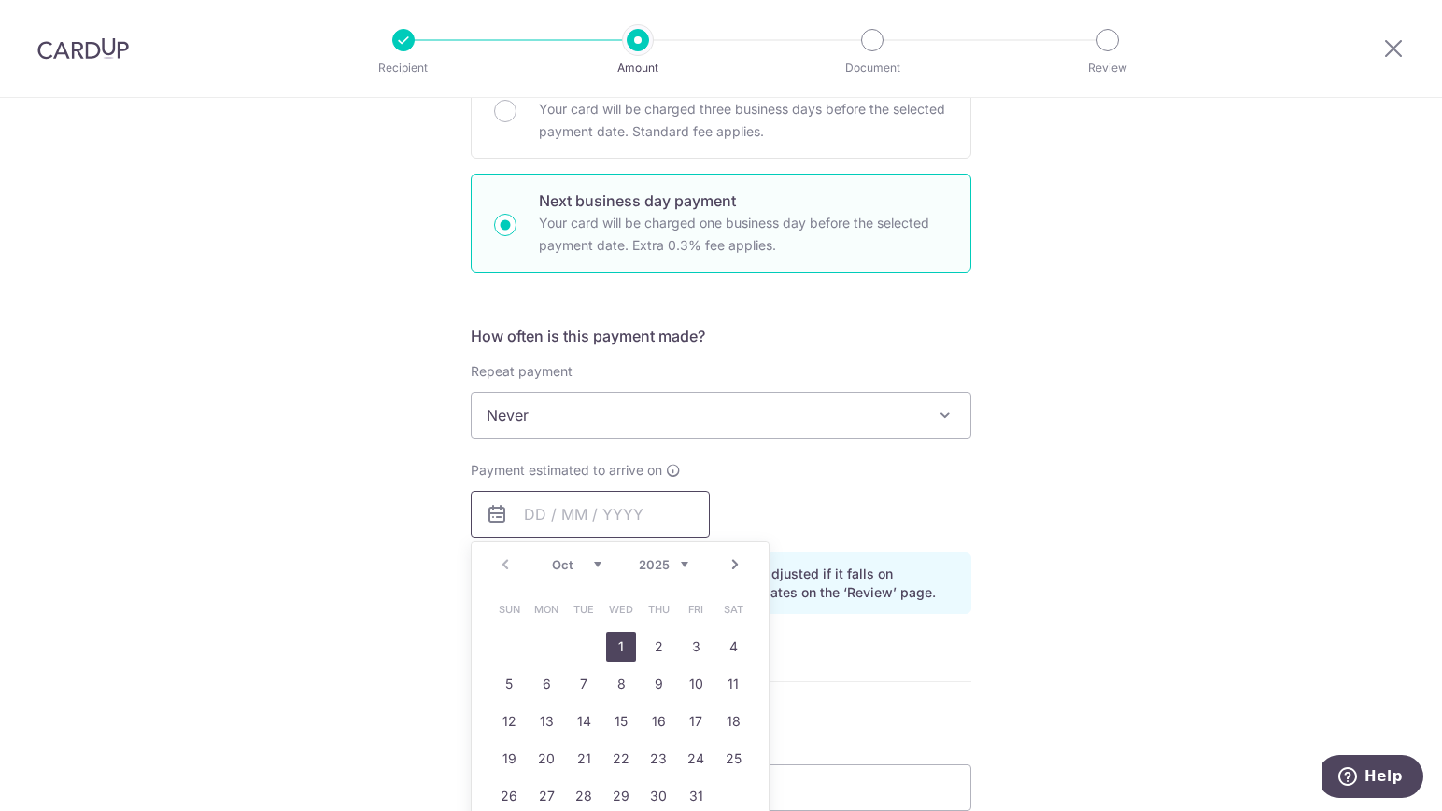
scroll to position [500, 0]
click at [699, 641] on link "3" at bounding box center [696, 643] width 30 height 30
type input "[DATE]"
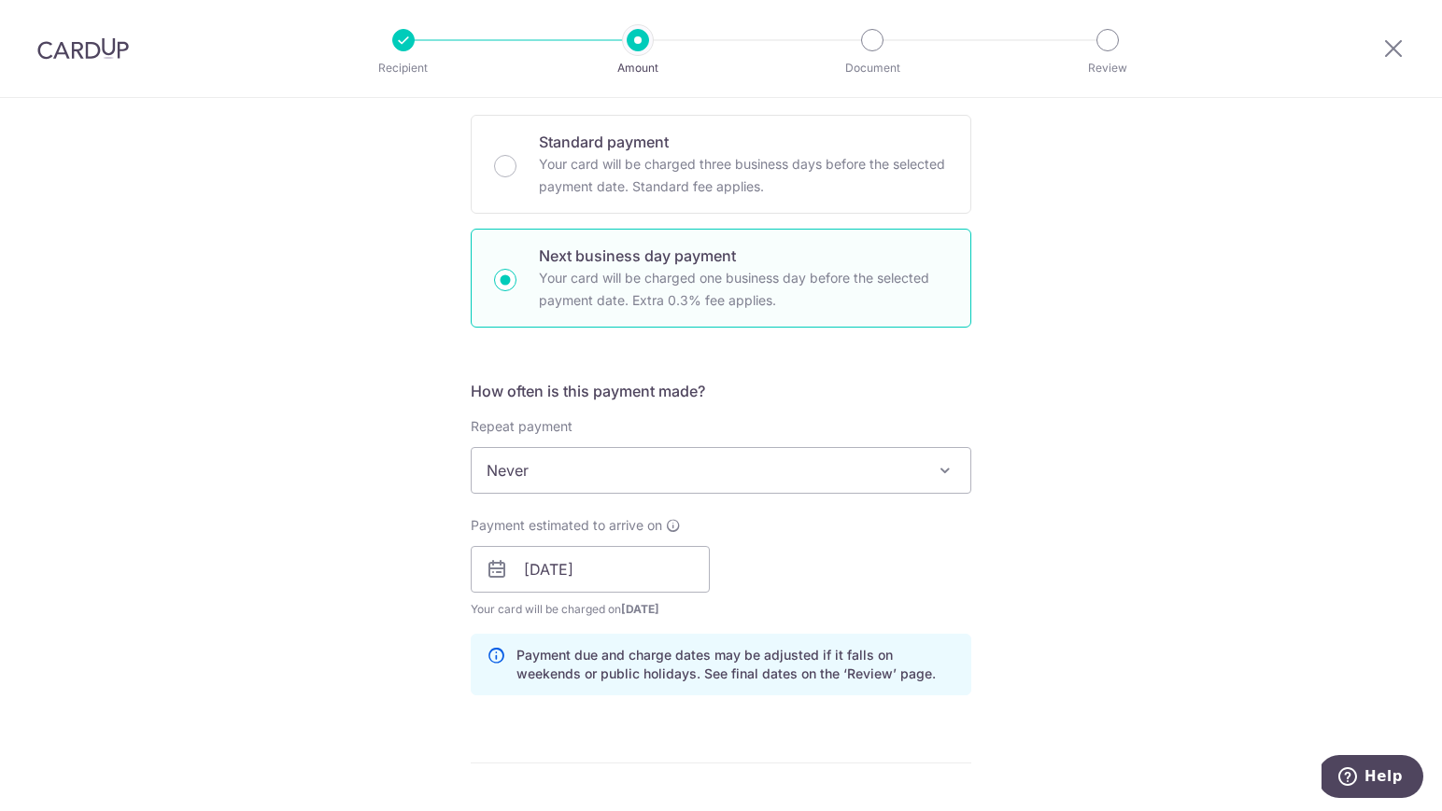
scroll to position [56, 0]
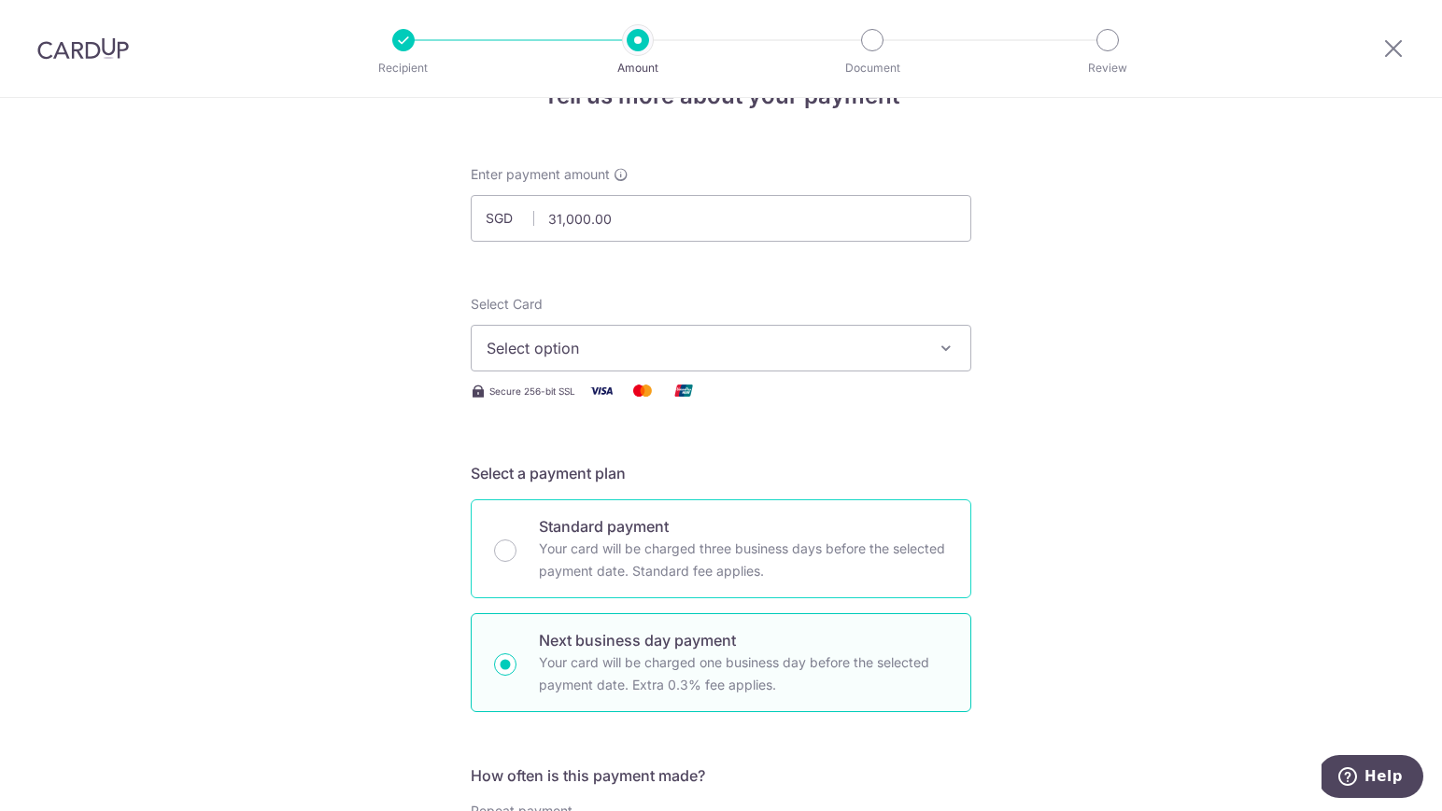
click at [708, 557] on p "Your card will be charged three business days before the selected payment date.…" at bounding box center [743, 560] width 409 height 45
click at [516, 557] on input "Standard payment Your card will be charged three business days before the selec…" at bounding box center [505, 551] width 22 height 22
radio input "true"
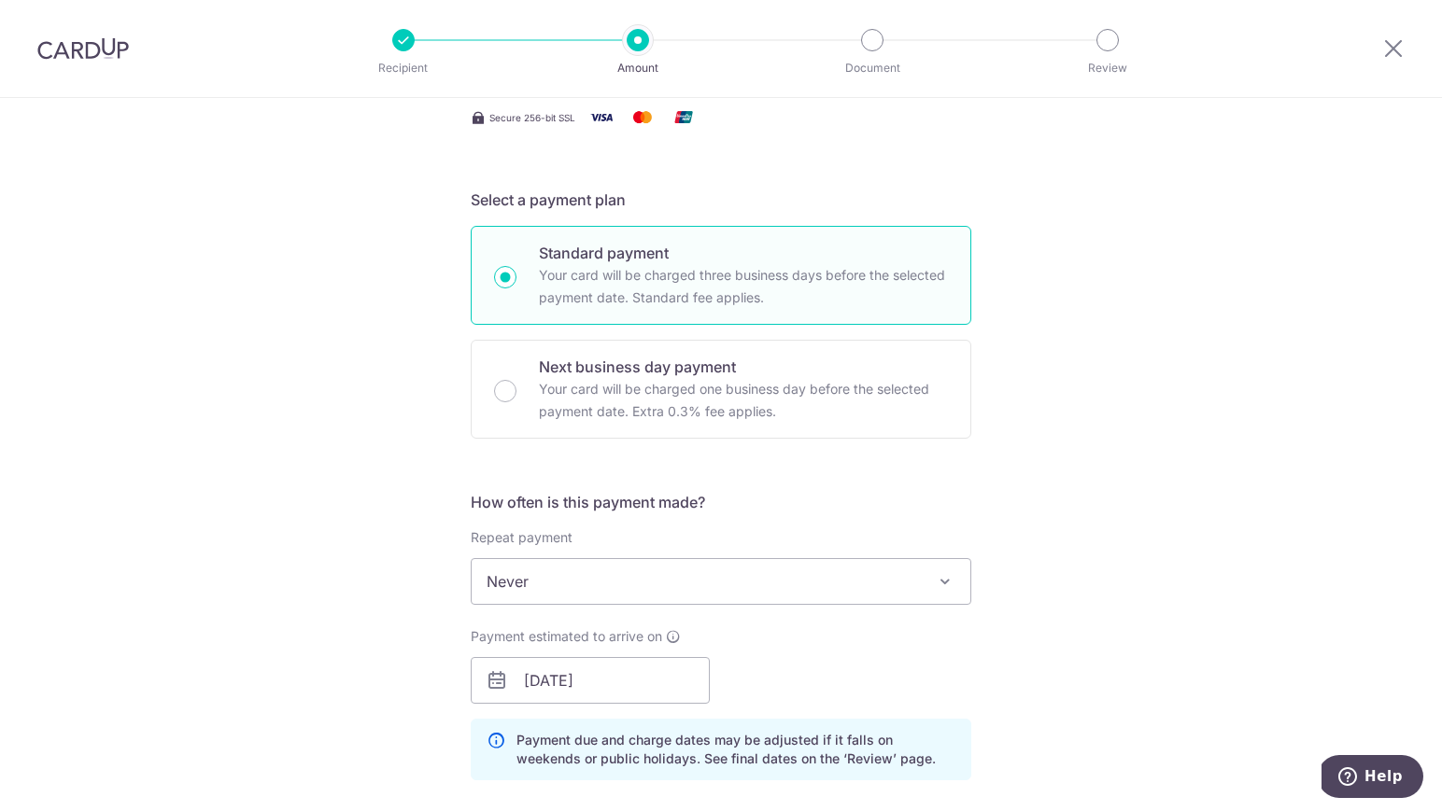
scroll to position [561, 0]
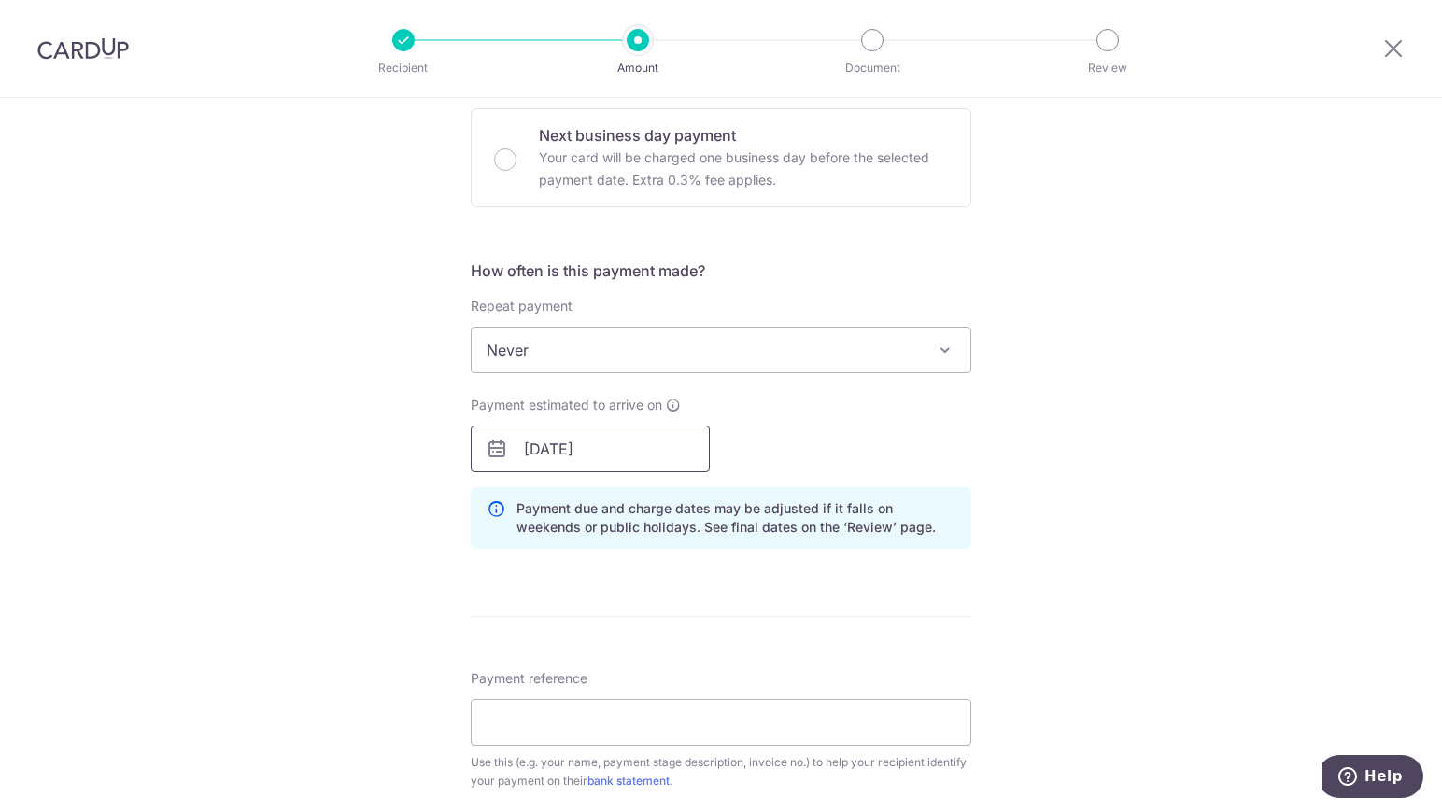
click at [650, 441] on input "[DATE]" at bounding box center [590, 449] width 239 height 47
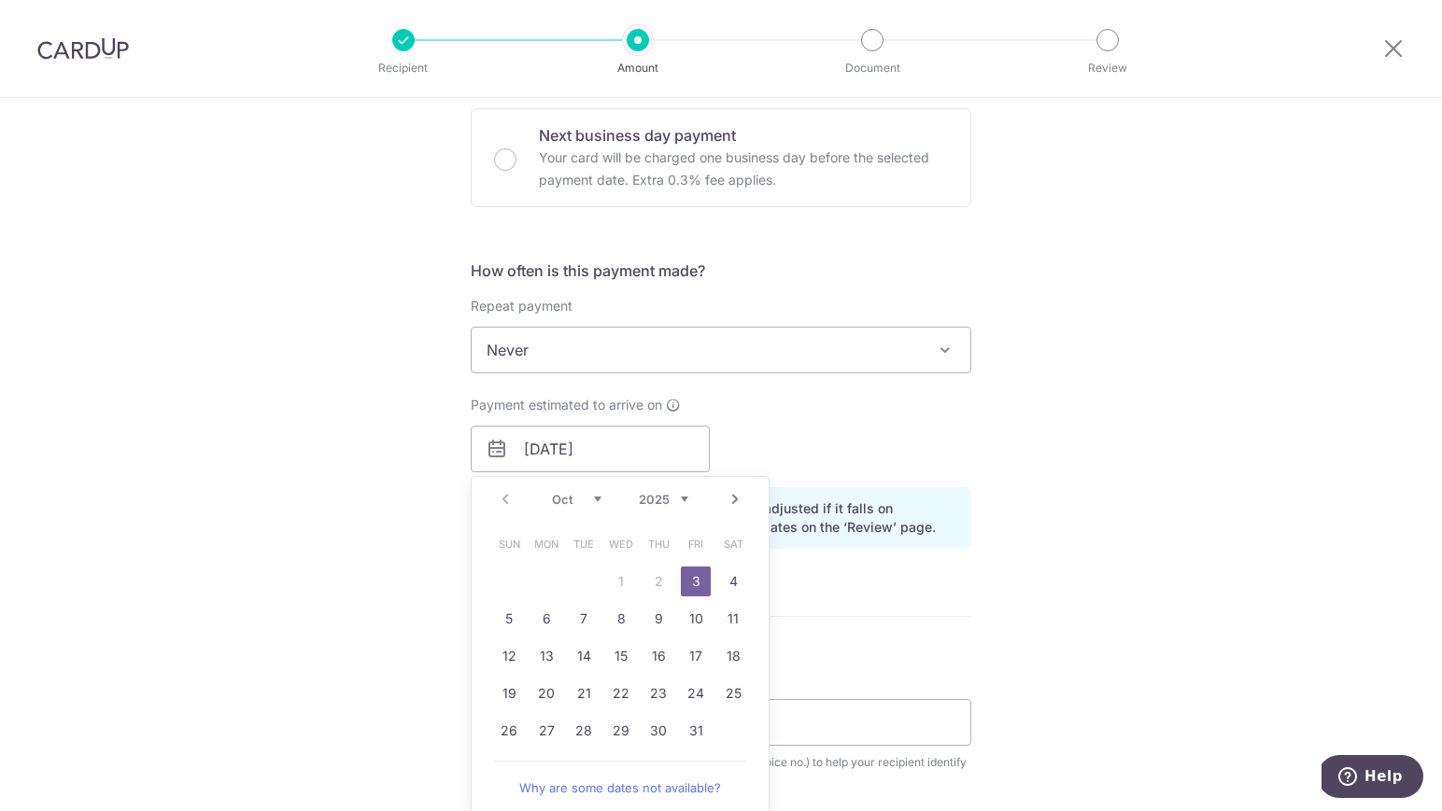
click at [698, 586] on link "3" at bounding box center [696, 582] width 30 height 30
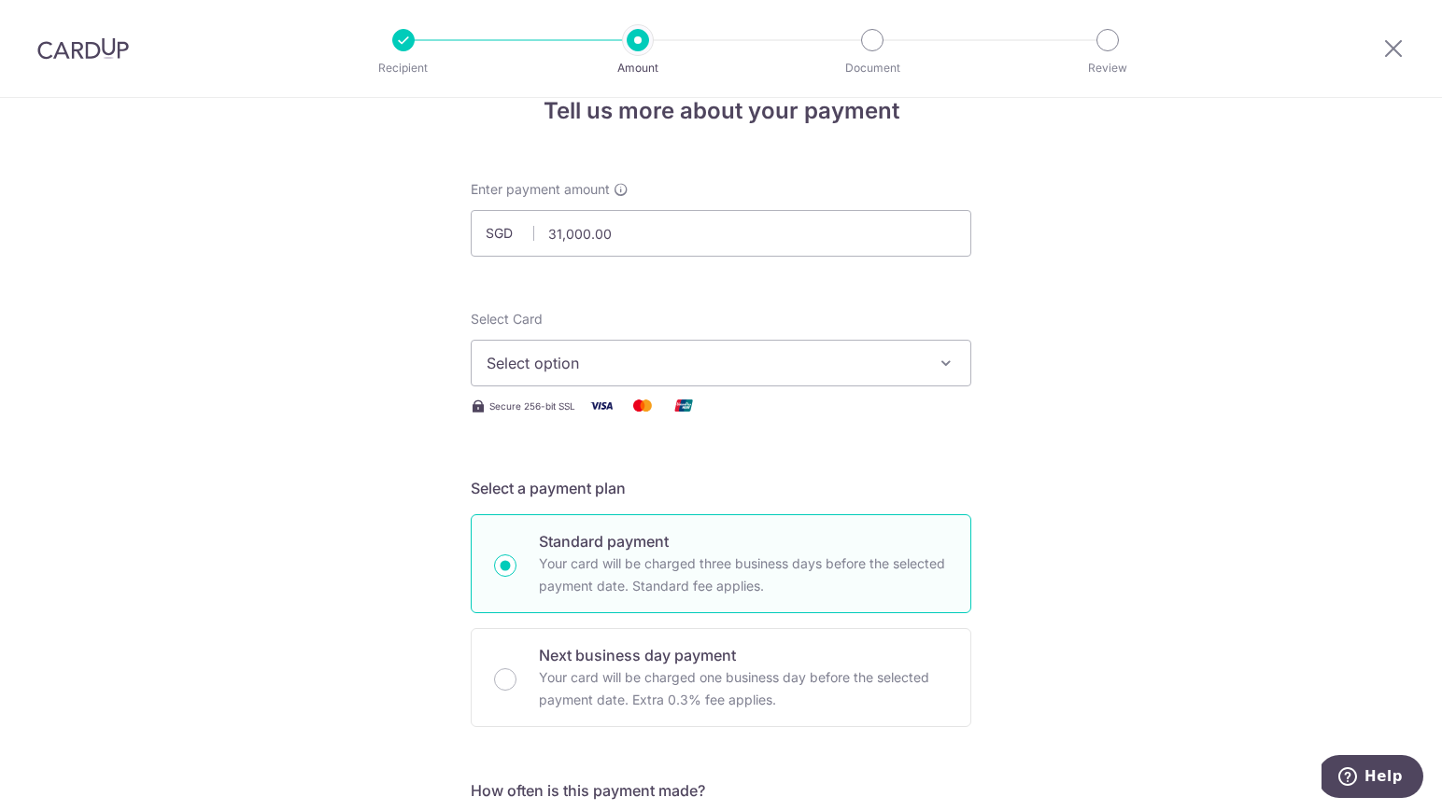
scroll to position [0, 0]
